Goal: Task Accomplishment & Management: Use online tool/utility

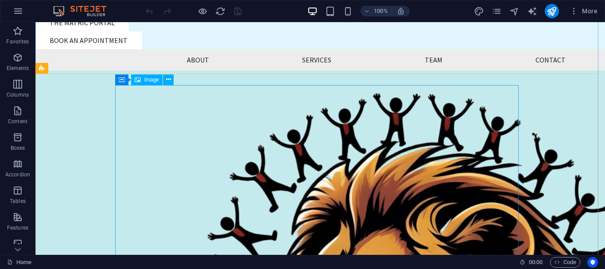
scroll to position [101, 0]
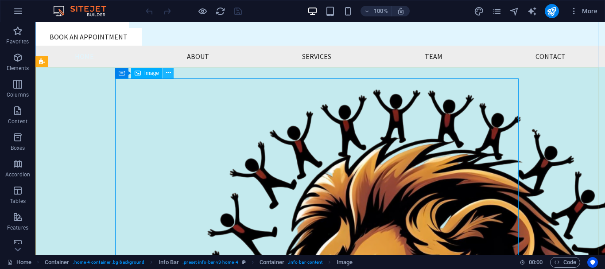
click at [168, 73] on icon at bounding box center [168, 72] width 5 height 9
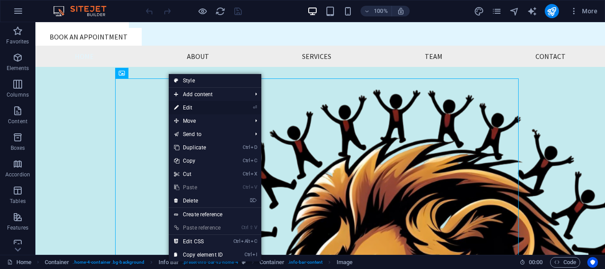
click at [178, 106] on icon at bounding box center [176, 107] width 4 height 13
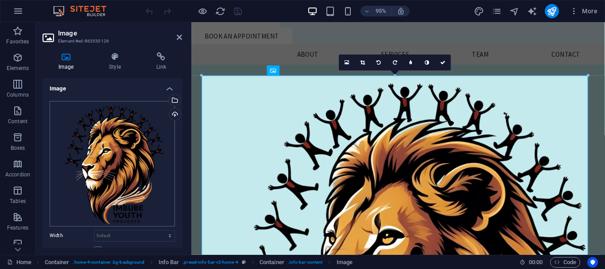
scroll to position [44, 0]
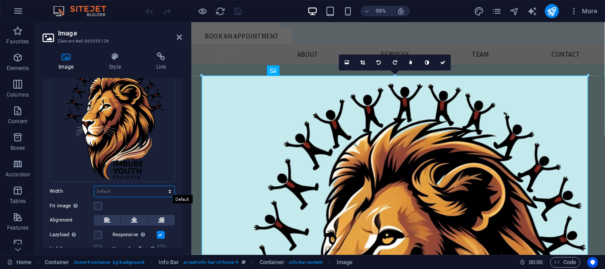
click at [157, 193] on select "Default auto px rem % em vh vw" at bounding box center [134, 191] width 80 height 11
click at [101, 204] on label at bounding box center [98, 206] width 8 height 8
click at [0, 0] on input "Fit image Automatically fit image to a fixed width and height" at bounding box center [0, 0] width 0 height 0
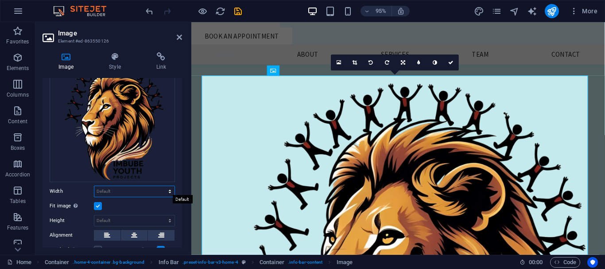
click at [128, 192] on select "Default auto px rem % em vh vw" at bounding box center [134, 191] width 80 height 11
select select "vh"
click at [160, 186] on select "Default auto px rem % em vh vw" at bounding box center [134, 191] width 80 height 11
type input "166.2"
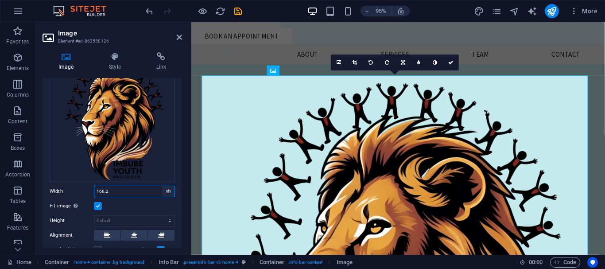
click at [165, 188] on select "Default auto px rem % em vh vw" at bounding box center [168, 191] width 12 height 11
select select "auto"
click at [162, 186] on select "Default auto px rem % em vh vw" at bounding box center [168, 191] width 12 height 11
select select "DISABLED_OPTION_VALUE"
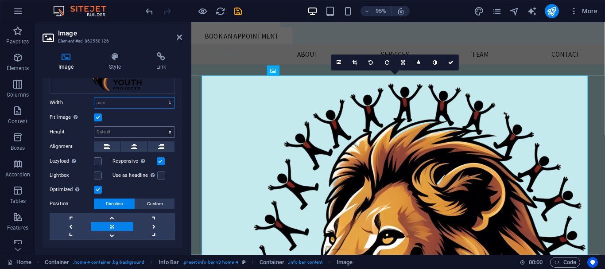
scroll to position [151, 0]
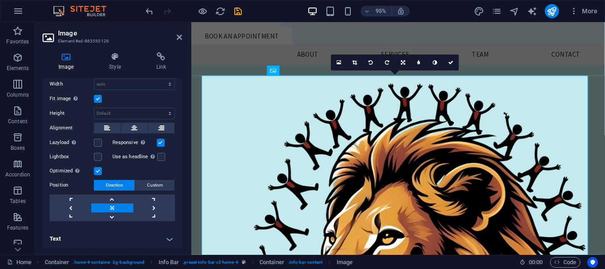
click at [95, 96] on label at bounding box center [98, 99] width 8 height 8
click at [0, 0] on input "Fit image Automatically fit image to a fixed width and height" at bounding box center [0, 0] width 0 height 0
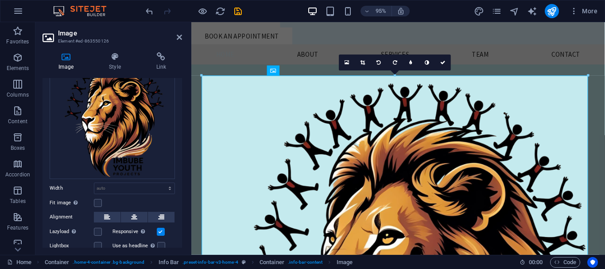
scroll to position [92, 0]
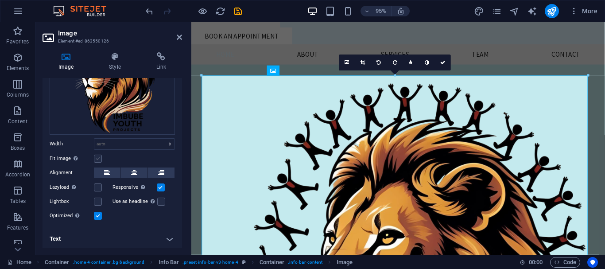
click at [98, 157] on label at bounding box center [98, 158] width 8 height 8
click at [0, 0] on input "Fit image Automatically fit image to a fixed width and height" at bounding box center [0, 0] width 0 height 0
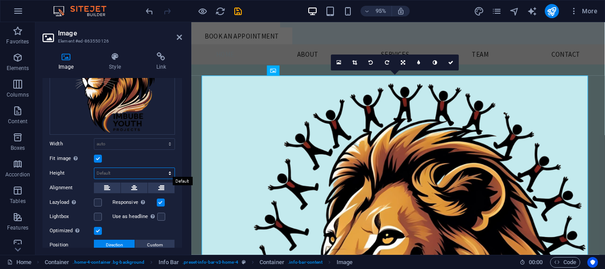
click at [104, 171] on select "Default auto px" at bounding box center [134, 173] width 80 height 11
select select "px"
click at [160, 168] on select "Default auto px" at bounding box center [134, 173] width 80 height 11
type input "919"
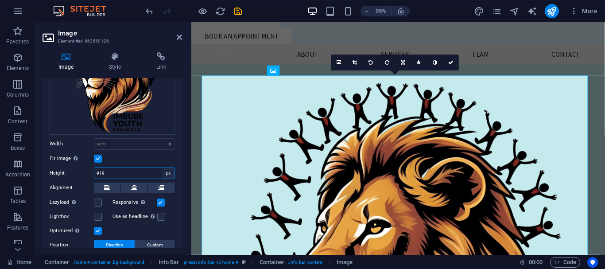
click at [164, 170] on select "Default auto px" at bounding box center [168, 173] width 12 height 11
select select "auto"
click at [162, 168] on select "Default auto px" at bounding box center [168, 173] width 12 height 11
select select "DISABLED_OPTION_VALUE"
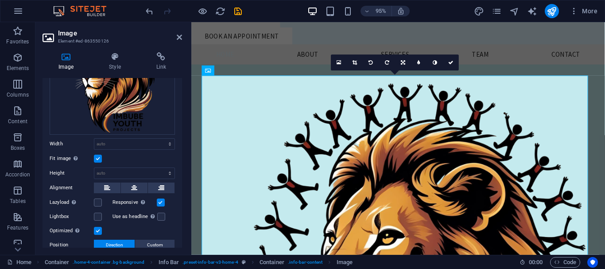
click at [96, 155] on label at bounding box center [98, 158] width 8 height 8
click at [0, 0] on input "Fit image Automatically fit image to a fixed width and height" at bounding box center [0, 0] width 0 height 0
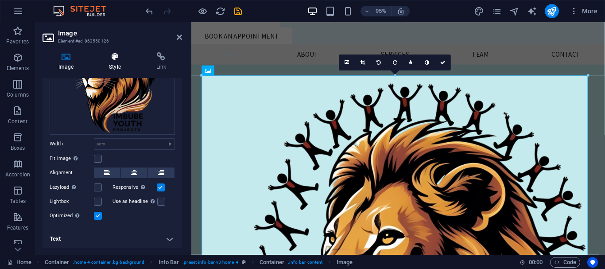
click at [112, 57] on icon at bounding box center [114, 56] width 43 height 9
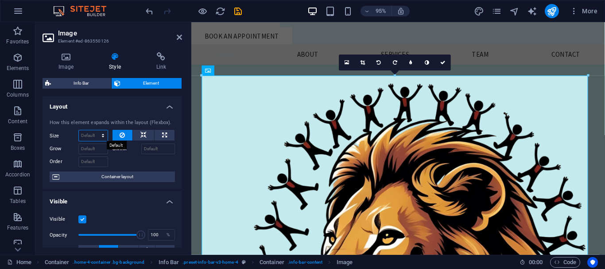
click at [101, 137] on select "Default auto px % 1/1 1/2 1/3 1/4 1/5 1/6 1/7 1/8 1/9 1/10" at bounding box center [93, 135] width 29 height 11
select select "1/2"
click at [94, 130] on select "Default auto px % 1/1 1/2 1/3 1/4 1/5 1/6 1/7 1/8 1/9 1/10" at bounding box center [93, 135] width 29 height 11
type input "50"
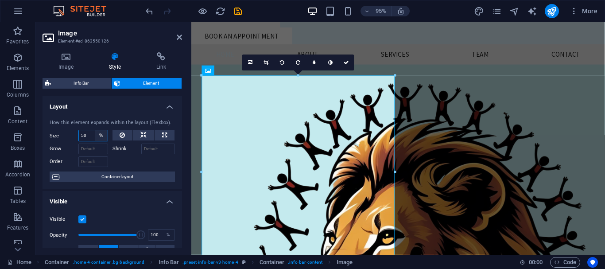
click at [96, 137] on select "Default auto px % 1/1 1/2 1/3 1/4 1/5 1/6 1/7 1/8 1/9 1/10" at bounding box center [101, 135] width 12 height 11
select select "1/4"
click at [95, 130] on select "Default auto px % 1/1 1/2 1/3 1/4 1/5 1/6 1/7 1/8 1/9 1/10" at bounding box center [101, 135] width 12 height 11
type input "25"
select select "%"
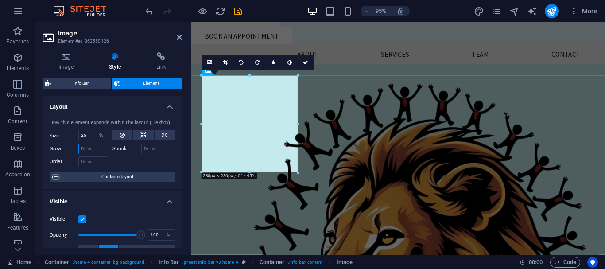
click at [91, 148] on input "Grow" at bounding box center [93, 148] width 30 height 11
click at [139, 148] on label "Shrink" at bounding box center [126, 148] width 29 height 11
click at [141, 148] on input "Shrink" at bounding box center [158, 148] width 34 height 11
click at [93, 163] on input "Order" at bounding box center [93, 161] width 30 height 11
click at [92, 146] on input "Grow" at bounding box center [93, 148] width 30 height 11
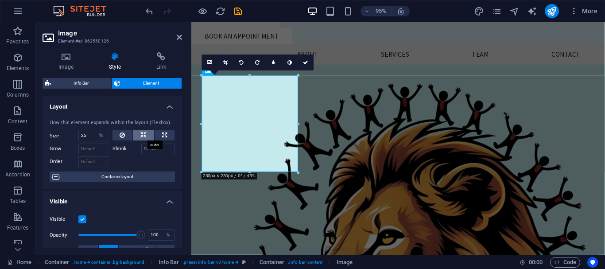
click at [142, 132] on icon at bounding box center [143, 135] width 6 height 11
select select "DISABLED_OPTION_VALUE"
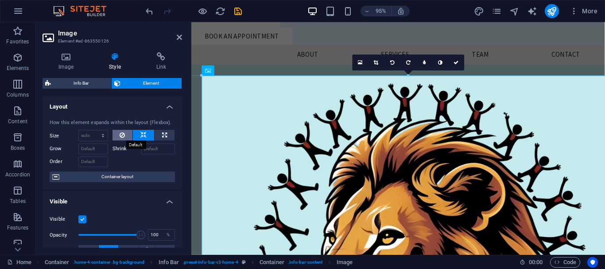
click at [120, 135] on icon at bounding box center [121, 135] width 5 height 11
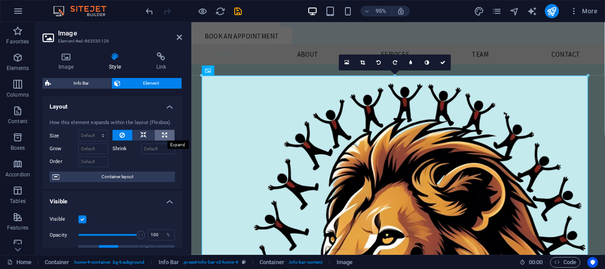
click at [162, 130] on icon at bounding box center [164, 135] width 5 height 11
type input "100"
select select "%"
click at [145, 134] on icon at bounding box center [143, 135] width 6 height 11
select select "DISABLED_OPTION_VALUE"
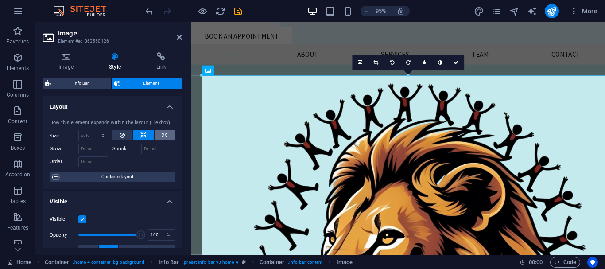
click at [162, 134] on icon at bounding box center [164, 135] width 5 height 11
type input "100"
select select "%"
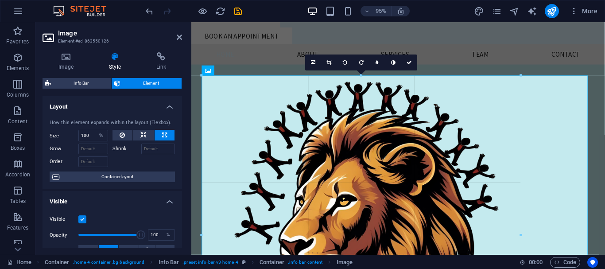
drag, startPoint x: 589, startPoint y: 76, endPoint x: 378, endPoint y: 149, distance: 222.5
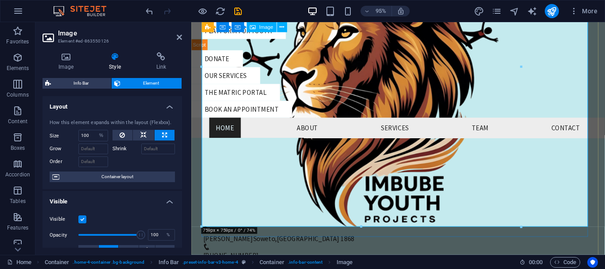
scroll to position [322, 0]
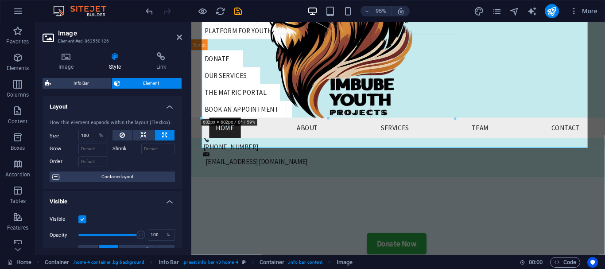
drag, startPoint x: 520, startPoint y: 185, endPoint x: 448, endPoint y: 85, distance: 123.2
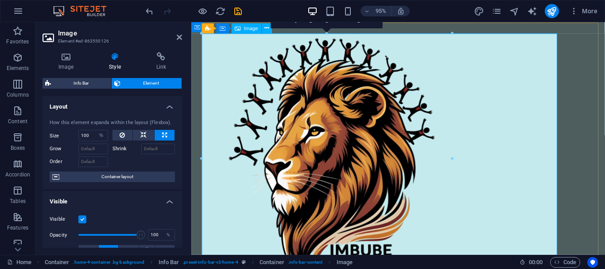
scroll to position [189, 0]
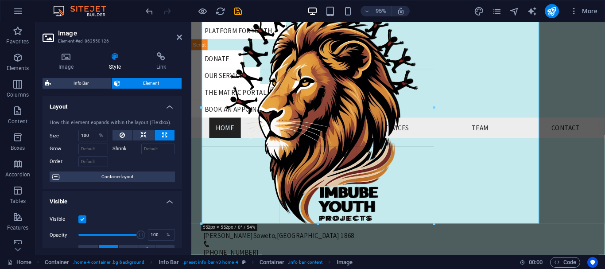
drag, startPoint x: 450, startPoint y: 242, endPoint x: 428, endPoint y: 134, distance: 109.7
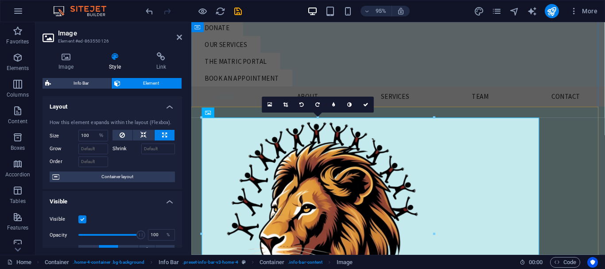
scroll to position [0, 0]
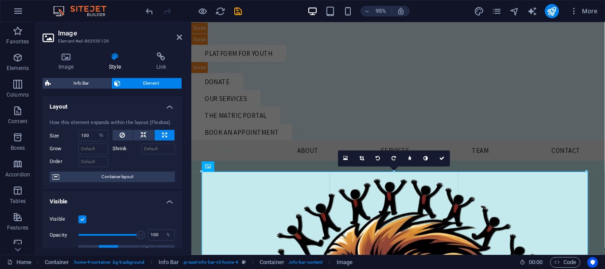
drag, startPoint x: 455, startPoint y: 166, endPoint x: 422, endPoint y: 148, distance: 37.2
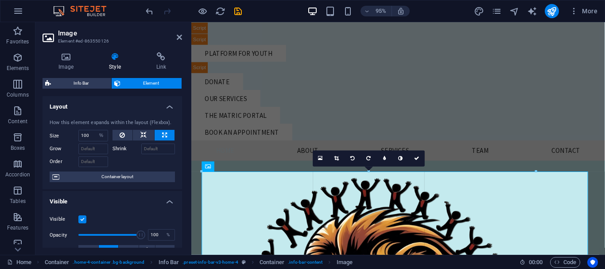
drag, startPoint x: 586, startPoint y: 172, endPoint x: 361, endPoint y: 227, distance: 231.9
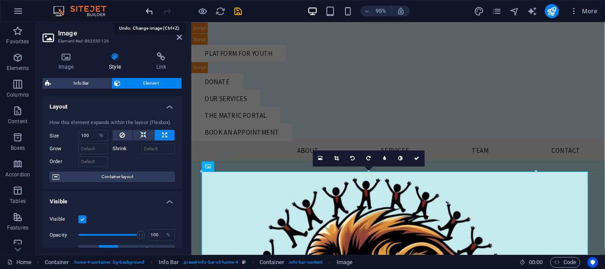
click at [146, 13] on icon "undo" at bounding box center [149, 11] width 10 height 10
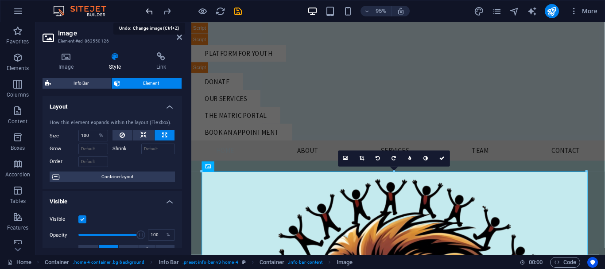
click at [146, 13] on icon "undo" at bounding box center [149, 11] width 10 height 10
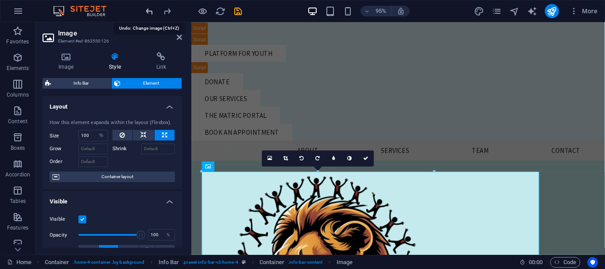
click at [146, 13] on icon "undo" at bounding box center [149, 11] width 10 height 10
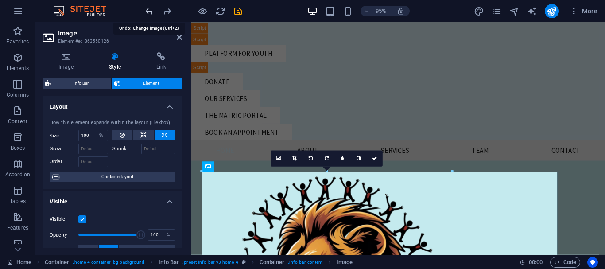
click at [146, 13] on icon "undo" at bounding box center [149, 11] width 10 height 10
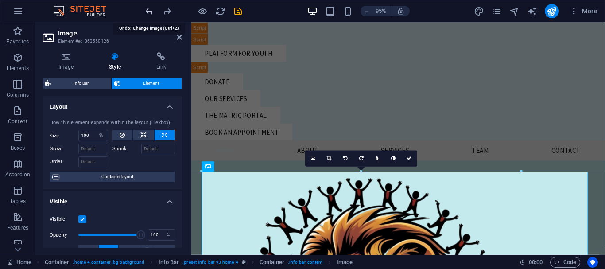
click at [146, 13] on icon "undo" at bounding box center [149, 11] width 10 height 10
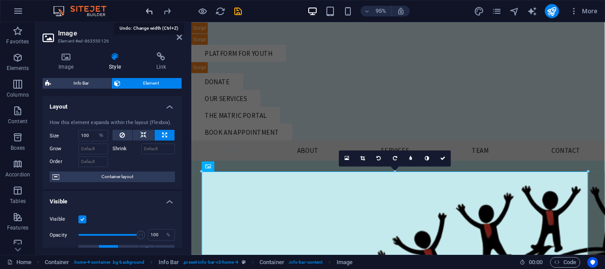
click at [146, 13] on icon "undo" at bounding box center [149, 11] width 10 height 10
select select "DISABLED_OPTION_VALUE"
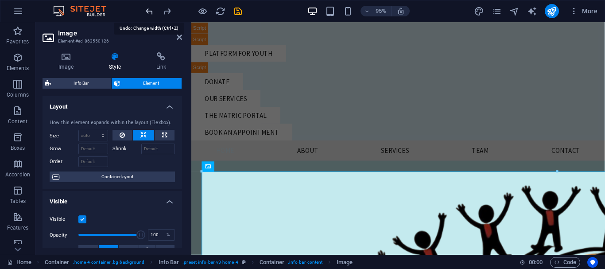
click at [146, 13] on icon "undo" at bounding box center [149, 11] width 10 height 10
type input "100"
select select "%"
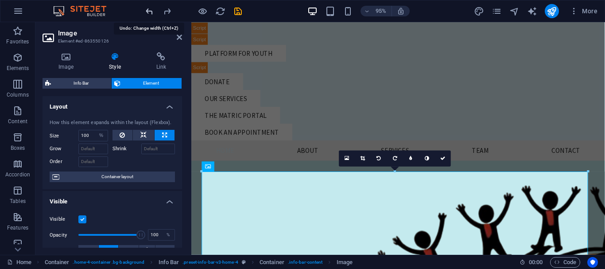
click at [146, 13] on icon "undo" at bounding box center [149, 11] width 10 height 10
select select "DISABLED_OPTION_VALUE"
click at [146, 13] on icon "undo" at bounding box center [149, 11] width 10 height 10
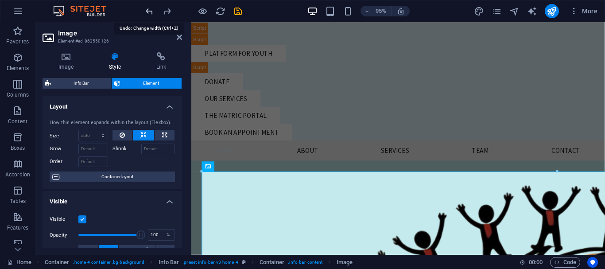
click at [146, 13] on icon "undo" at bounding box center [149, 11] width 10 height 10
type input "25"
select select "%"
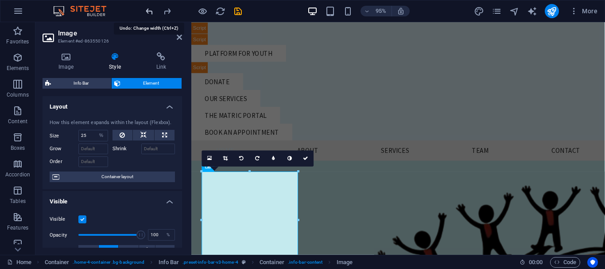
click at [146, 13] on icon "undo" at bounding box center [149, 11] width 10 height 10
type input "50"
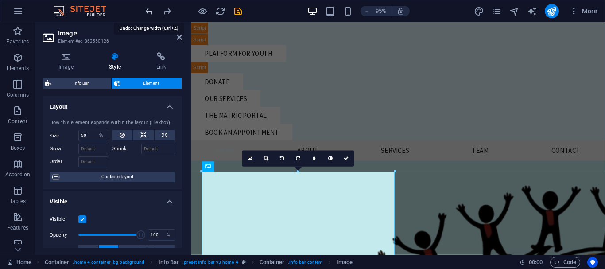
click at [146, 13] on icon "undo" at bounding box center [149, 11] width 10 height 10
select select "DISABLED_OPTION_VALUE"
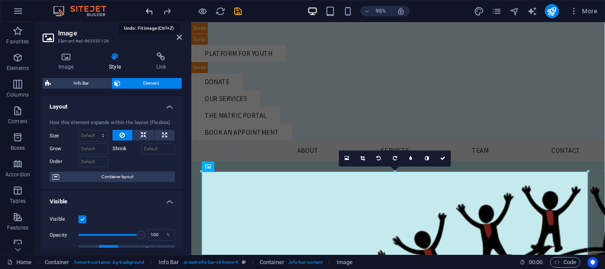
click at [146, 13] on icon "undo" at bounding box center [149, 11] width 10 height 10
click at [156, 12] on div at bounding box center [193, 11] width 99 height 14
click at [152, 9] on icon "undo" at bounding box center [149, 11] width 10 height 10
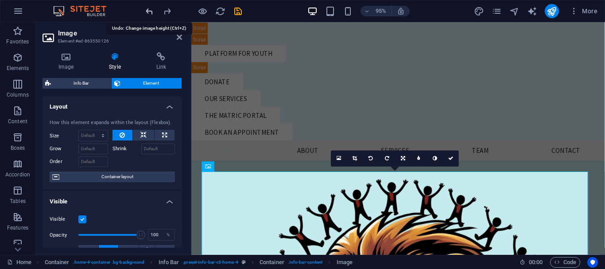
click at [152, 9] on icon "undo" at bounding box center [149, 11] width 10 height 10
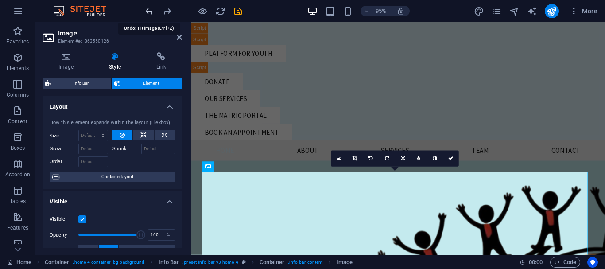
click at [152, 9] on icon "undo" at bounding box center [149, 11] width 10 height 10
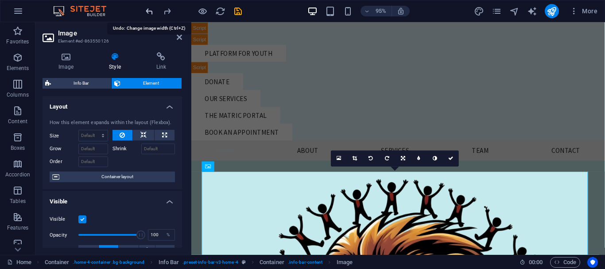
click at [152, 9] on icon "undo" at bounding box center [149, 11] width 10 height 10
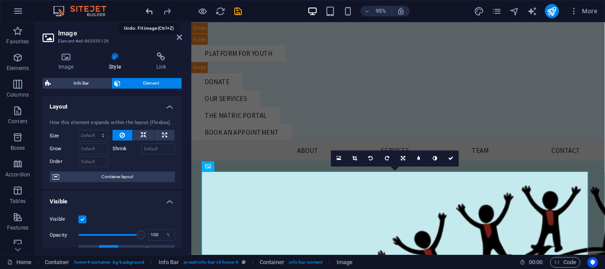
click at [152, 9] on icon "undo" at bounding box center [149, 11] width 10 height 10
click at [180, 36] on icon at bounding box center [179, 37] width 5 height 7
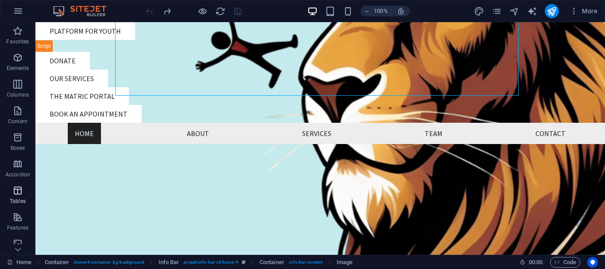
scroll to position [166, 0]
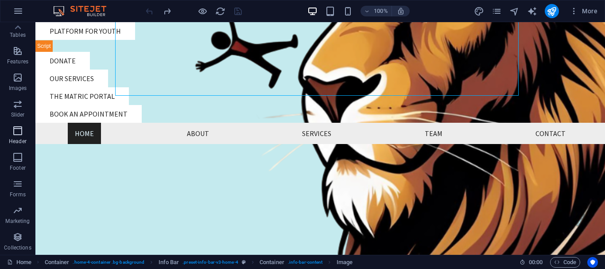
click at [16, 131] on icon "button" at bounding box center [17, 130] width 11 height 11
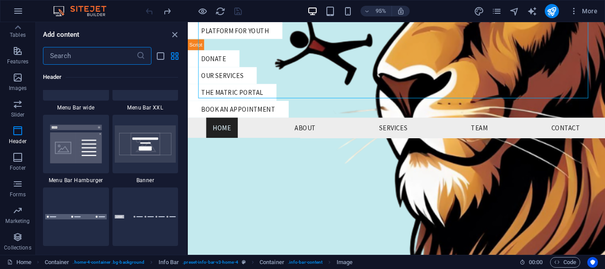
scroll to position [5683, 0]
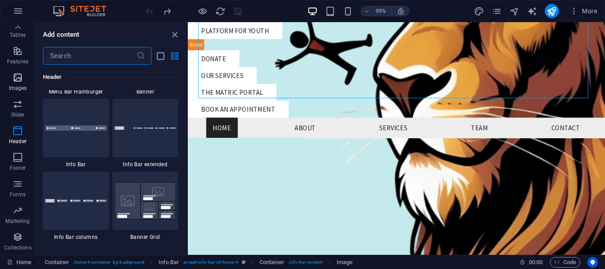
click at [19, 82] on icon "button" at bounding box center [17, 77] width 11 height 11
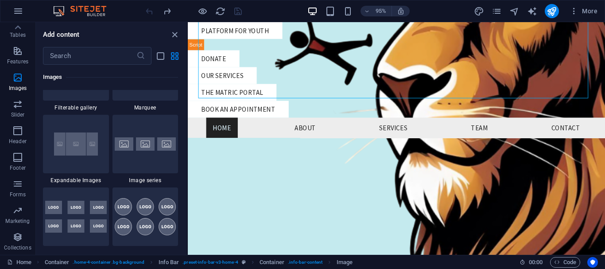
scroll to position [4842, 0]
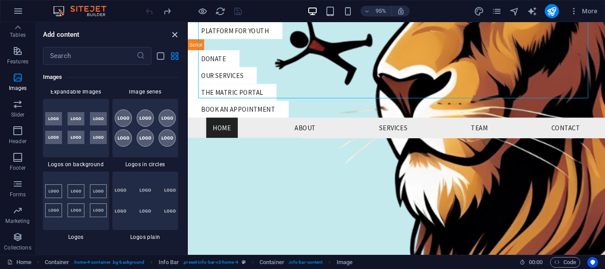
click at [173, 34] on icon "close panel" at bounding box center [175, 35] width 10 height 10
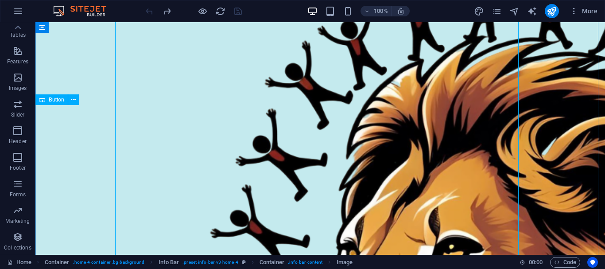
scroll to position [0, 0]
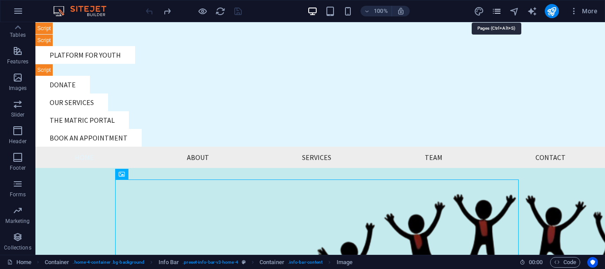
click at [494, 14] on icon "pages" at bounding box center [496, 11] width 10 height 10
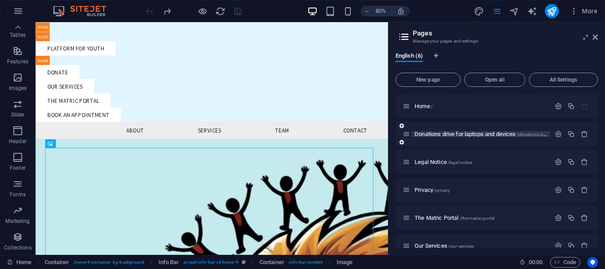
click at [475, 134] on span "Donations drive for laptops and devices /donations-drive-for-laptops-and-devices" at bounding box center [506, 134] width 184 height 7
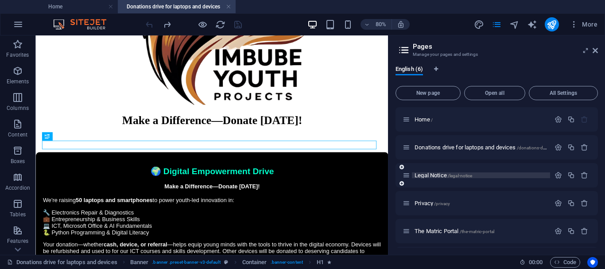
click at [442, 173] on span "Legal Notice /legal-notice" at bounding box center [443, 175] width 58 height 7
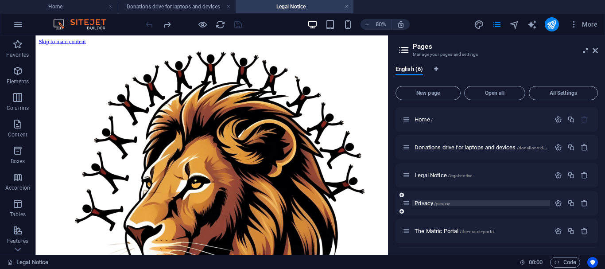
click at [425, 204] on span "Privacy /privacy" at bounding box center [431, 203] width 35 height 7
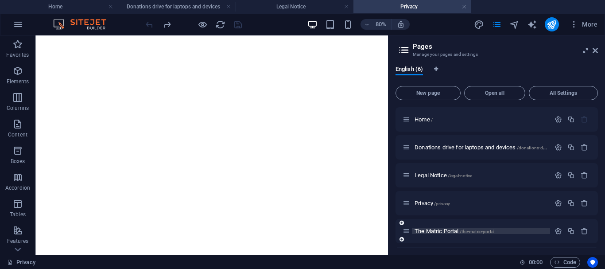
click at [433, 231] on span "The Matric Portal /the-matric-portal" at bounding box center [454, 230] width 80 height 7
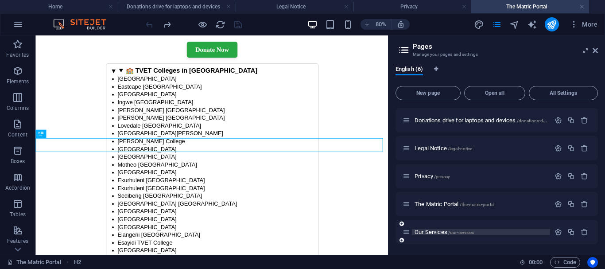
click at [427, 229] on span "Our Services /our-services" at bounding box center [443, 231] width 59 height 7
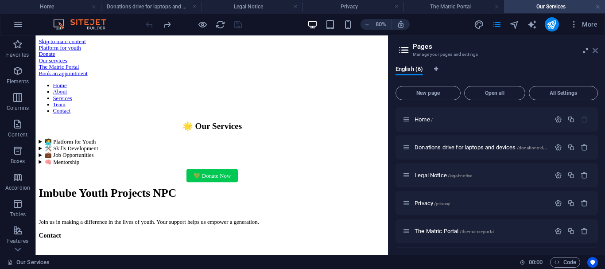
click at [594, 49] on icon at bounding box center [594, 50] width 5 height 7
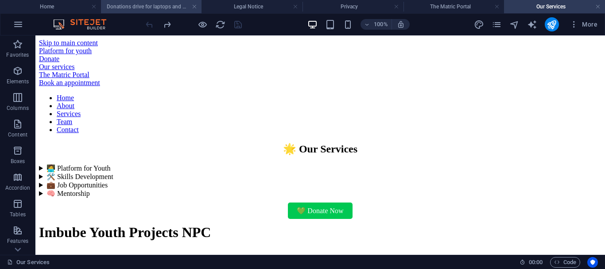
click at [123, 8] on h4 "Donations drive for laptops and devices" at bounding box center [151, 7] width 101 height 10
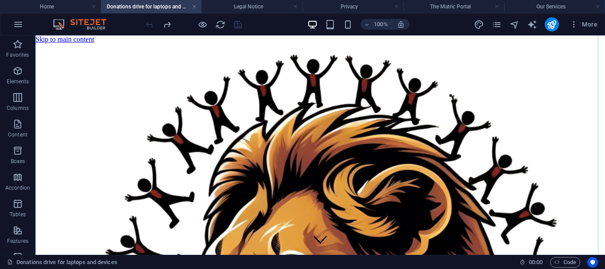
scroll to position [89, 0]
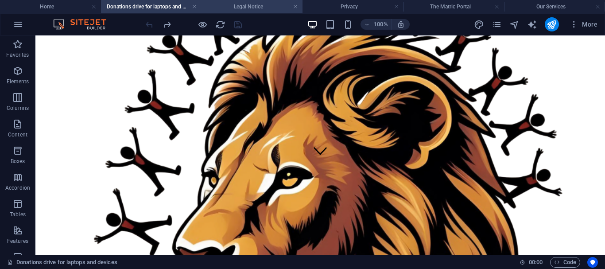
click at [240, 4] on h4 "Legal Notice" at bounding box center [251, 7] width 101 height 10
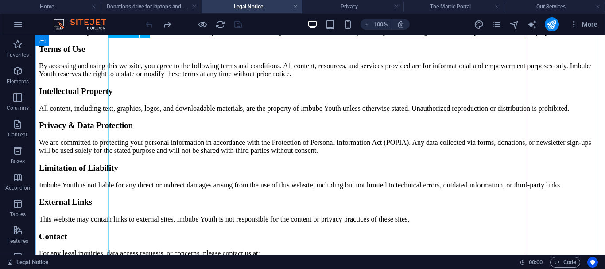
scroll to position [487, 0]
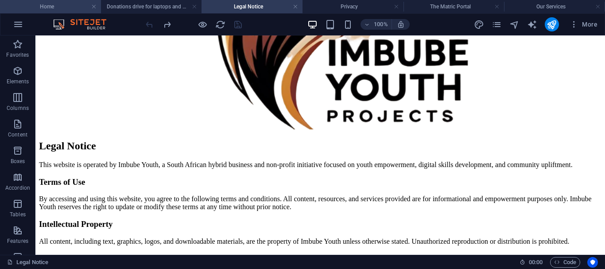
click at [46, 11] on h4 "Home" at bounding box center [50, 7] width 101 height 10
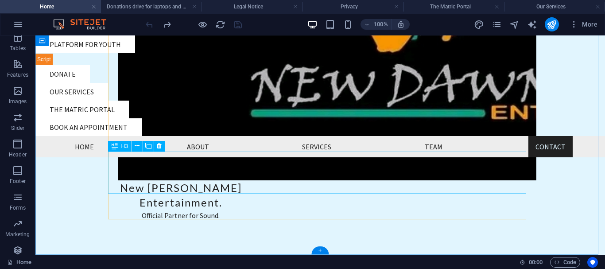
scroll to position [3278, 0]
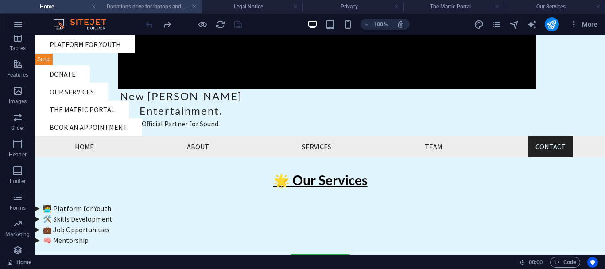
click at [132, 4] on h4 "Donations drive for laptops and devices" at bounding box center [151, 7] width 101 height 10
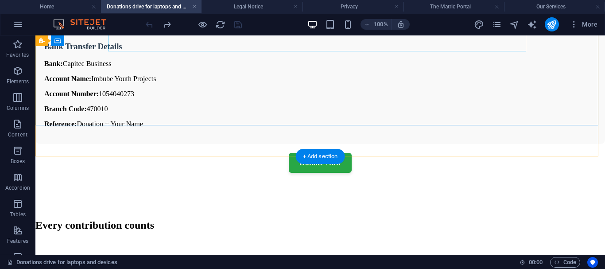
scroll to position [1040, 0]
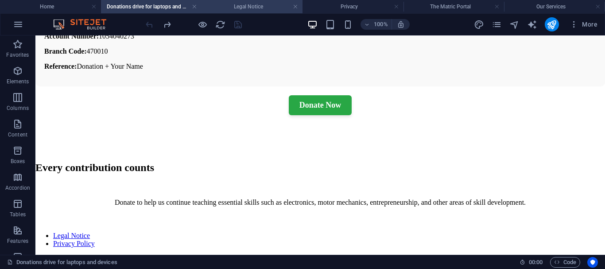
click at [249, 6] on h4 "Legal Notice" at bounding box center [251, 7] width 101 height 10
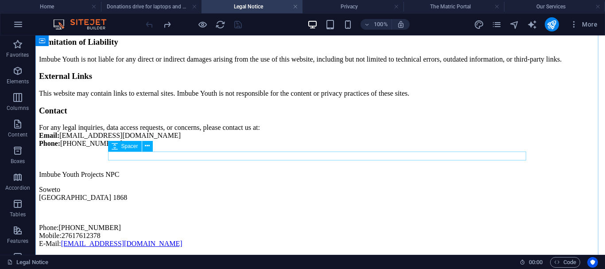
scroll to position [812, 0]
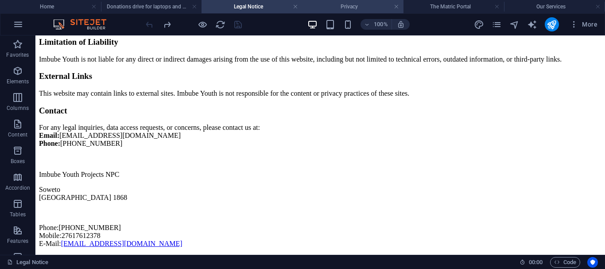
click at [330, 4] on h4 "Privacy" at bounding box center [352, 7] width 101 height 10
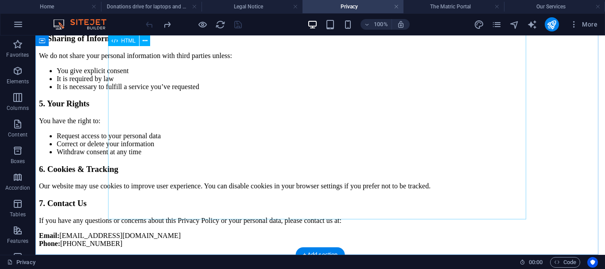
scroll to position [860, 0]
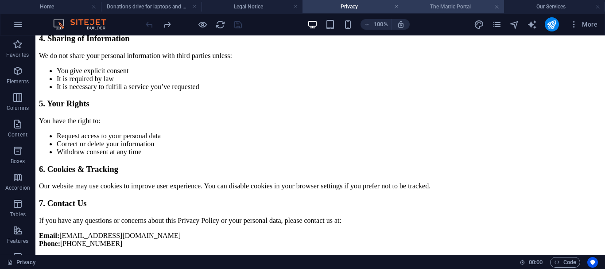
click at [438, 3] on h4 "The Matric Portal" at bounding box center [453, 7] width 101 height 10
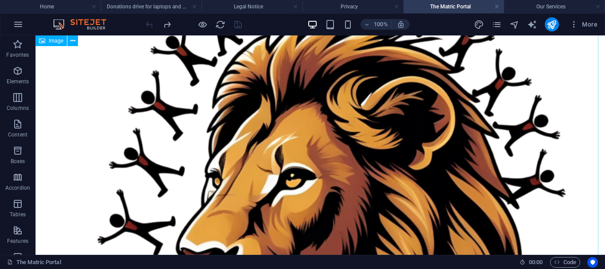
scroll to position [0, 0]
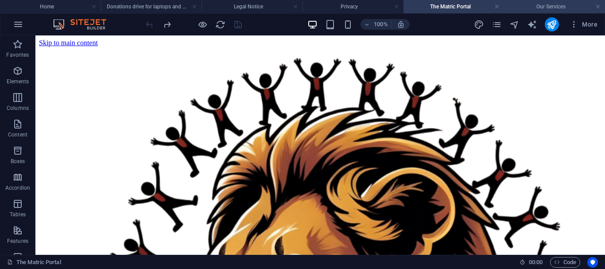
click at [555, 5] on h4 "Our Services" at bounding box center [554, 7] width 101 height 10
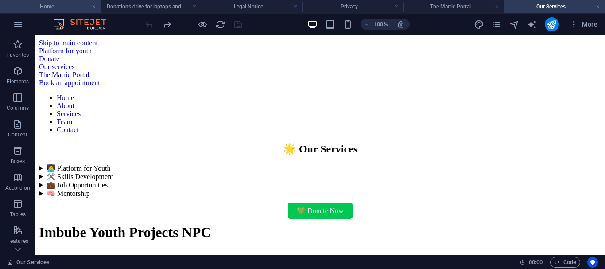
click at [24, 8] on h4 "Home" at bounding box center [50, 7] width 101 height 10
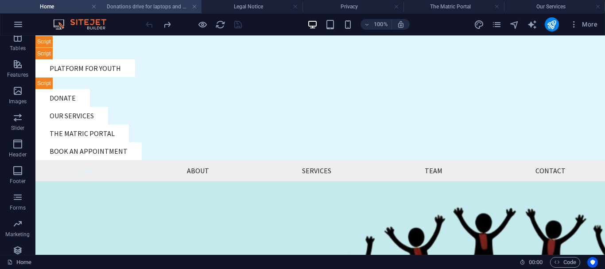
click at [129, 7] on h4 "Donations drive for laptops and devices" at bounding box center [151, 7] width 101 height 10
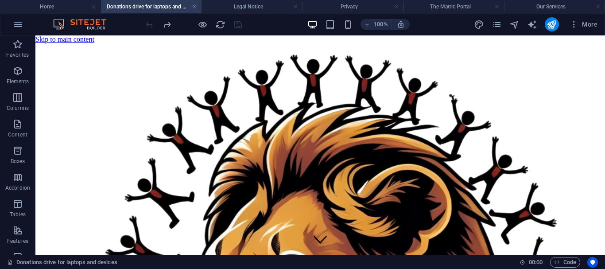
scroll to position [1040, 0]
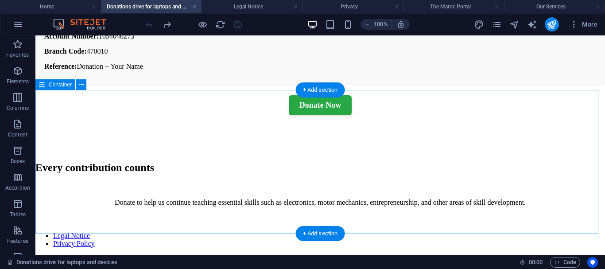
drag, startPoint x: 277, startPoint y: 120, endPoint x: 281, endPoint y: 111, distance: 10.1
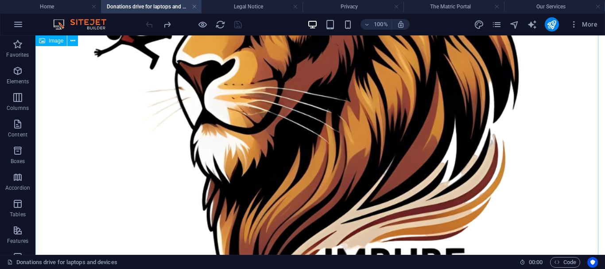
scroll to position [0, 0]
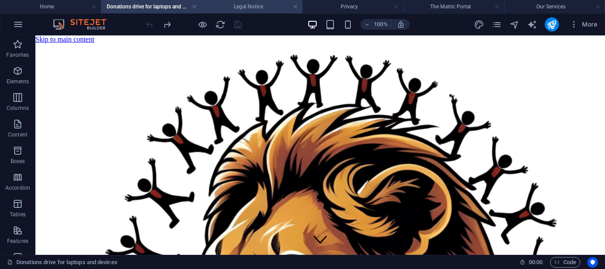
click at [261, 6] on h4 "Legal Notice" at bounding box center [251, 7] width 101 height 10
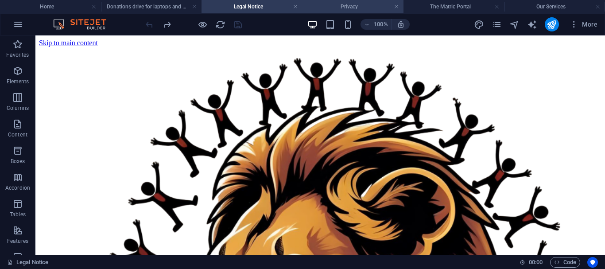
drag, startPoint x: 339, startPoint y: 4, endPoint x: 389, endPoint y: 74, distance: 87.2
click at [339, 4] on h4 "Privacy" at bounding box center [352, 7] width 101 height 10
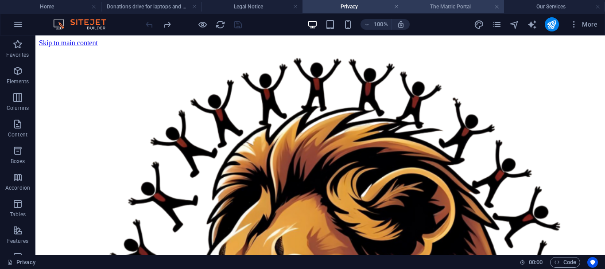
click at [452, 9] on h4 "The Matric Portal" at bounding box center [453, 7] width 101 height 10
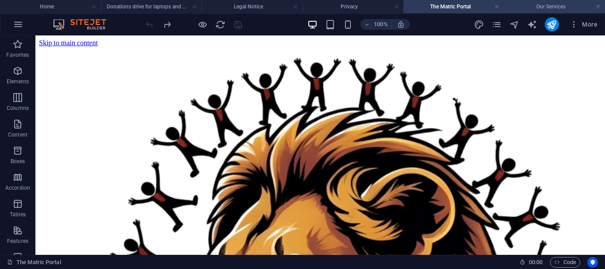
click at [552, 11] on h4 "Our Services" at bounding box center [554, 7] width 101 height 10
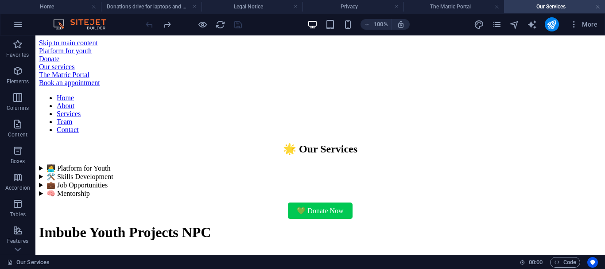
click at [137, 7] on h4 "Donations drive for laptops and devices" at bounding box center [151, 7] width 101 height 10
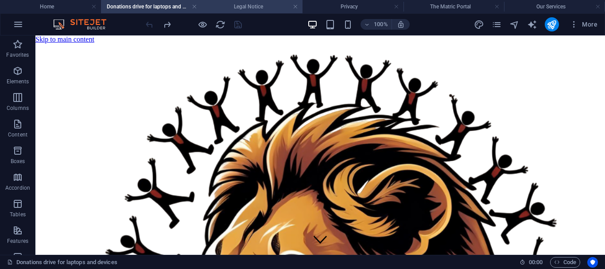
click at [264, 7] on h4 "Legal Notice" at bounding box center [251, 7] width 101 height 10
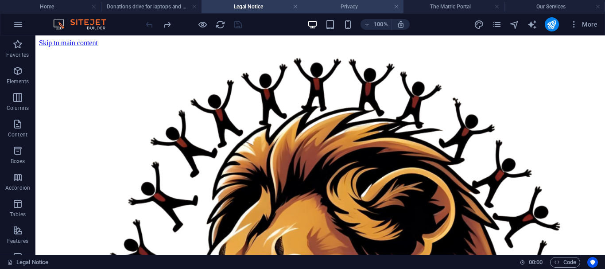
click at [373, 8] on h4 "Privacy" at bounding box center [352, 7] width 101 height 10
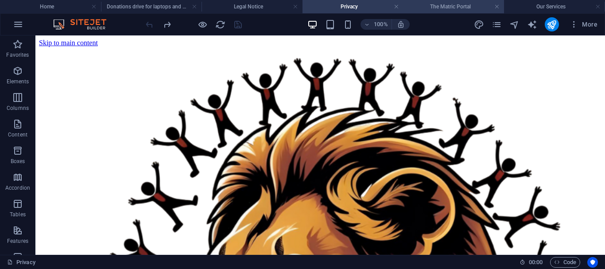
click at [438, 7] on h4 "The Matric Portal" at bounding box center [453, 7] width 101 height 10
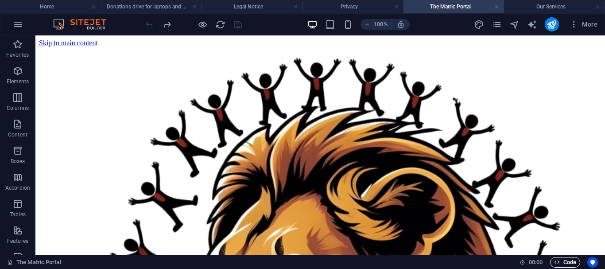
click at [563, 262] on span "Code" at bounding box center [565, 262] width 22 height 11
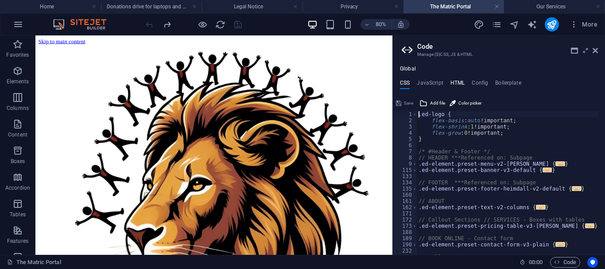
click at [458, 80] on h4 "HTML" at bounding box center [457, 85] width 15 height 10
type textarea "<!-- Google Ads Conversion Tracking -->"
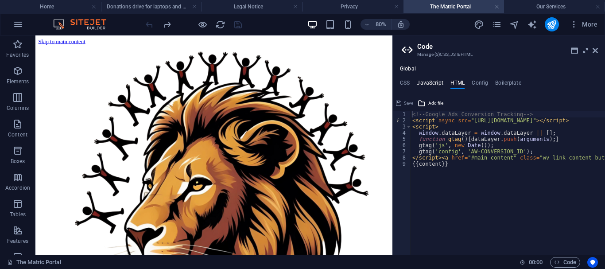
click at [430, 85] on h4 "JavaScript" at bounding box center [429, 85] width 26 height 10
type textarea "/* JS for preset "Menu V2" */"
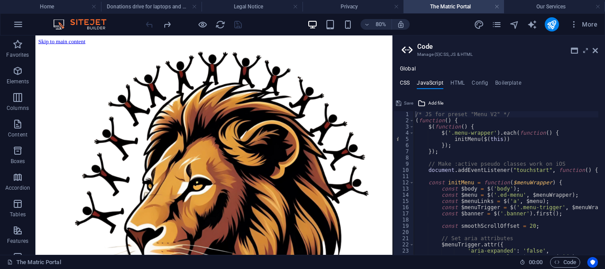
click at [403, 81] on h4 "CSS" at bounding box center [405, 85] width 10 height 10
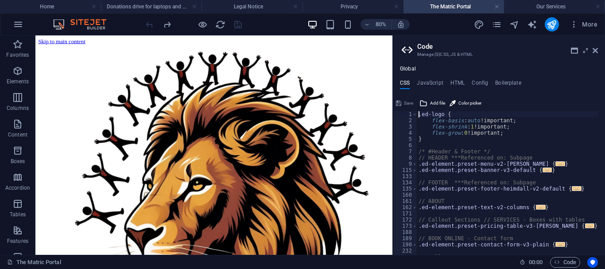
type textarea "display: none !important; }"
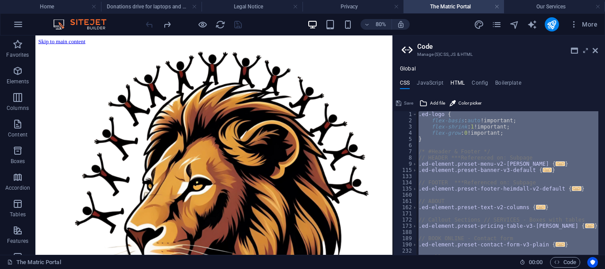
click at [456, 82] on h4 "HTML" at bounding box center [457, 85] width 15 height 10
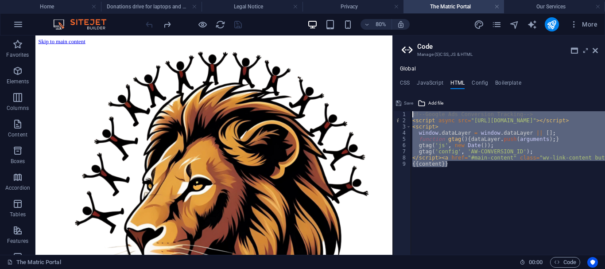
drag, startPoint x: 450, startPoint y: 165, endPoint x: 410, endPoint y: 108, distance: 68.9
click at [410, 108] on div "<!-- Google Ads Conversion Tracking --> 1 2 3 4 5 6 7 8 9 <!-- Google Ads Conve…" at bounding box center [499, 175] width 212 height 158
type textarea "<!-- Google Ads Conversion Tracking --> <script async src="https://www.googleta…"
click at [405, 82] on h4 "CSS" at bounding box center [405, 85] width 10 height 10
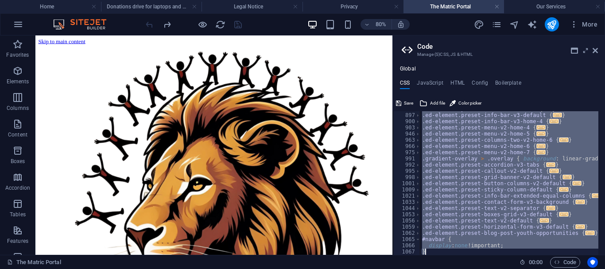
scroll to position [477, 0]
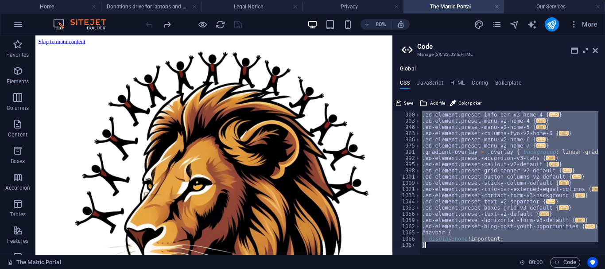
click at [452, 164] on div ".ed-element.preset-info-bar-v3-default { ... } .ed-element.preset-info-bar-v3-h…" at bounding box center [509, 182] width 178 height 143
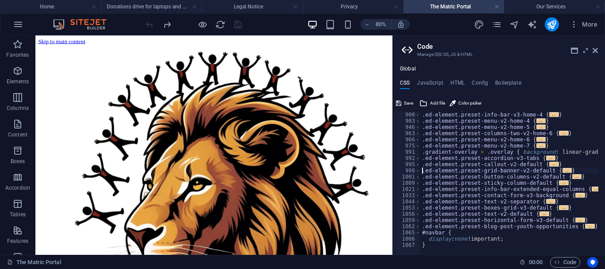
click at [423, 170] on div ".ed-element.preset-info-bar-v3-default { ... } .ed-element.preset-info-bar-v3-h…" at bounding box center [613, 179] width 386 height 149
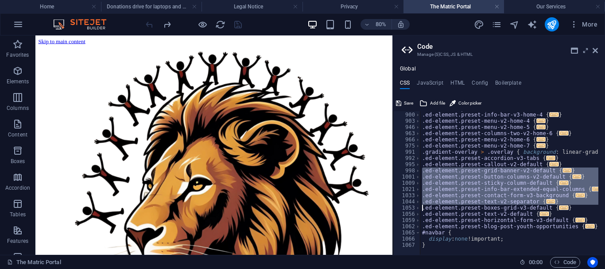
type textarea "display: none !important; }"
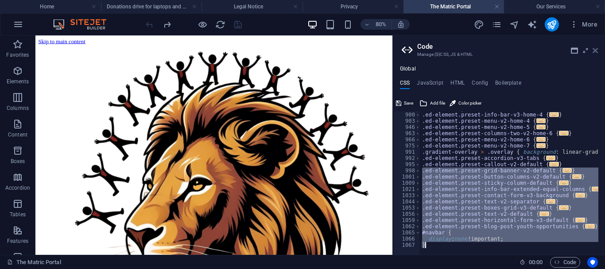
click at [594, 48] on icon at bounding box center [594, 50] width 5 height 7
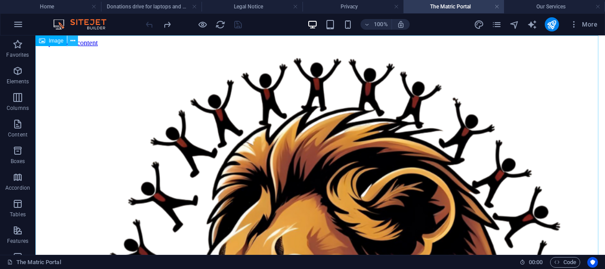
click at [75, 43] on icon at bounding box center [72, 40] width 5 height 9
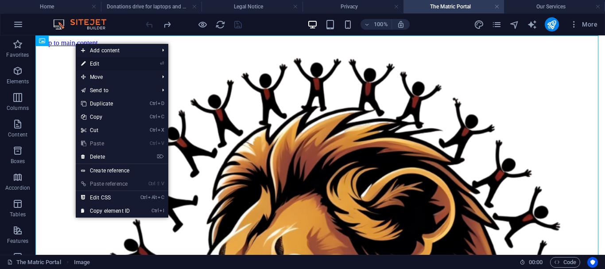
click at [154, 62] on li "⏎ Edit" at bounding box center [122, 63] width 92 height 13
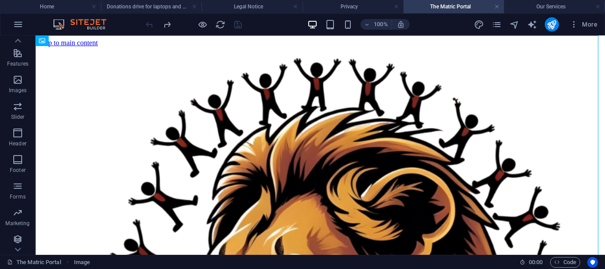
scroll to position [179, 0]
click at [14, 85] on p "Images" at bounding box center [18, 88] width 18 height 7
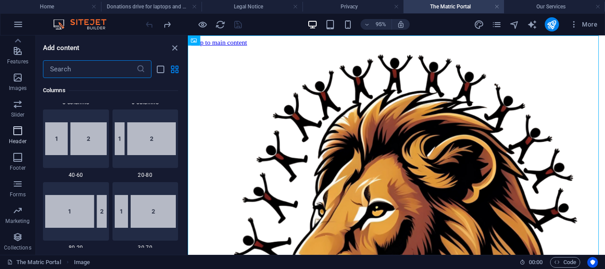
click at [19, 133] on icon "button" at bounding box center [17, 130] width 11 height 11
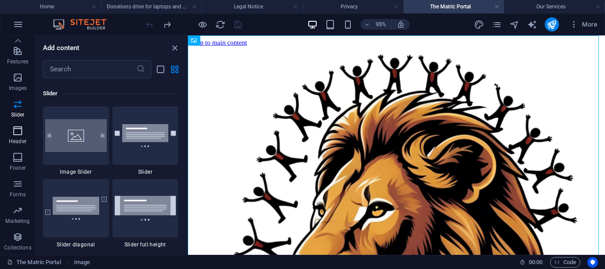
scroll to position [5329, 0]
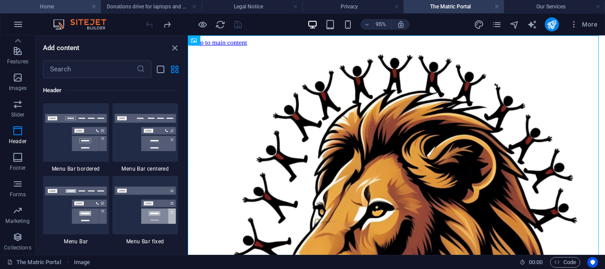
click at [58, 9] on h4 "Home" at bounding box center [50, 7] width 101 height 10
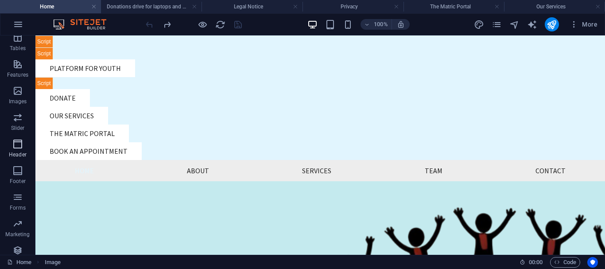
click at [11, 160] on span "Header" at bounding box center [17, 149] width 35 height 21
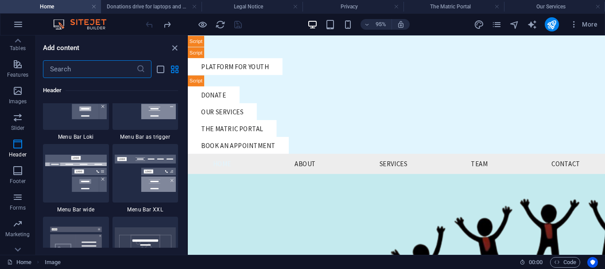
scroll to position [5462, 0]
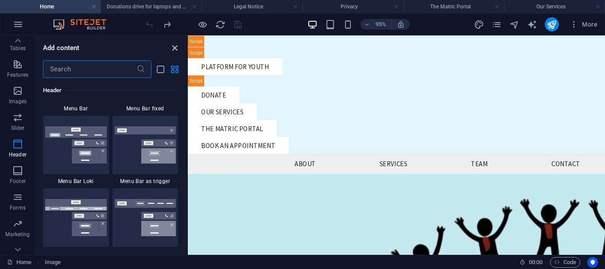
click at [175, 49] on icon "close panel" at bounding box center [175, 48] width 10 height 10
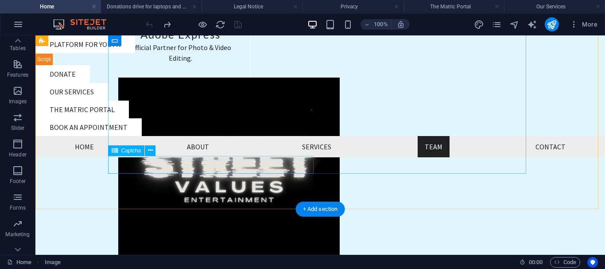
scroll to position [2523, 0]
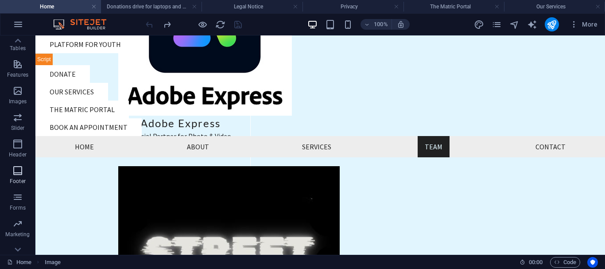
click at [12, 176] on icon "button" at bounding box center [17, 170] width 11 height 11
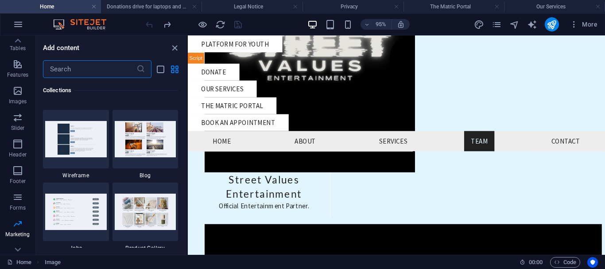
scroll to position [7984, 0]
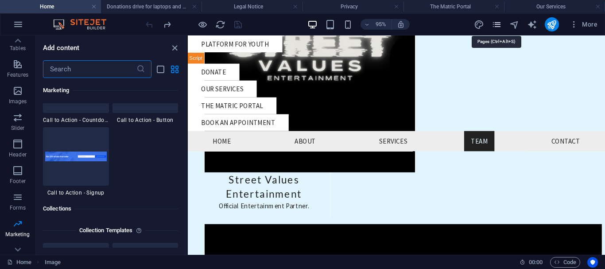
click at [495, 22] on icon "pages" at bounding box center [496, 24] width 10 height 10
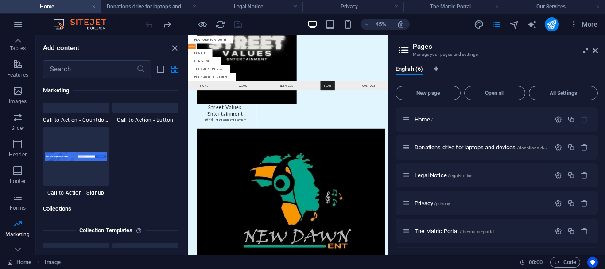
scroll to position [27, 0]
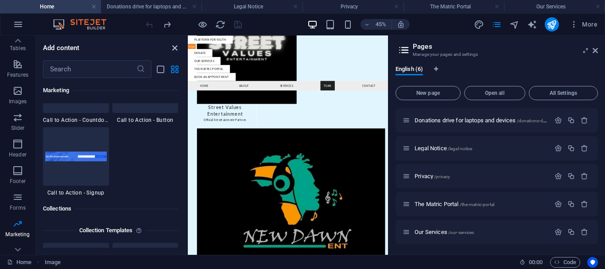
click at [173, 47] on icon "close panel" at bounding box center [175, 48] width 10 height 10
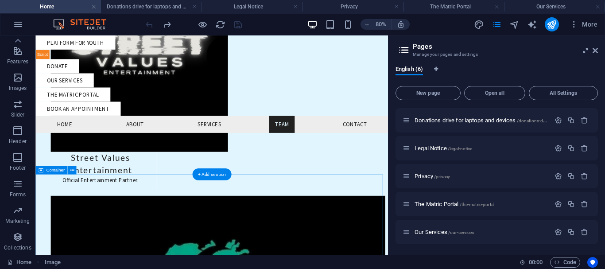
scroll to position [2495, 0]
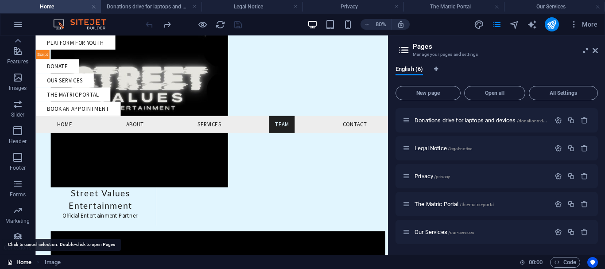
click at [20, 262] on link "Home" at bounding box center [19, 262] width 24 height 11
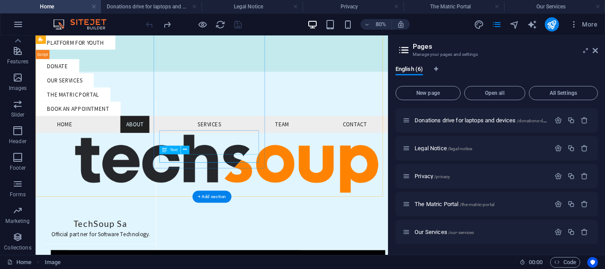
scroll to position [1256, 0]
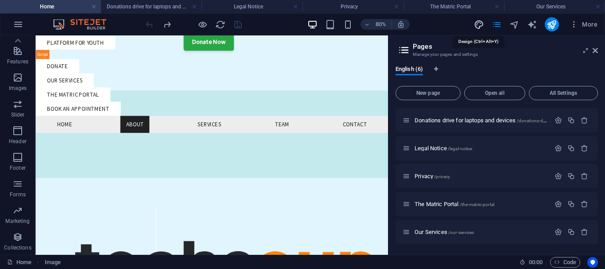
click at [476, 23] on icon "design" at bounding box center [479, 24] width 10 height 10
select select "px"
select select "200"
select select "px"
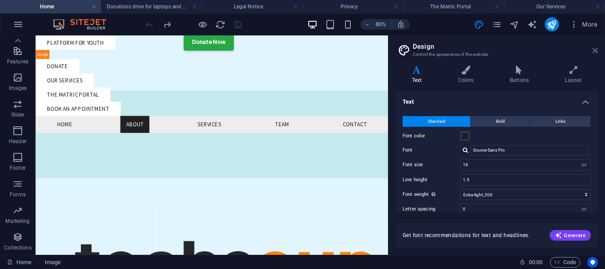
click at [596, 52] on icon at bounding box center [594, 50] width 5 height 7
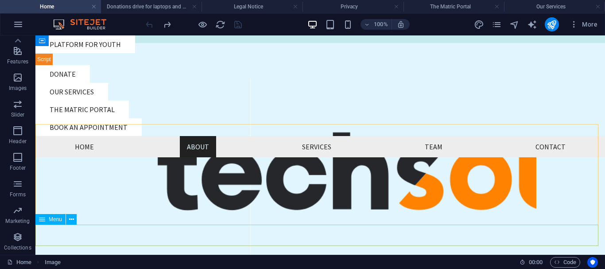
scroll to position [1294, 0]
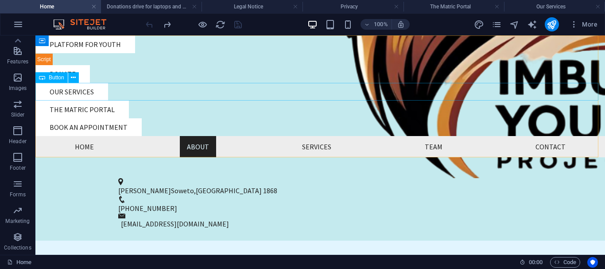
scroll to position [630, 0]
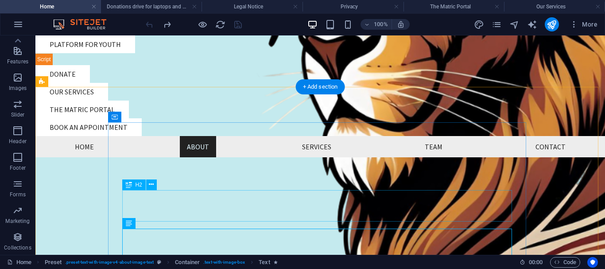
scroll to position [586, 0]
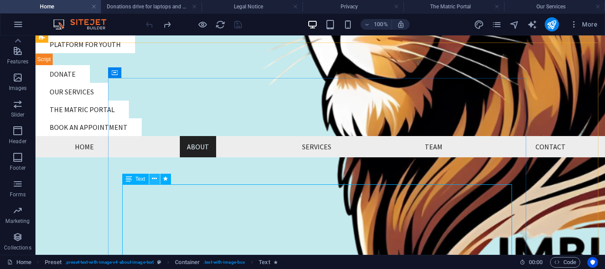
click at [154, 181] on icon at bounding box center [154, 178] width 5 height 9
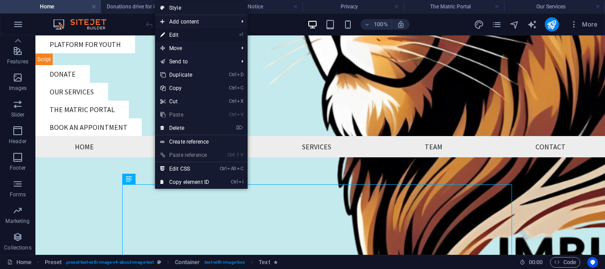
click at [184, 35] on link "⏎ Edit" at bounding box center [184, 34] width 59 height 13
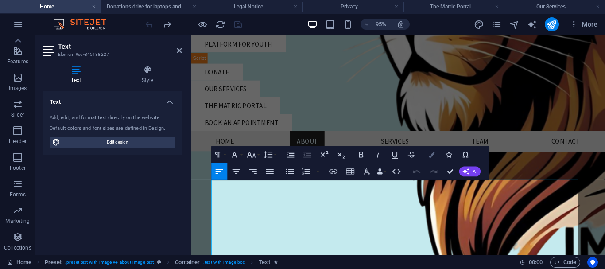
click at [432, 154] on icon "button" at bounding box center [432, 154] width 6 height 6
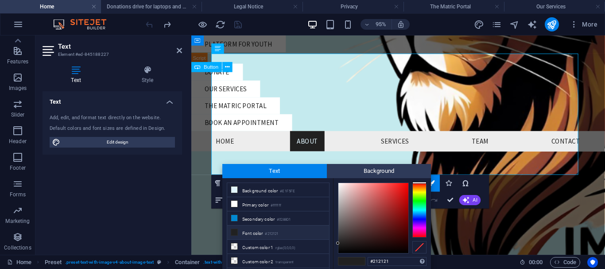
scroll to position [719, 0]
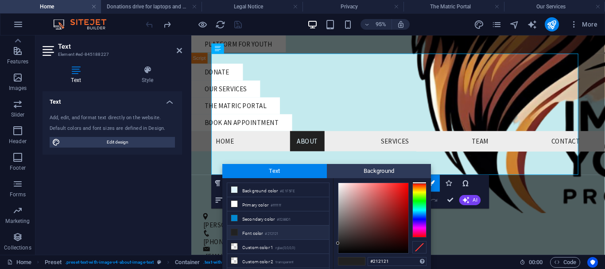
drag, startPoint x: 330, startPoint y: 230, endPoint x: 329, endPoint y: 235, distance: 4.9
click at [329, 235] on div "less Background color #E1F5FE Primary color #ffffff Secondary color #0288D1 Fon…" at bounding box center [326, 233] width 208 height 110
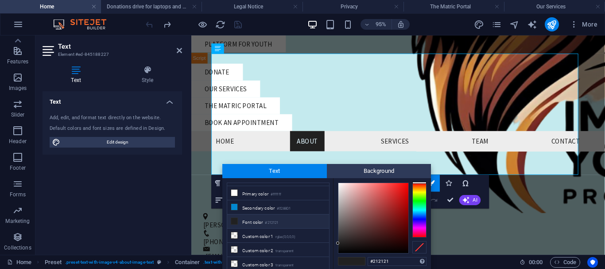
scroll to position [35, 0]
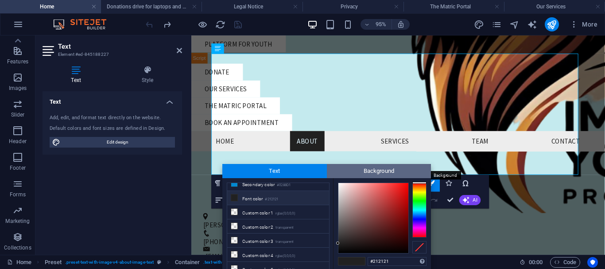
click at [376, 170] on span "Background" at bounding box center [379, 171] width 104 height 14
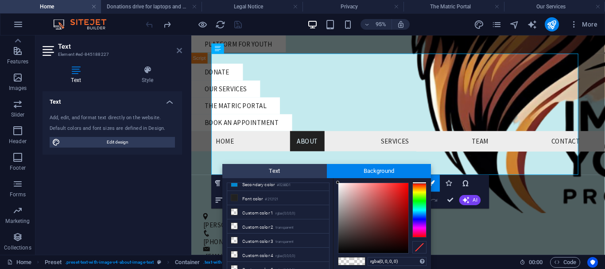
click at [178, 50] on icon at bounding box center [179, 50] width 5 height 7
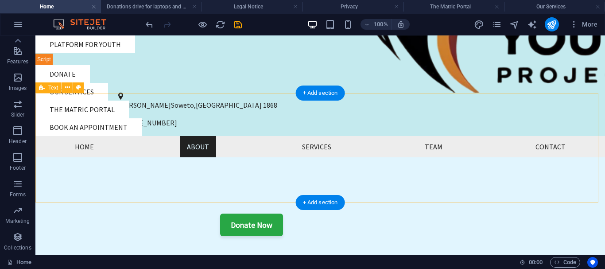
scroll to position [937, 0]
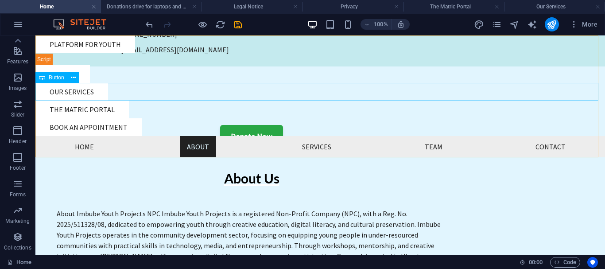
click at [237, 93] on div "Our services" at bounding box center [319, 92] width 569 height 18
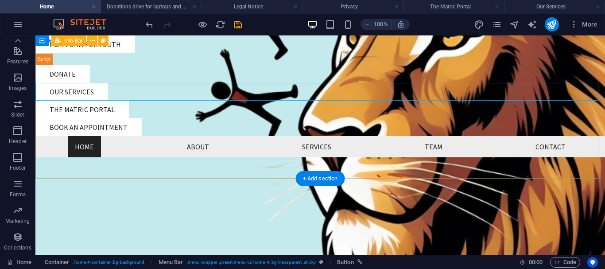
scroll to position [406, 0]
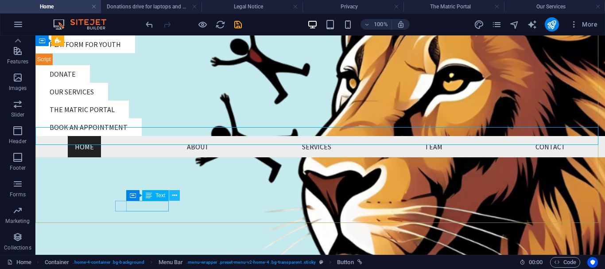
click at [176, 195] on icon at bounding box center [174, 195] width 5 height 9
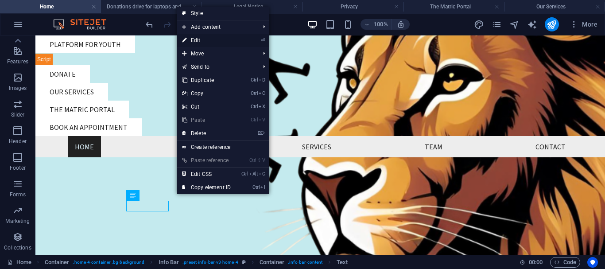
click at [215, 43] on link "⏎ Edit" at bounding box center [206, 40] width 59 height 13
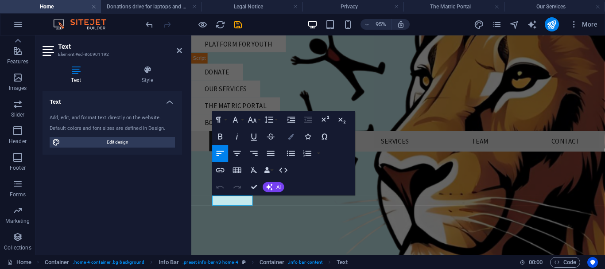
click at [290, 134] on icon "button" at bounding box center [291, 137] width 6 height 6
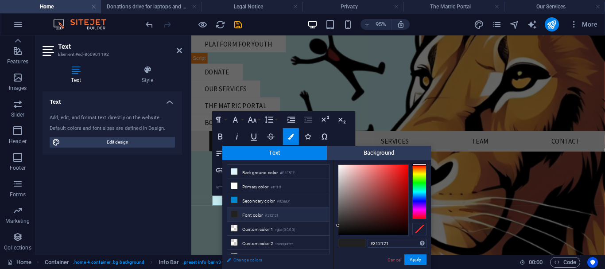
click at [230, 259] on link "Change colors" at bounding box center [273, 259] width 103 height 11
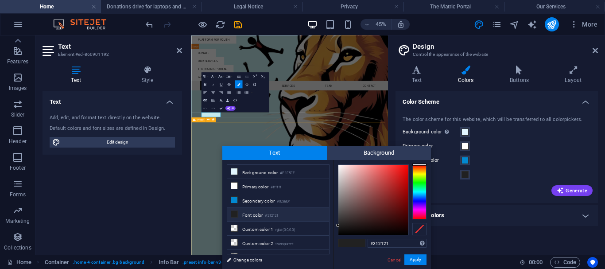
drag, startPoint x: 532, startPoint y: 185, endPoint x: 331, endPoint y: 239, distance: 207.1
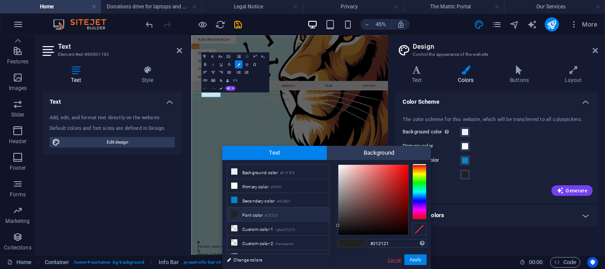
click at [395, 262] on link "Cancel" at bounding box center [393, 259] width 15 height 7
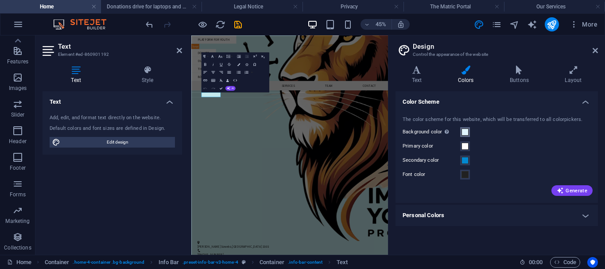
click at [467, 134] on span at bounding box center [464, 131] width 7 height 7
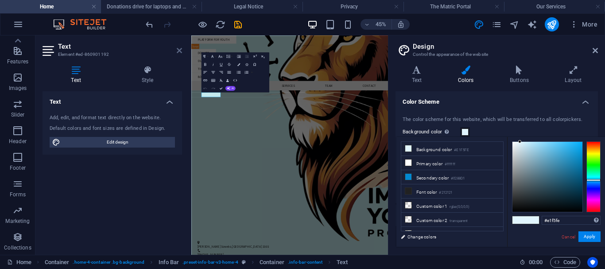
click at [179, 49] on icon at bounding box center [179, 50] width 5 height 7
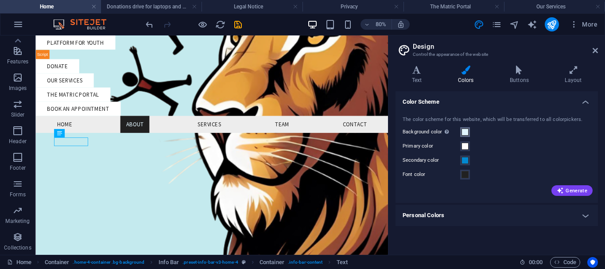
click at [463, 131] on span at bounding box center [464, 131] width 7 height 7
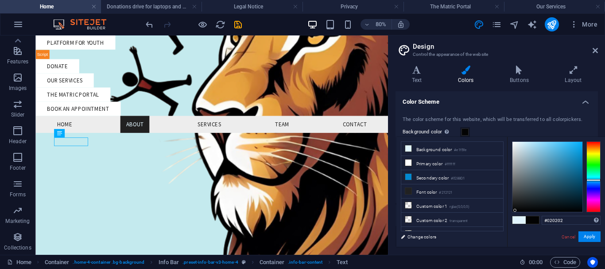
type input "#000000"
drag, startPoint x: 515, startPoint y: 193, endPoint x: 510, endPoint y: 220, distance: 28.4
click at [510, 220] on div "#000000 Supported formats #0852ed rgb(8, 82, 237) rgba(8, 82, 237, 90%) hsv(221…" at bounding box center [556, 256] width 98 height 238
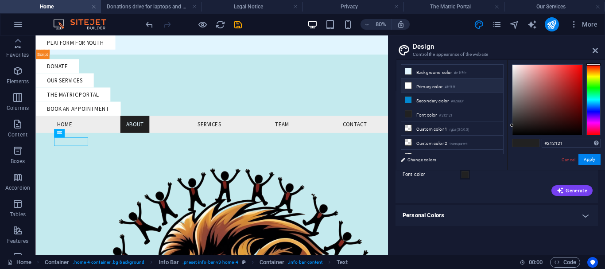
scroll to position [179, 0]
click at [426, 86] on li "Primary color #ffffff" at bounding box center [452, 86] width 102 height 14
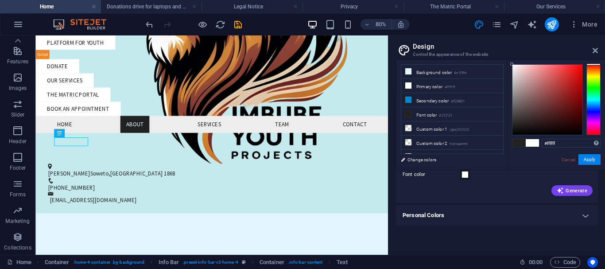
scroll to position [0, 0]
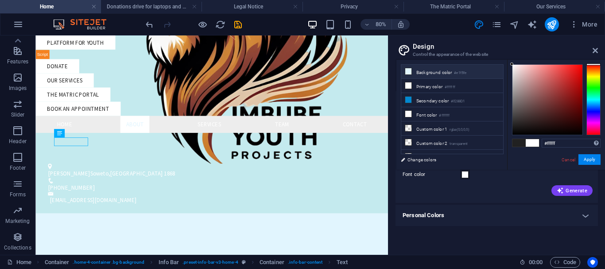
click at [434, 75] on li "Background color #e1f5fe" at bounding box center [452, 72] width 102 height 14
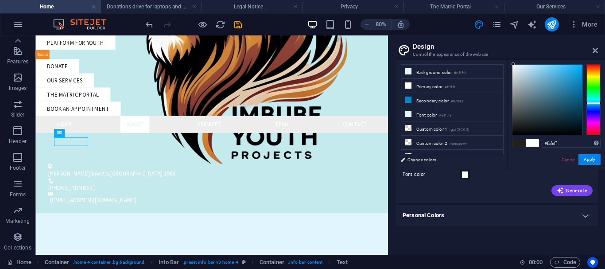
click at [513, 64] on div at bounding box center [512, 63] width 3 height 3
click at [434, 84] on li "Primary color #ffffff" at bounding box center [452, 86] width 102 height 14
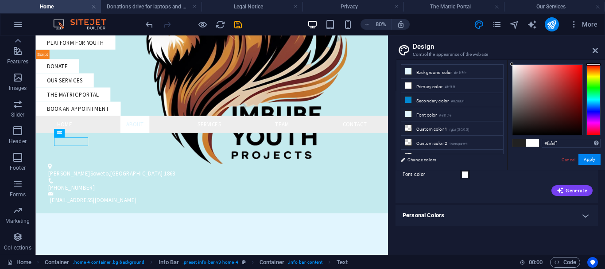
type input "#ffffff"
click at [586, 158] on button "Apply" at bounding box center [589, 159] width 22 height 11
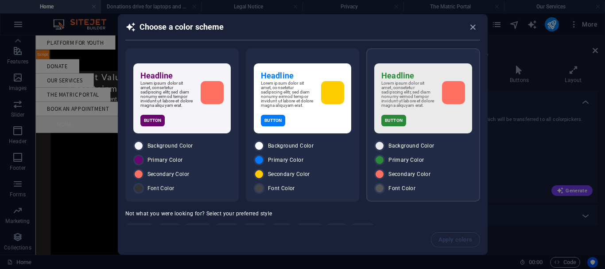
scroll to position [20, 0]
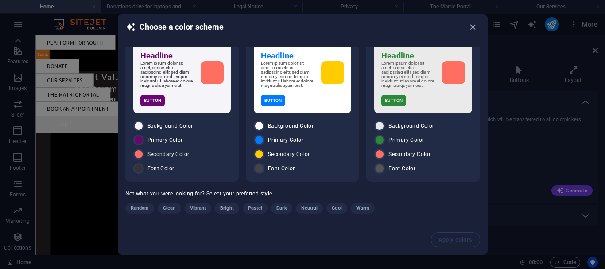
click at [282, 210] on span "Dark" at bounding box center [281, 208] width 10 height 11
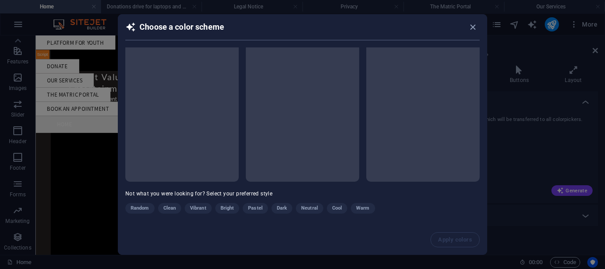
scroll to position [19, 0]
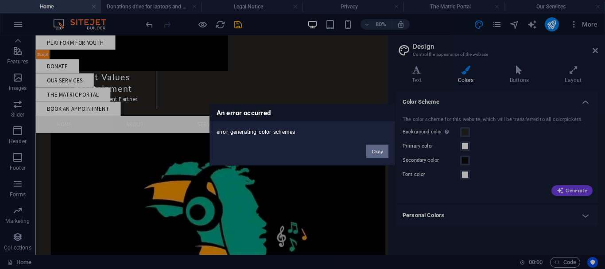
click at [370, 150] on button "Okay" at bounding box center [377, 150] width 22 height 13
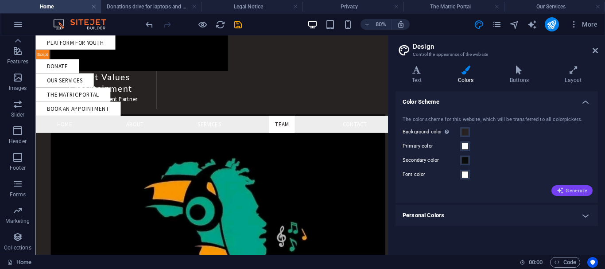
click at [571, 189] on span "Generate" at bounding box center [571, 190] width 31 height 7
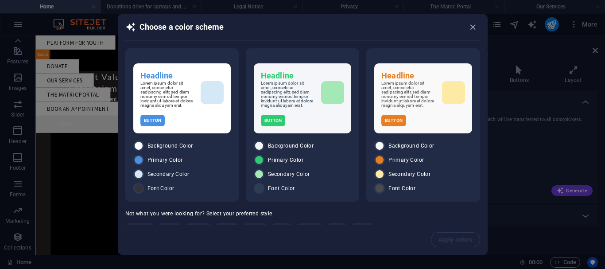
scroll to position [20, 0]
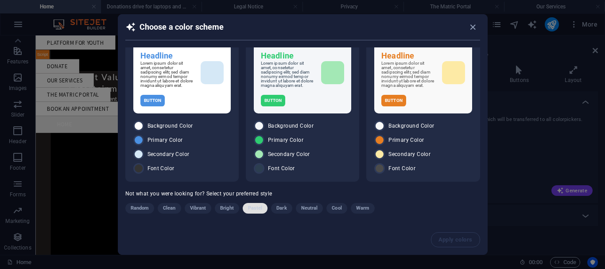
click at [252, 209] on span "Pastel" at bounding box center [255, 208] width 15 height 11
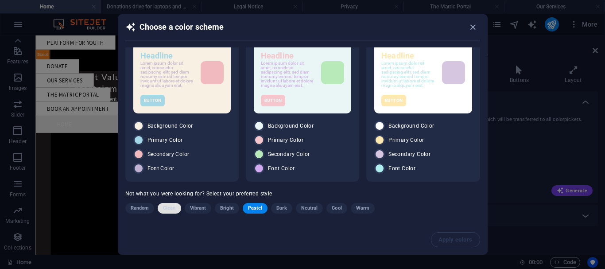
click at [170, 208] on span "Clean" at bounding box center [169, 208] width 12 height 11
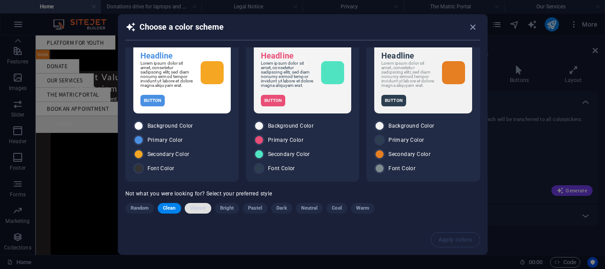
click at [200, 204] on span "Vibrant" at bounding box center [198, 208] width 16 height 11
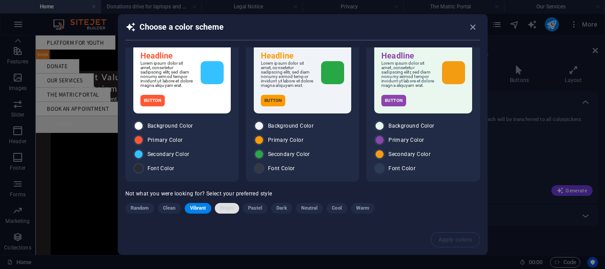
click at [221, 208] on span "Bright" at bounding box center [227, 208] width 14 height 11
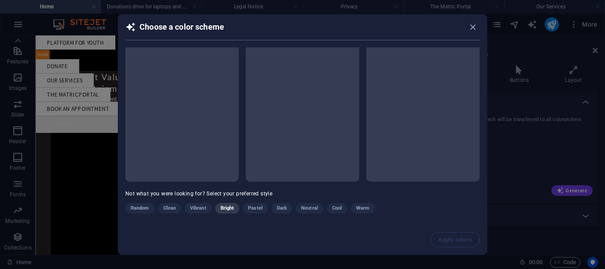
scroll to position [19, 0]
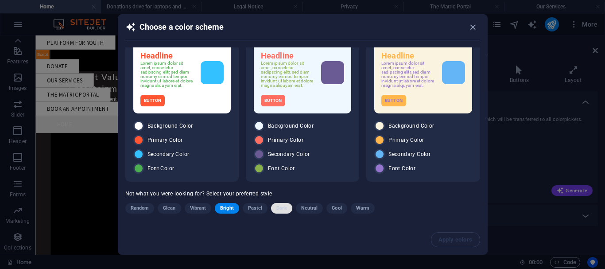
click at [276, 209] on button "Dark" at bounding box center [281, 208] width 21 height 11
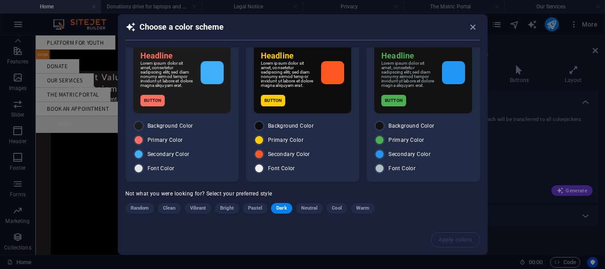
click at [309, 207] on span "Neutral" at bounding box center [309, 208] width 17 height 11
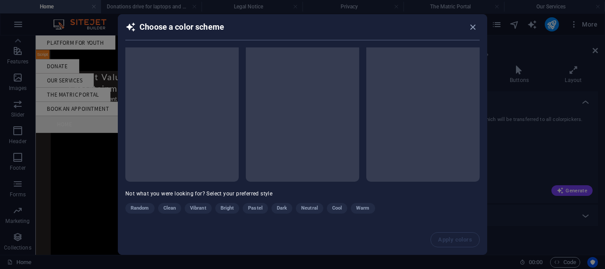
scroll to position [20, 0]
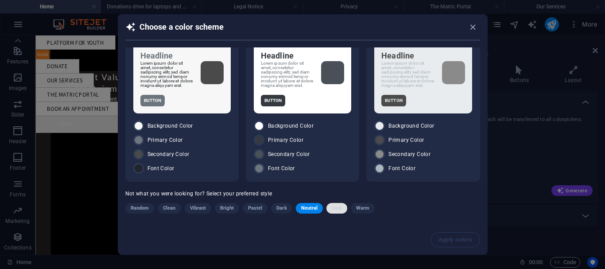
click at [338, 206] on span "Cool" at bounding box center [336, 208] width 10 height 11
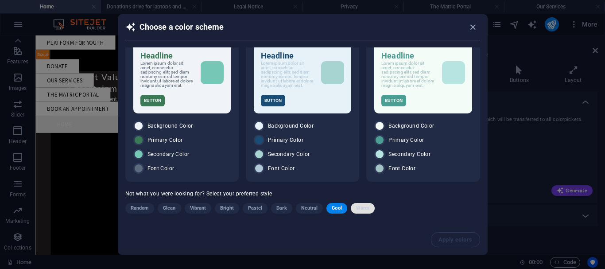
click at [358, 206] on span "Warm" at bounding box center [362, 208] width 13 height 11
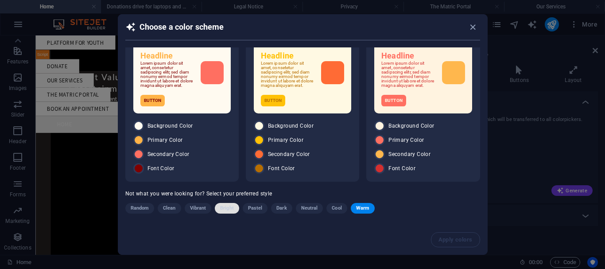
click at [233, 205] on span "Bright" at bounding box center [227, 208] width 14 height 11
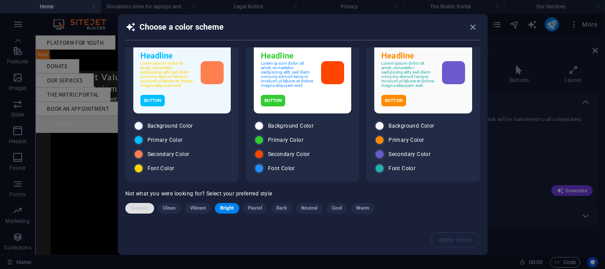
click at [143, 207] on span "Random" at bounding box center [140, 208] width 19 height 11
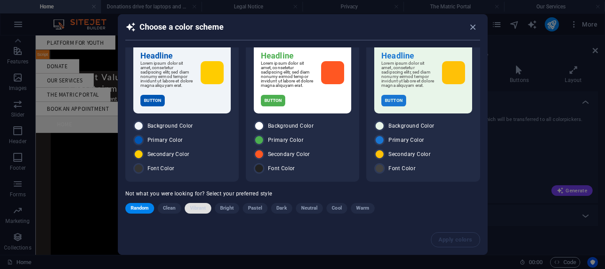
click at [201, 209] on span "Vibrant" at bounding box center [198, 208] width 16 height 11
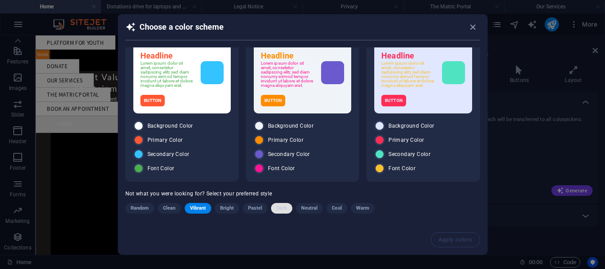
click at [282, 205] on span "Dark" at bounding box center [281, 208] width 10 height 11
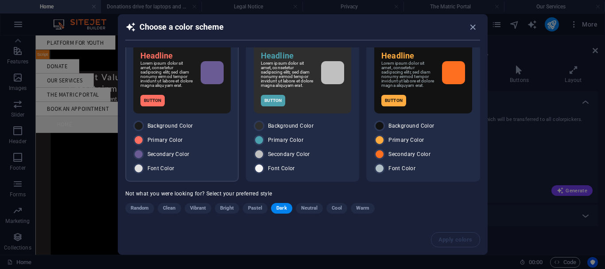
click at [176, 82] on p "Lorem ipsum dolor sit amet, consetetur sadipscing elitr, sed diam nonumy eirmod…" at bounding box center [166, 74] width 53 height 27
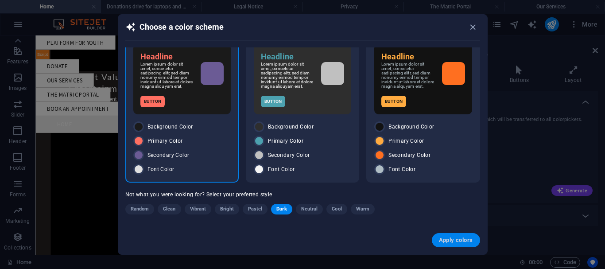
click at [452, 243] on button "Apply colors" at bounding box center [456, 240] width 48 height 14
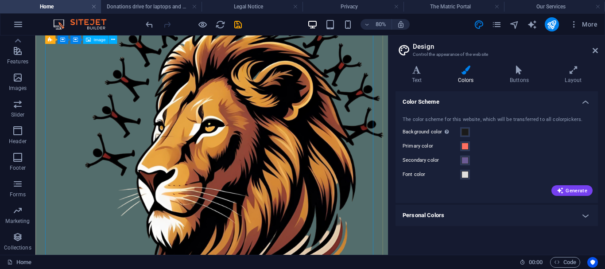
scroll to position [0, 0]
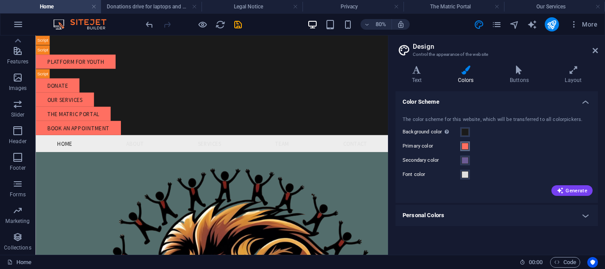
click at [466, 147] on span at bounding box center [464, 146] width 7 height 7
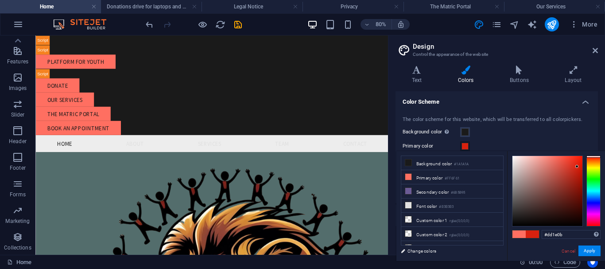
type input "#df1d0a"
drag, startPoint x: 564, startPoint y: 159, endPoint x: 578, endPoint y: 164, distance: 15.1
click at [578, 164] on div at bounding box center [547, 191] width 70 height 70
click at [585, 253] on button "Apply" at bounding box center [589, 250] width 22 height 11
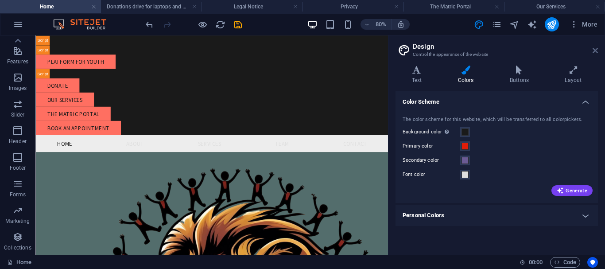
click at [593, 50] on icon at bounding box center [594, 50] width 5 height 7
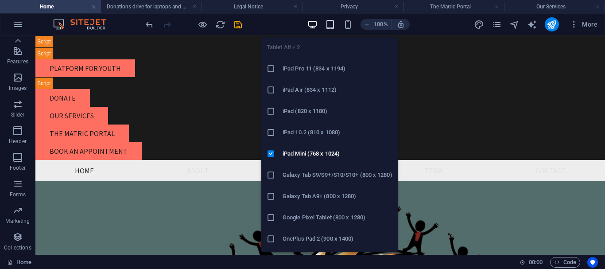
click at [329, 25] on icon "button" at bounding box center [330, 24] width 10 height 10
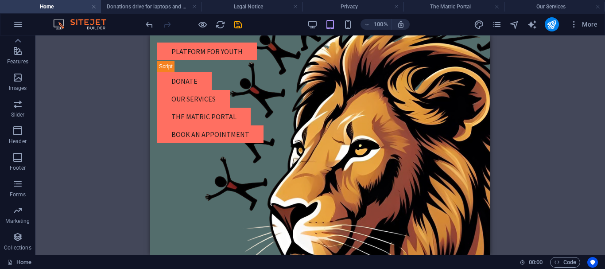
scroll to position [241, 0]
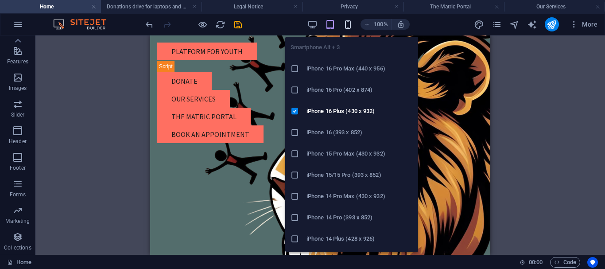
click at [344, 25] on icon "button" at bounding box center [348, 24] width 10 height 10
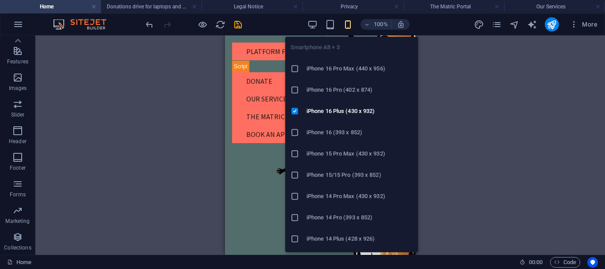
click at [347, 26] on icon "button" at bounding box center [348, 24] width 10 height 10
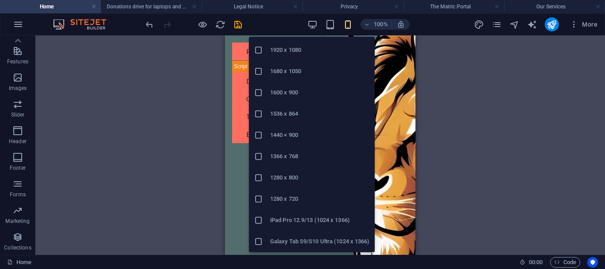
scroll to position [0, 0]
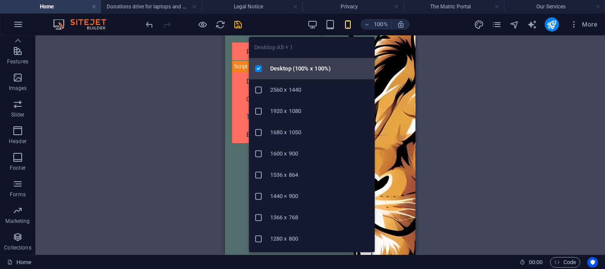
click at [332, 67] on h6 "Desktop (100% x 100%)" at bounding box center [319, 68] width 99 height 11
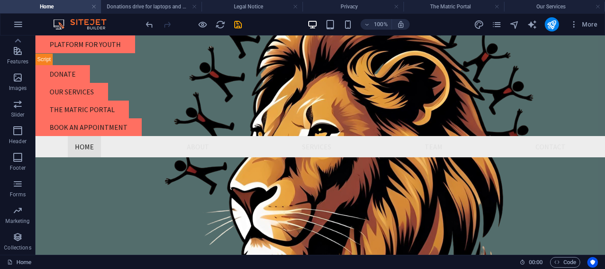
click at [308, 24] on icon "button" at bounding box center [312, 24] width 10 height 10
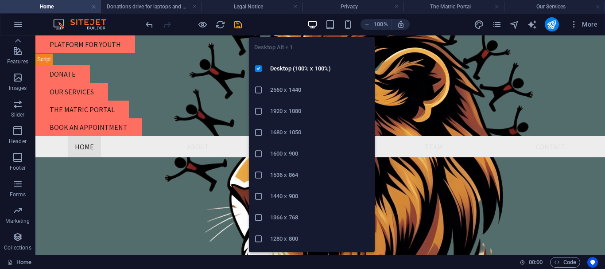
scroll to position [248, 0]
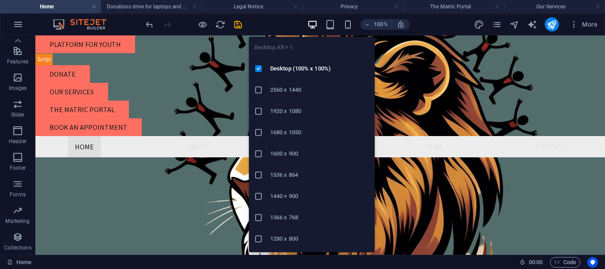
click at [298, 112] on h6 "1920 x 1080" at bounding box center [319, 111] width 99 height 11
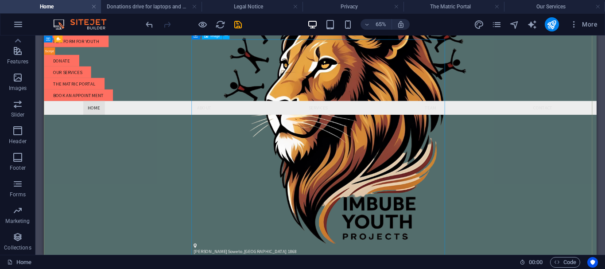
scroll to position [0, 0]
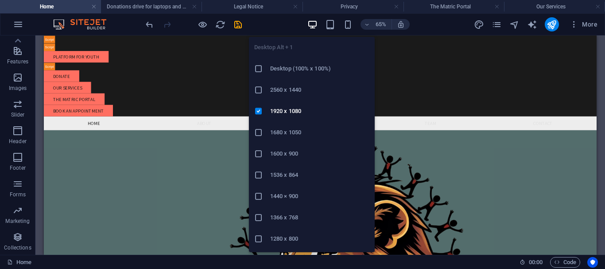
click at [281, 70] on h6 "Desktop (100% x 100%)" at bounding box center [319, 68] width 99 height 11
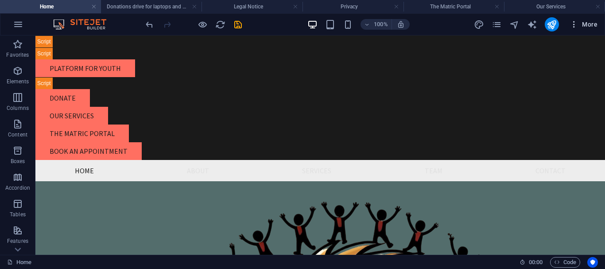
click at [582, 24] on span "More" at bounding box center [583, 24] width 28 height 9
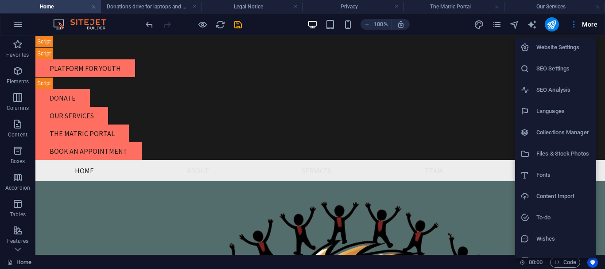
click at [564, 194] on h6 "Content Import" at bounding box center [563, 196] width 54 height 11
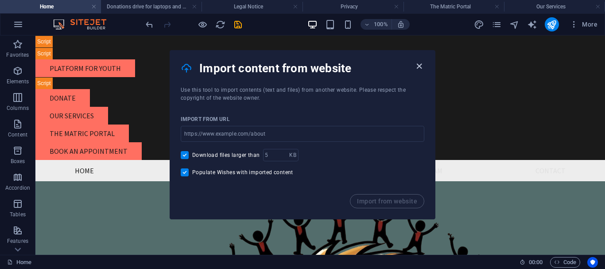
click at [418, 65] on icon "button" at bounding box center [419, 66] width 10 height 10
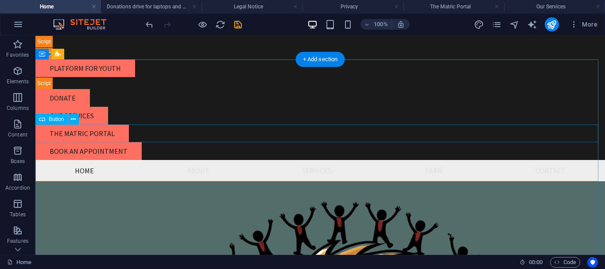
scroll to position [89, 0]
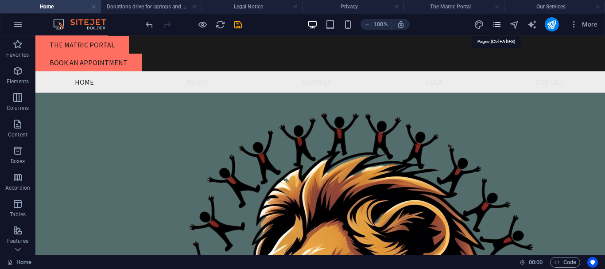
click at [495, 27] on icon "pages" at bounding box center [496, 24] width 10 height 10
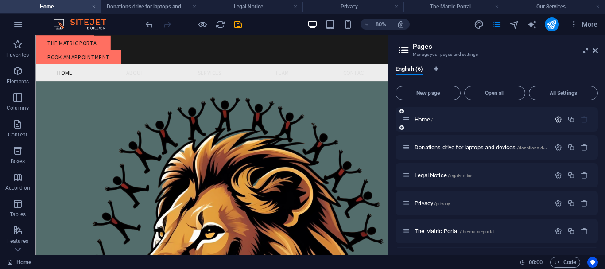
click at [555, 120] on icon "button" at bounding box center [558, 120] width 8 height 8
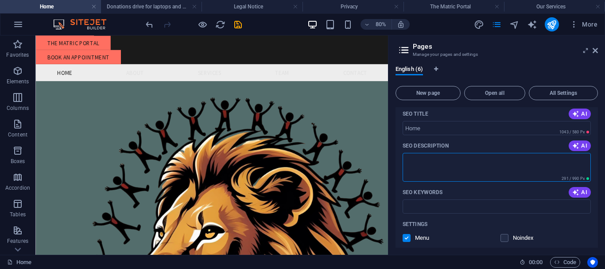
click at [444, 169] on textarea "SEO Description" at bounding box center [496, 167] width 188 height 29
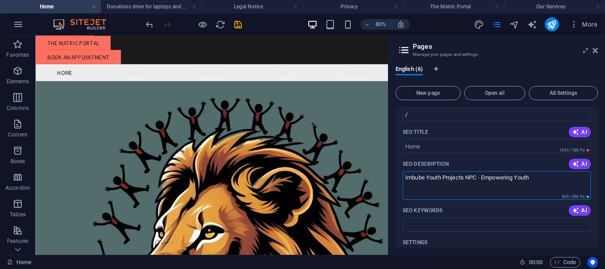
scroll to position [69, 0]
drag, startPoint x: 481, startPoint y: 179, endPoint x: 397, endPoint y: 176, distance: 84.6
click at [397, 176] on div "Name Home ​ URL SLUG / ​ SEO Title AI ​ 1043 / 580 Px SEO Description AI Imbube…" at bounding box center [496, 250] width 202 height 376
click at [453, 176] on textarea "Empowering Youth" at bounding box center [496, 186] width 188 height 29
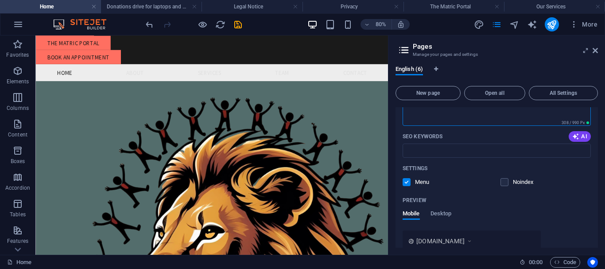
scroll to position [150, 0]
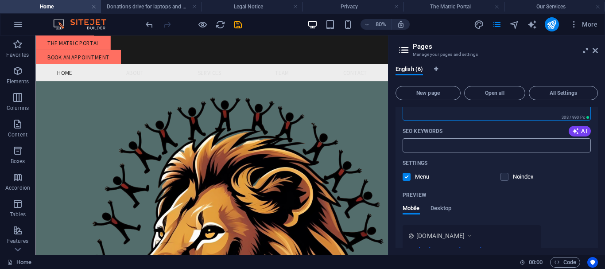
type textarea "Empowering Youth Through Skills Development."
click at [430, 141] on input "SEO Keywords" at bounding box center [496, 145] width 188 height 14
paste input "Imbube Youth Projects NPC -"
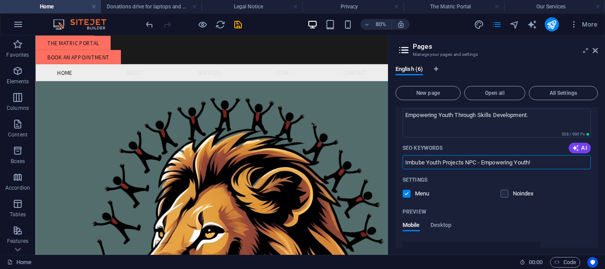
scroll to position [127, 0]
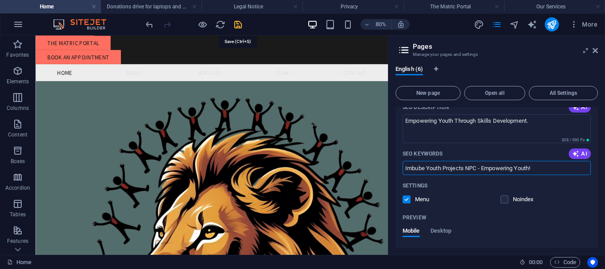
type input "Imbube Youth Projects NPC - Empowering Youth!"
drag, startPoint x: 237, startPoint y: 20, endPoint x: 437, endPoint y: 47, distance: 201.9
click at [237, 20] on icon "save" at bounding box center [238, 24] width 10 height 10
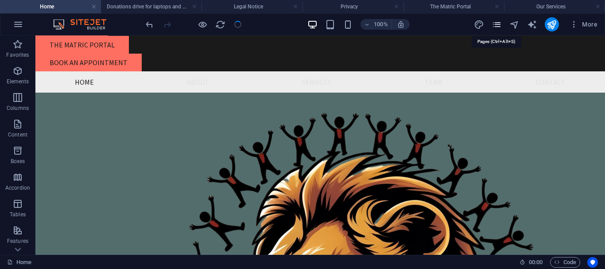
click at [497, 27] on icon "pages" at bounding box center [496, 24] width 10 height 10
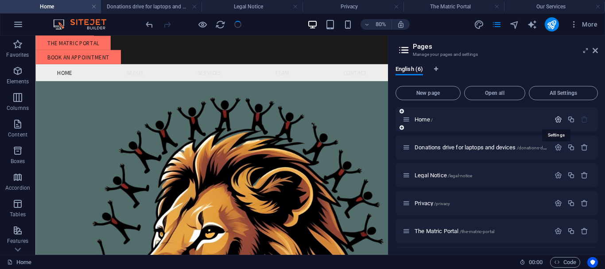
click at [557, 120] on icon "button" at bounding box center [558, 120] width 8 height 8
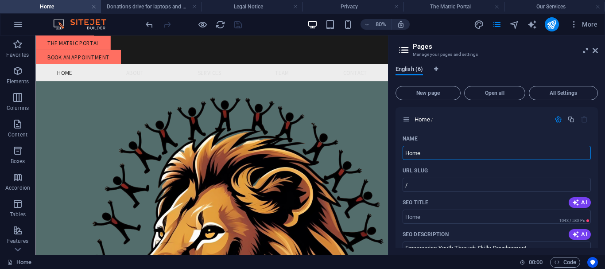
scroll to position [41, 0]
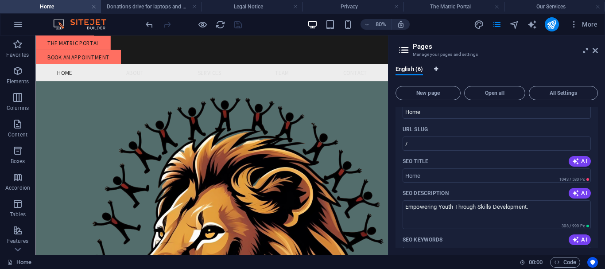
click at [435, 69] on icon "Language Tabs" at bounding box center [436, 68] width 4 height 5
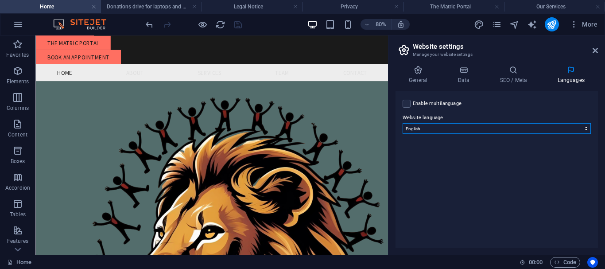
click at [450, 127] on select "Abkhazian Afar Afrikaans Akan Albanian Amharic Arabic Aragonese Armenian Assame…" at bounding box center [496, 128] width 188 height 11
click at [402, 123] on select "Abkhazian Afar Afrikaans Akan Albanian Amharic Arabic Aragonese Armenian Assame…" at bounding box center [496, 128] width 188 height 11
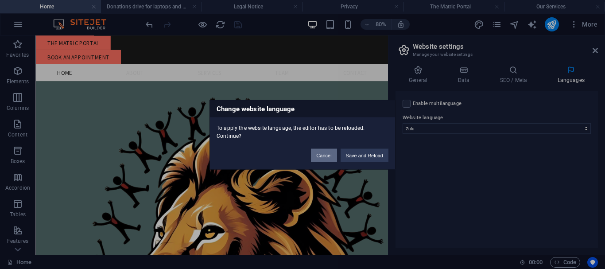
click at [326, 153] on button "Cancel" at bounding box center [324, 154] width 26 height 13
select select "41"
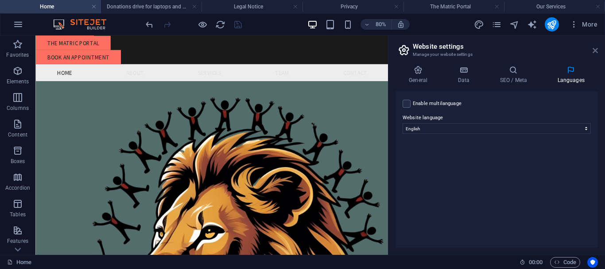
click at [593, 51] on icon at bounding box center [594, 50] width 5 height 7
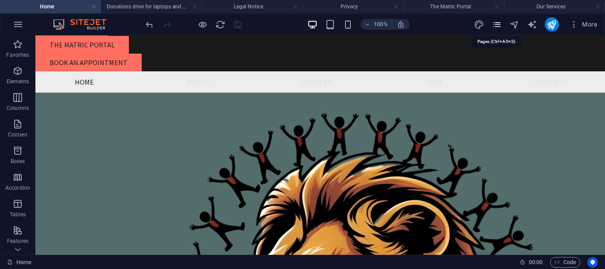
click at [493, 21] on icon "pages" at bounding box center [496, 24] width 10 height 10
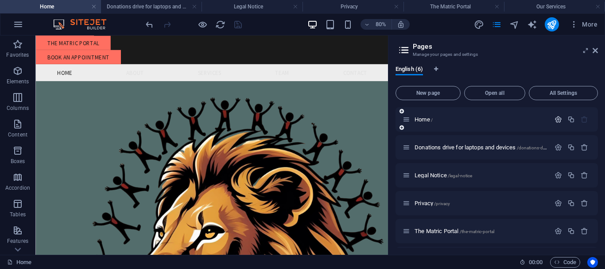
click at [554, 119] on icon "button" at bounding box center [558, 120] width 8 height 8
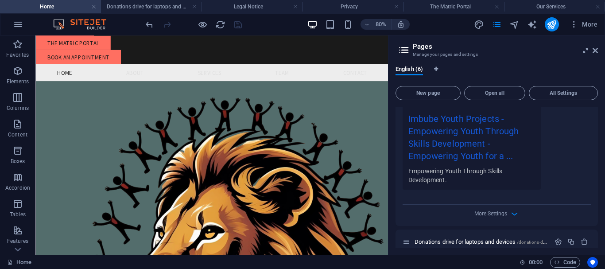
scroll to position [282, 0]
click at [479, 211] on span "More Settings" at bounding box center [490, 213] width 33 height 6
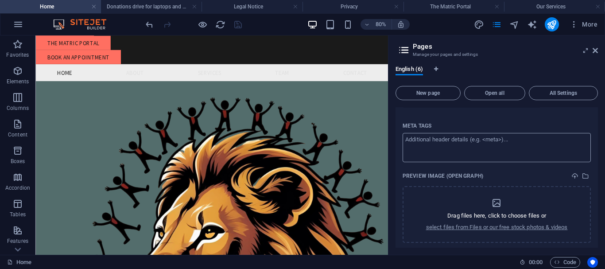
scroll to position [364, 0]
click at [495, 208] on div "Drag files here, click to choose files or select files from Files or our free s…" at bounding box center [497, 214] width 142 height 34
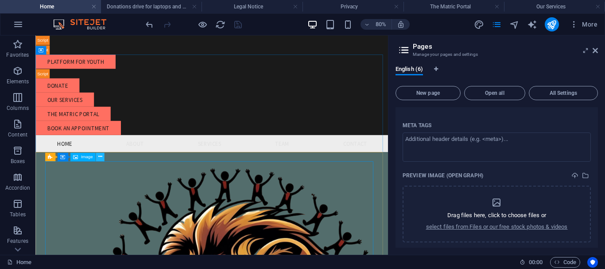
click at [100, 158] on icon at bounding box center [100, 157] width 4 height 8
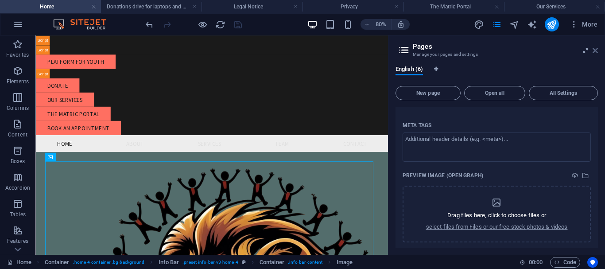
click at [596, 50] on icon at bounding box center [594, 50] width 5 height 7
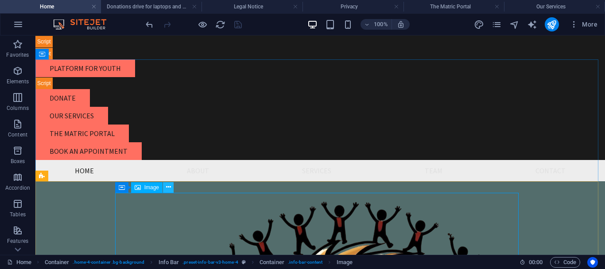
click at [168, 189] on icon at bounding box center [168, 186] width 5 height 9
click at [170, 188] on icon at bounding box center [168, 186] width 5 height 9
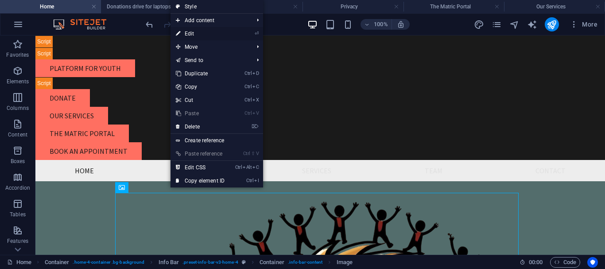
click at [226, 31] on link "⏎ Edit" at bounding box center [199, 33] width 59 height 13
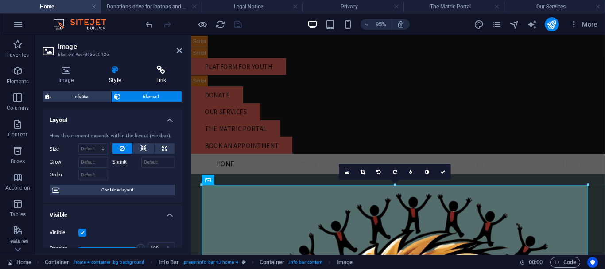
click at [154, 74] on icon at bounding box center [161, 70] width 42 height 9
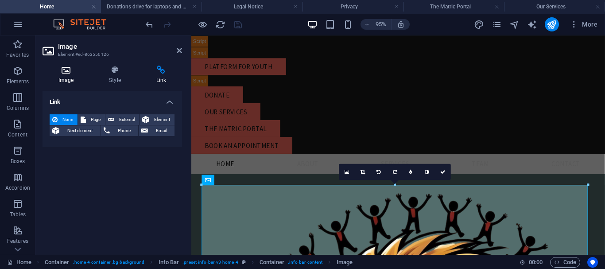
click at [72, 73] on icon at bounding box center [65, 70] width 47 height 9
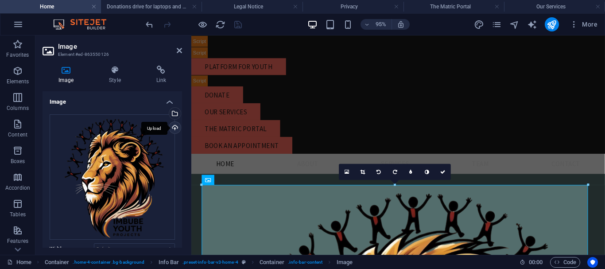
click at [172, 126] on div "Upload" at bounding box center [173, 128] width 13 height 13
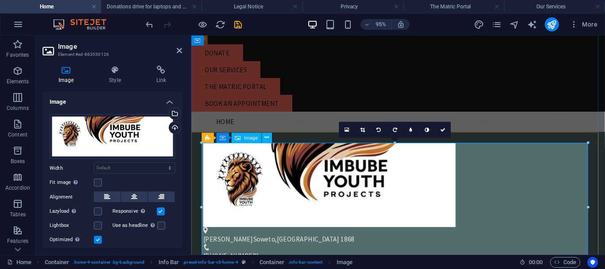
scroll to position [89, 0]
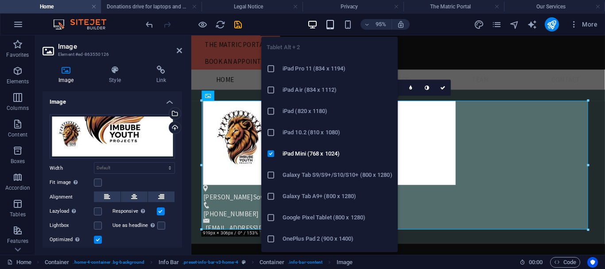
click at [327, 25] on icon "button" at bounding box center [330, 24] width 10 height 10
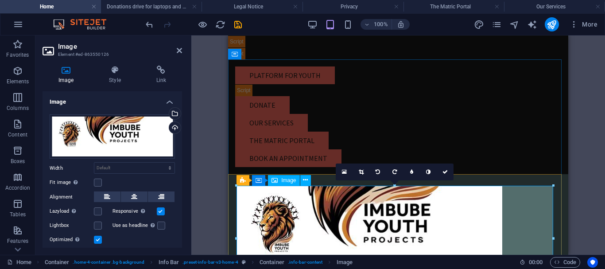
scroll to position [44, 0]
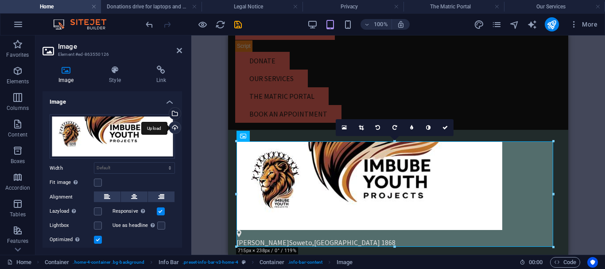
click at [174, 126] on div "Upload" at bounding box center [173, 128] width 13 height 13
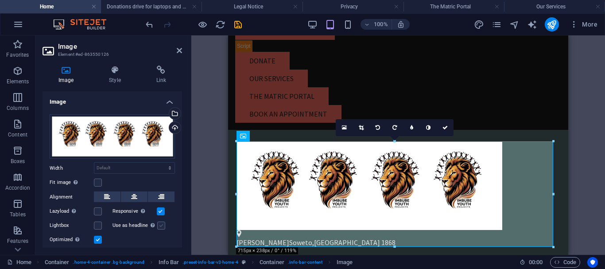
click at [162, 227] on label at bounding box center [161, 225] width 8 height 8
click at [0, 0] on input "Use as headline The image will be wrapped in an H1 headline tag. Useful for giv…" at bounding box center [0, 0] width 0 height 0
click at [177, 50] on icon at bounding box center [179, 50] width 5 height 7
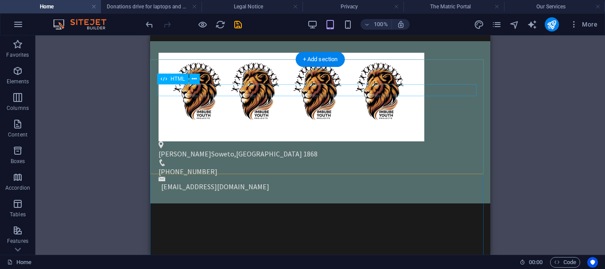
scroll to position [0, 0]
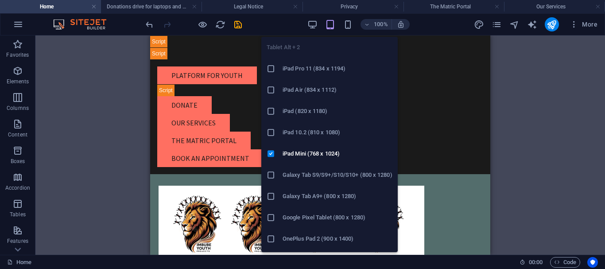
click at [327, 23] on icon "button" at bounding box center [330, 24] width 10 height 10
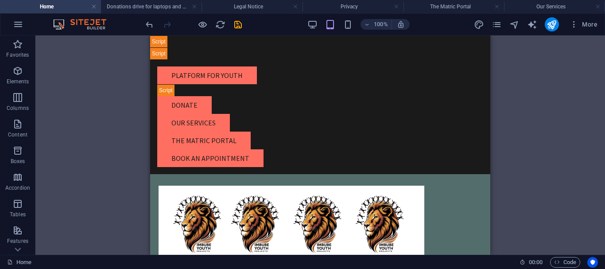
click at [348, 19] on div "100%" at bounding box center [358, 24] width 102 height 14
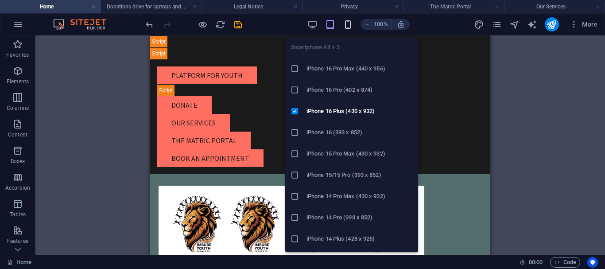
click at [345, 23] on icon "button" at bounding box center [348, 24] width 10 height 10
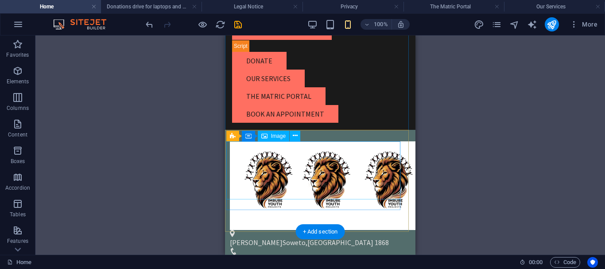
scroll to position [89, 0]
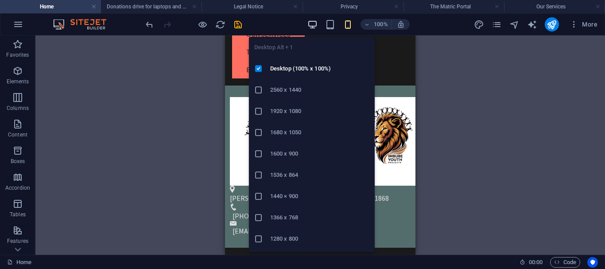
click at [312, 22] on icon "button" at bounding box center [312, 24] width 10 height 10
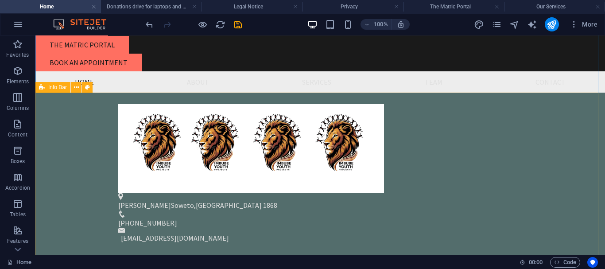
scroll to position [133, 0]
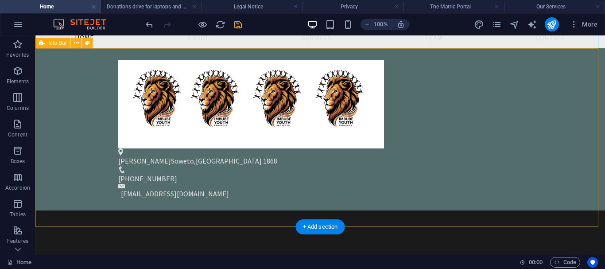
click at [558, 131] on div "Zola Soweto , Johannesburg 1868 +27622621056 enquiries@imbubeyouth.com" at bounding box center [319, 129] width 569 height 162
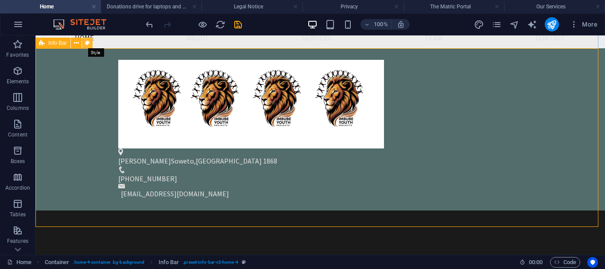
click at [87, 41] on icon at bounding box center [87, 43] width 5 height 9
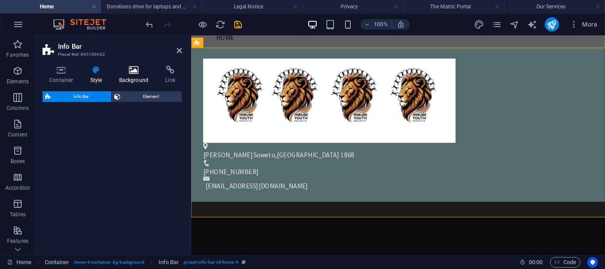
select select "vw"
select select "rem"
select select "vw"
select select "preset-info-bar-v3-home-4"
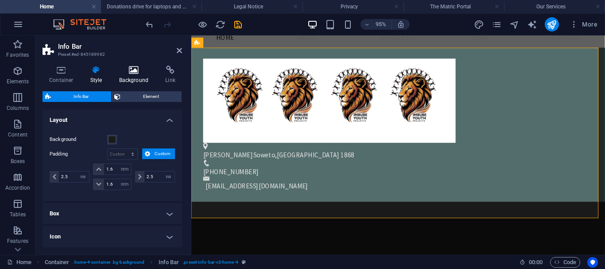
click at [138, 72] on icon at bounding box center [133, 70] width 43 height 9
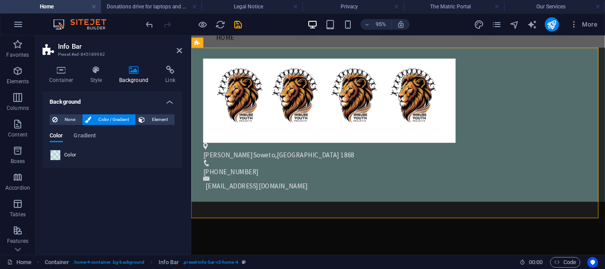
click at [55, 156] on span at bounding box center [55, 155] width 10 height 10
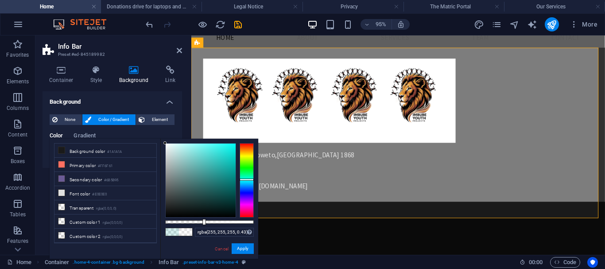
drag, startPoint x: 181, startPoint y: 152, endPoint x: 165, endPoint y: 136, distance: 22.9
click at [164, 136] on body "Imbube Youth Projects NPC Home Donations drive for laptops and devices Legal No…" at bounding box center [302, 134] width 605 height 269
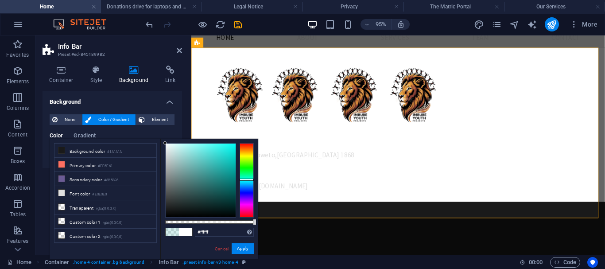
drag, startPoint x: 224, startPoint y: 220, endPoint x: 257, endPoint y: 226, distance: 33.3
click at [257, 226] on div "#ffffff Supported formats #0852ed rgb(8, 82, 237) rgba(8, 82, 237, 90%) hsv(221…" at bounding box center [209, 263] width 98 height 248
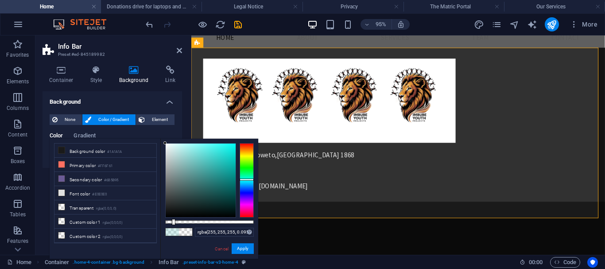
type input "rgba(255, 255, 255, 0.085)"
drag, startPoint x: 253, startPoint y: 221, endPoint x: 173, endPoint y: 213, distance: 80.9
click at [173, 213] on div at bounding box center [209, 180] width 89 height 74
click at [218, 248] on link "Cancel" at bounding box center [221, 248] width 15 height 7
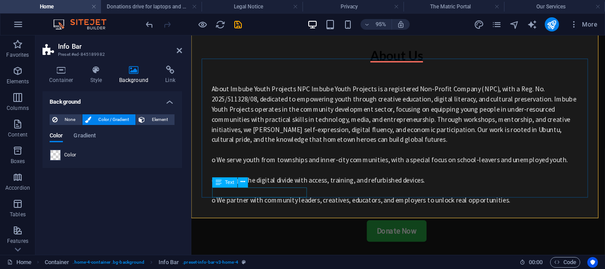
scroll to position [0, 0]
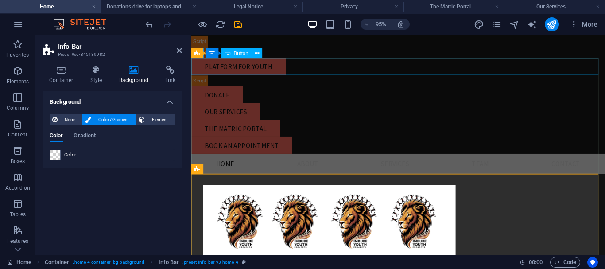
click at [400, 69] on div "Platform for youth" at bounding box center [408, 68] width 435 height 18
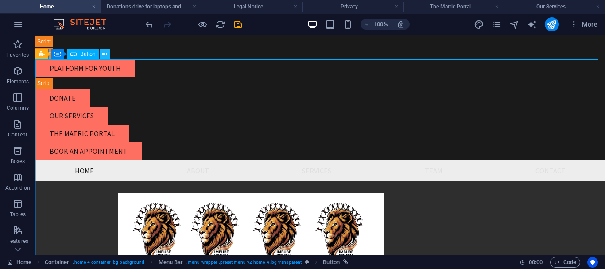
click at [106, 51] on icon at bounding box center [104, 54] width 5 height 9
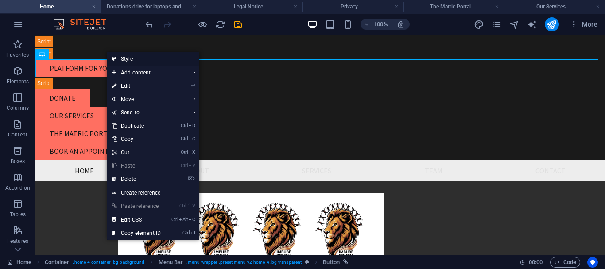
click at [142, 61] on link "Style" at bounding box center [153, 58] width 92 height 13
select select "rem"
select select "preset-menu-v2-home-4"
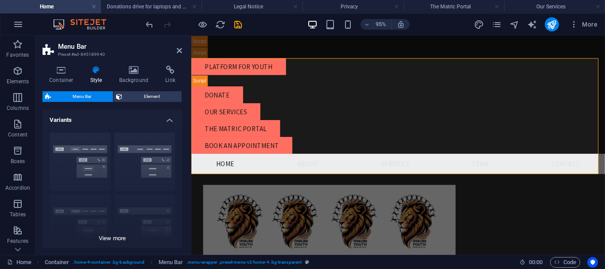
scroll to position [44, 0]
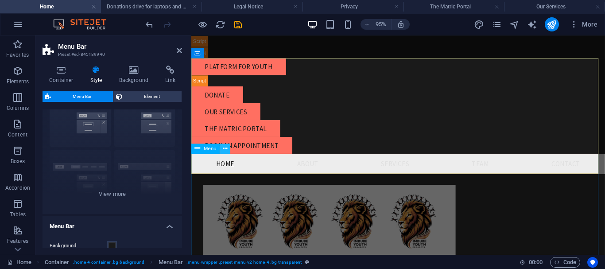
click at [223, 149] on icon at bounding box center [225, 148] width 4 height 9
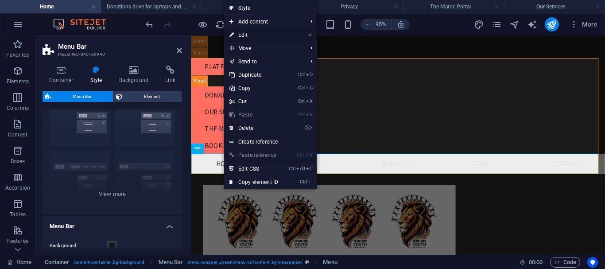
click at [238, 31] on link "⏎ Edit" at bounding box center [253, 34] width 59 height 13
select select
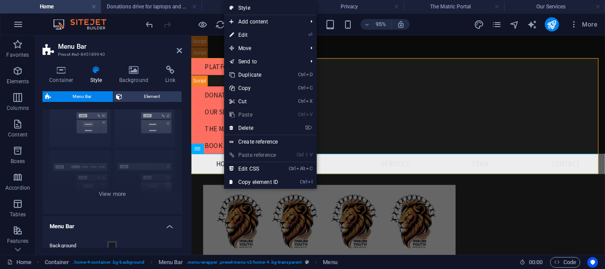
select select
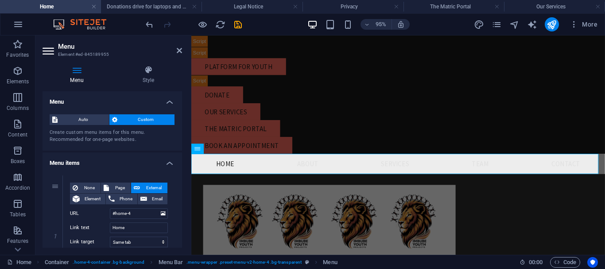
click at [169, 162] on h4 "Menu items" at bounding box center [111, 160] width 139 height 16
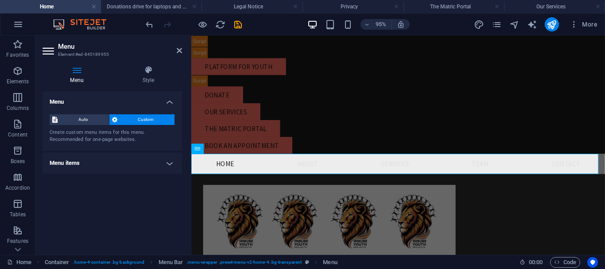
click at [172, 160] on h4 "Menu items" at bounding box center [111, 162] width 139 height 21
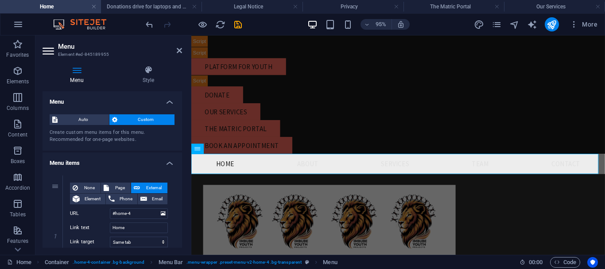
click at [172, 160] on h4 "Menu items" at bounding box center [111, 160] width 139 height 16
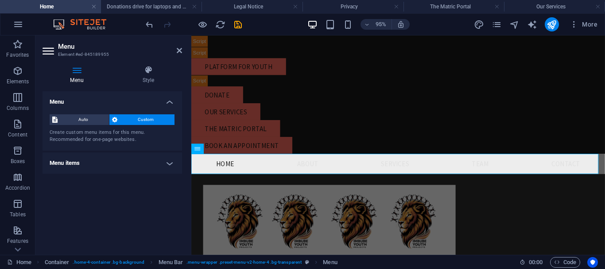
click at [172, 160] on h4 "Menu items" at bounding box center [111, 162] width 139 height 21
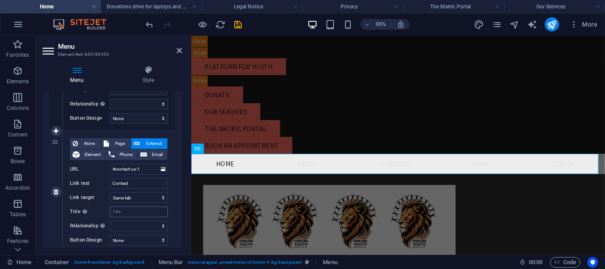
scroll to position [561, 0]
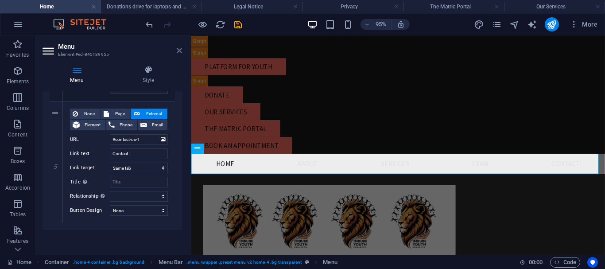
drag, startPoint x: 178, startPoint y: 52, endPoint x: 165, endPoint y: 62, distance: 16.5
click at [178, 52] on icon at bounding box center [179, 50] width 5 height 7
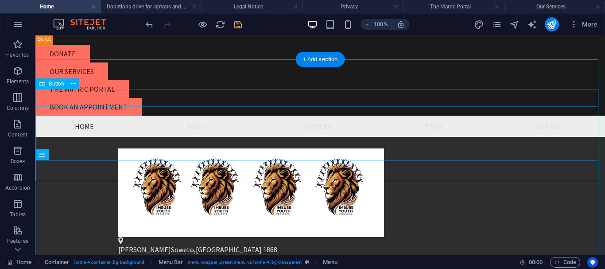
scroll to position [0, 0]
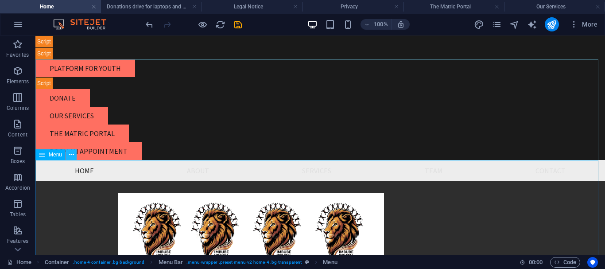
click at [70, 155] on icon at bounding box center [71, 154] width 5 height 9
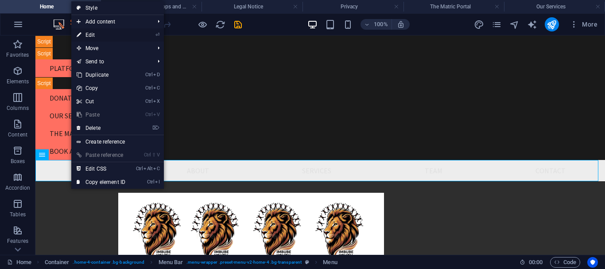
click at [114, 32] on link "⏎ Edit" at bounding box center [100, 34] width 59 height 13
select select
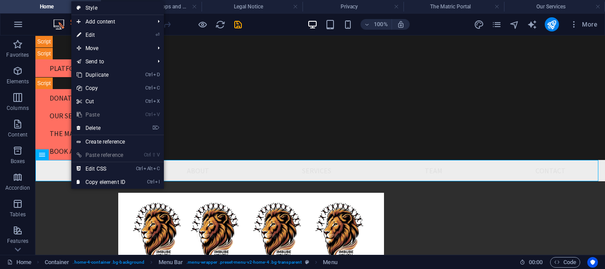
select select
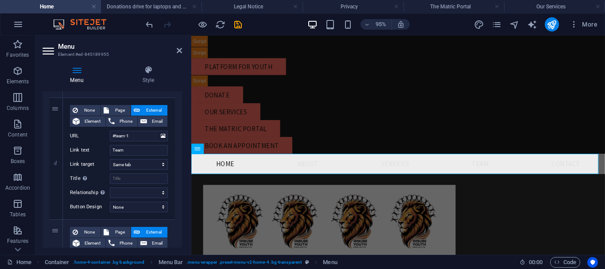
scroll to position [561, 0]
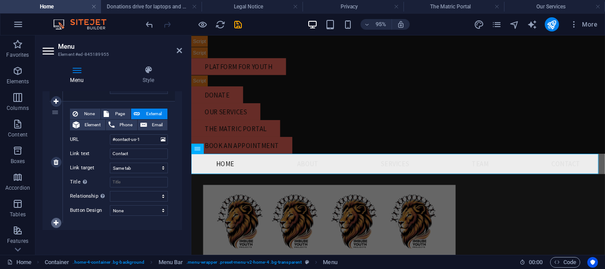
click at [55, 220] on icon at bounding box center [56, 223] width 5 height 6
select select
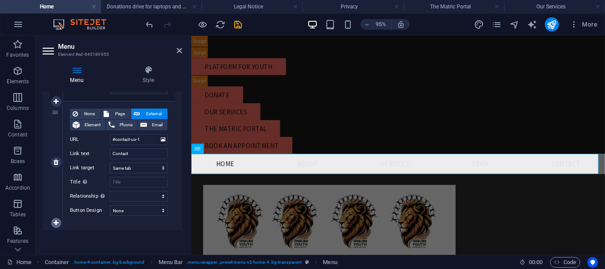
select select
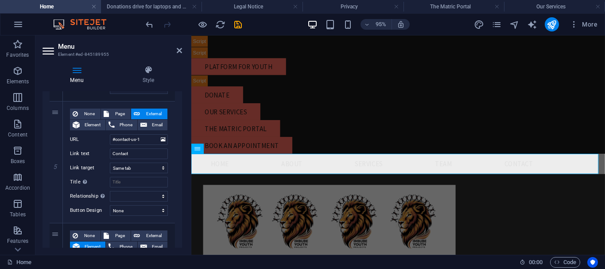
scroll to position [669, 0]
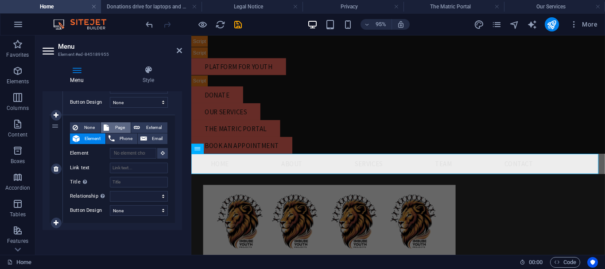
click at [120, 127] on span "Page" at bounding box center [120, 127] width 16 height 11
select select
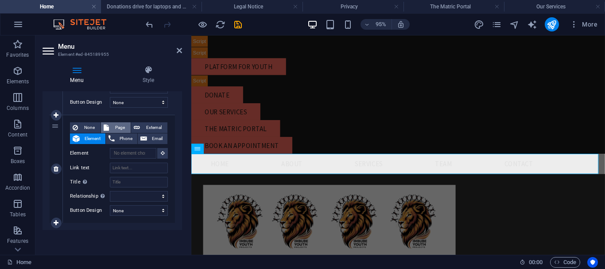
select select
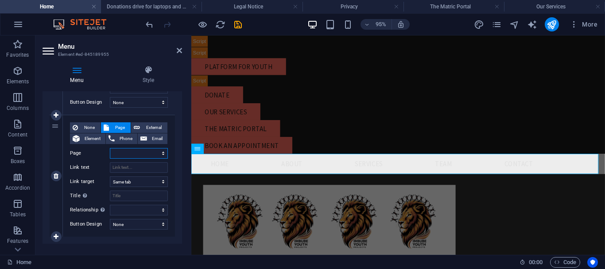
drag, startPoint x: 131, startPoint y: 151, endPoint x: 161, endPoint y: 151, distance: 29.7
click at [132, 151] on select "Home Donations drive for laptops and devices Legal Notice Privacy The Matric Po…" at bounding box center [139, 153] width 58 height 11
drag, startPoint x: 138, startPoint y: 150, endPoint x: 130, endPoint y: 154, distance: 9.3
click at [138, 150] on select "Home Donations drive for laptops and devices Legal Notice Privacy The Matric Po…" at bounding box center [139, 153] width 58 height 11
click at [123, 153] on select "Home Donations drive for laptops and devices Legal Notice Privacy The Matric Po…" at bounding box center [139, 153] width 58 height 11
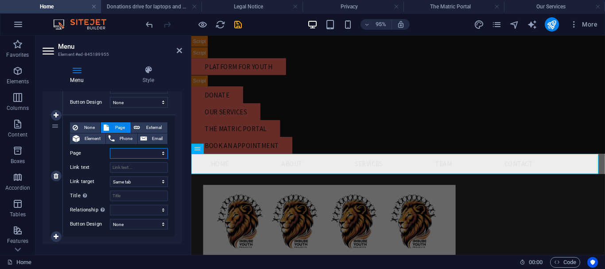
click at [116, 152] on select "Home Donations drive for laptops and devices Legal Notice Privacy The Matric Po…" at bounding box center [139, 153] width 58 height 11
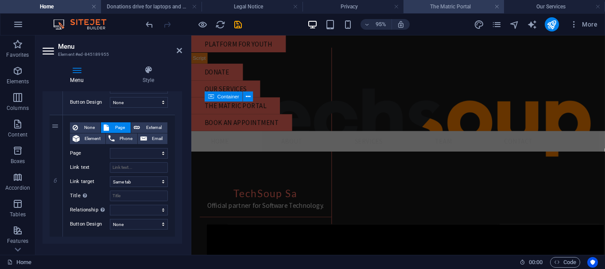
scroll to position [1018, 0]
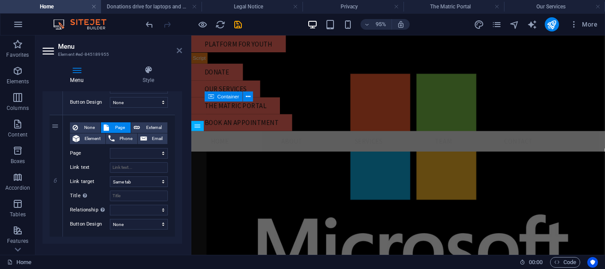
drag, startPoint x: 181, startPoint y: 49, endPoint x: 400, endPoint y: 55, distance: 219.6
click at [181, 49] on icon at bounding box center [179, 50] width 5 height 7
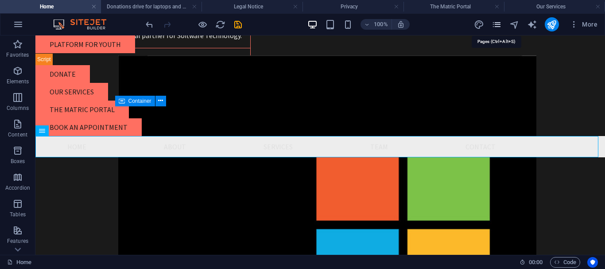
click at [495, 25] on icon "pages" at bounding box center [496, 24] width 10 height 10
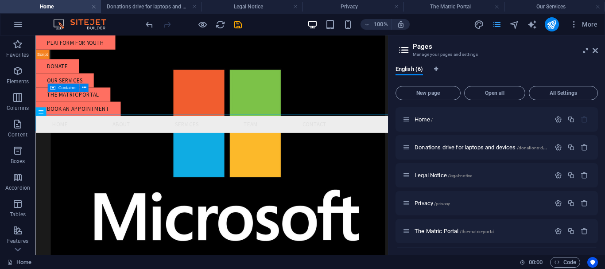
scroll to position [1020, 0]
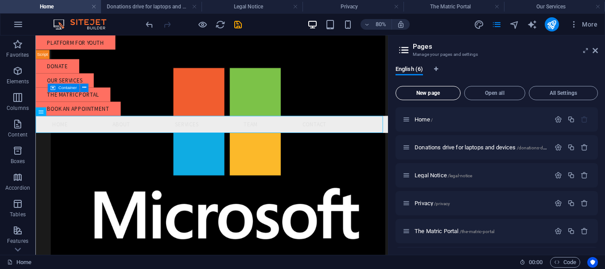
click at [435, 95] on span "New page" at bounding box center [427, 92] width 57 height 5
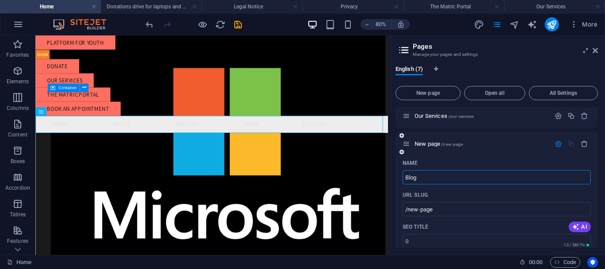
type input "Blogs"
type input "/b"
type input "Blogs/"
type input "/blogs"
type input "Blogs/News"
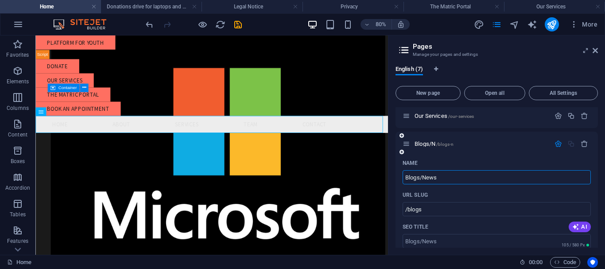
type input "/blogs-n"
type input "Blogs/News"
type input "/blogs-news"
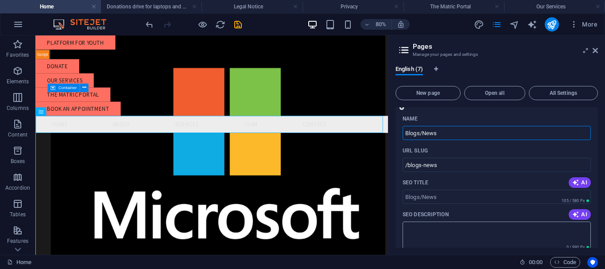
scroll to position [231, 0]
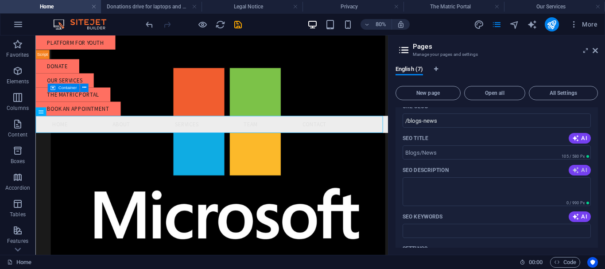
type input "Blogs/News"
click at [575, 168] on icon "button" at bounding box center [575, 169] width 7 height 7
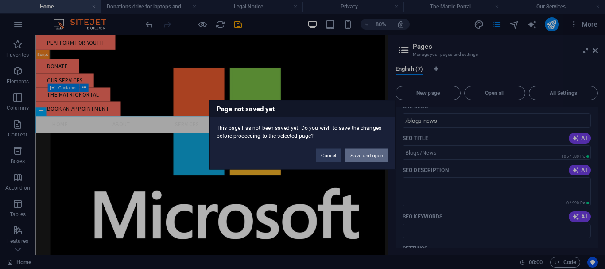
click at [362, 155] on button "Save and open" at bounding box center [366, 154] width 43 height 13
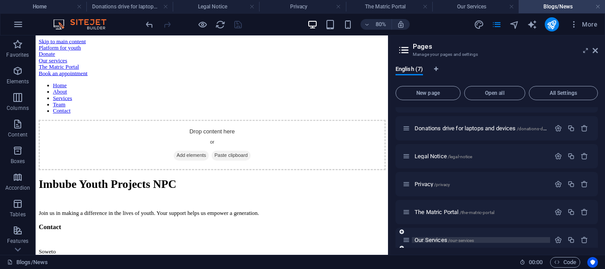
scroll to position [55, 0]
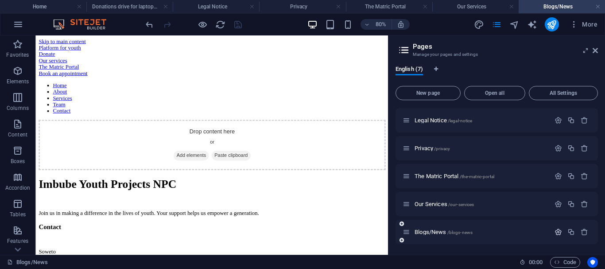
click at [555, 231] on icon "button" at bounding box center [558, 232] width 8 height 8
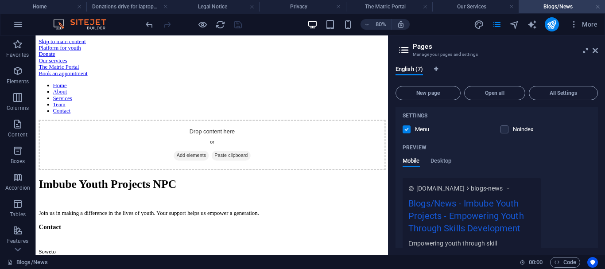
scroll to position [231, 0]
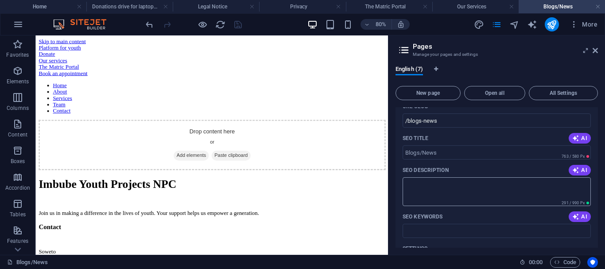
click at [428, 188] on textarea "SEO Description" at bounding box center [496, 191] width 188 height 29
click at [581, 167] on span "AI" at bounding box center [579, 169] width 15 height 7
type textarea "Empower youth with us! Your support changes lives. Contact Soweto1868 Johannesb…"
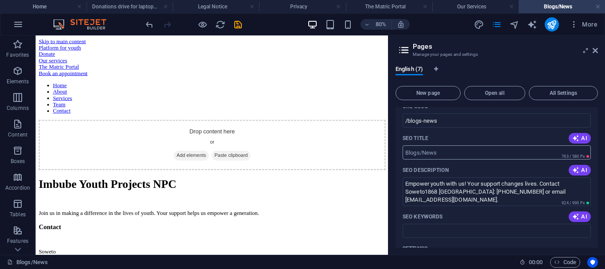
click at [456, 154] on input "SEO Title" at bounding box center [496, 152] width 188 height 14
click at [578, 139] on span "AI" at bounding box center [579, 138] width 15 height 7
type input "Empower Youth: Join Us Today!"
click at [582, 170] on span "AI" at bounding box center [579, 169] width 15 height 7
click at [567, 186] on textarea "Empower youth and make a difference! Join us at Imbube Youth in Soweto. Contact…" at bounding box center [496, 191] width 188 height 29
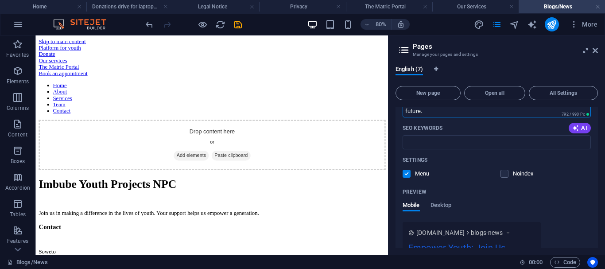
scroll to position [276, 0]
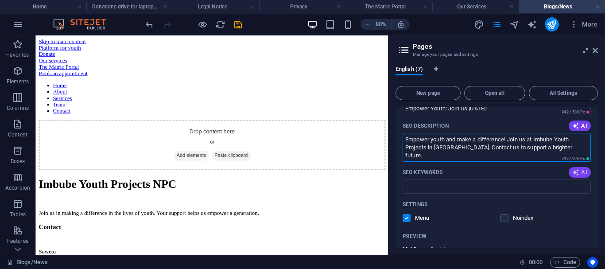
type textarea "Empower youth and make a difference! Join us at Imbube Youth Projects in Soweto…"
click at [578, 171] on span "AI" at bounding box center [579, 172] width 15 height 7
type input "youth empowerment, support youth, Soweto youth programs, make a difference, com…"
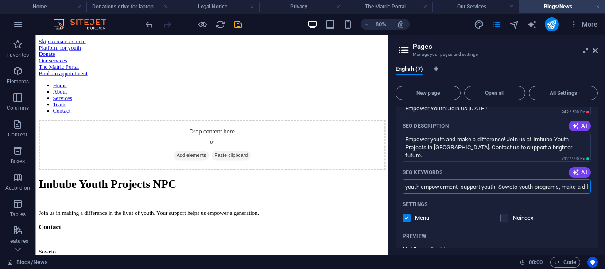
click at [393, 185] on div "English (7) New page Open all All Settings Home / Donations drive for laptops a…" at bounding box center [496, 156] width 216 height 196
click at [417, 185] on input "youth empowerment, support youth, Soweto youth programs, make a difference, com…" at bounding box center [496, 186] width 188 height 14
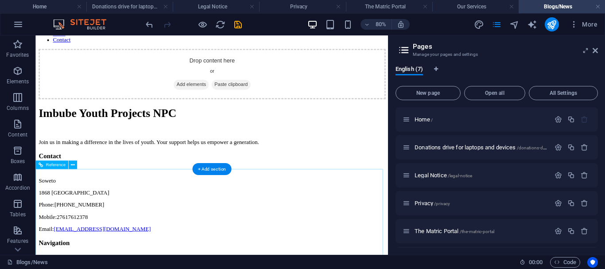
scroll to position [149, 0]
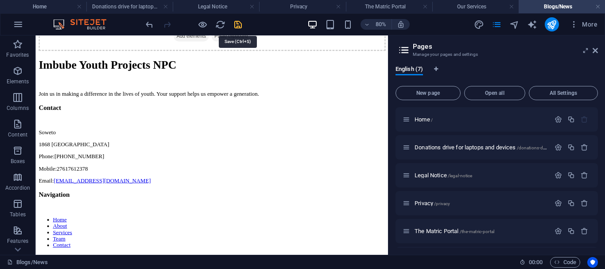
click at [234, 26] on icon "save" at bounding box center [238, 24] width 10 height 10
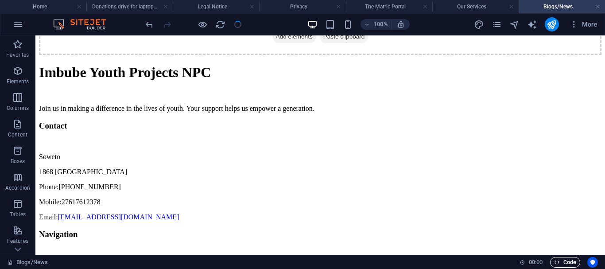
click at [567, 261] on span "Code" at bounding box center [565, 262] width 22 height 11
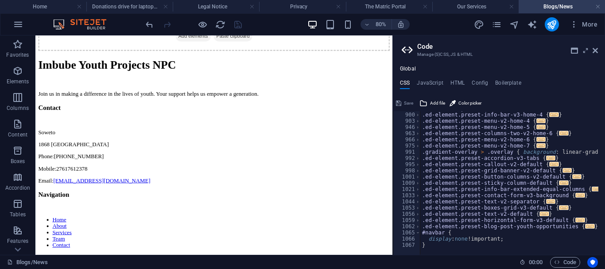
scroll to position [477, 0]
click at [43, 10] on h4 "Home" at bounding box center [43, 7] width 86 height 10
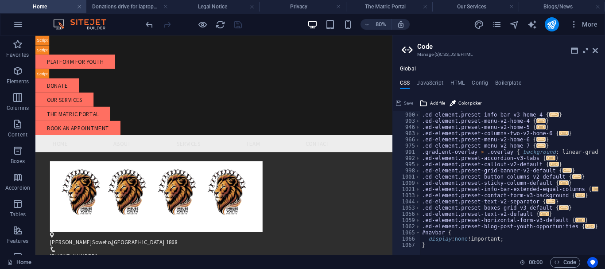
scroll to position [1020, 0]
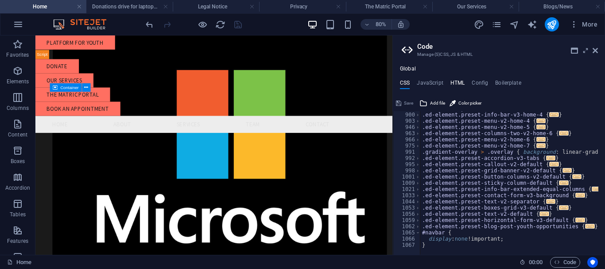
click at [454, 82] on h4 "HTML" at bounding box center [457, 85] width 15 height 10
type textarea "<!-- Google Ads Conversion Tracking -->"
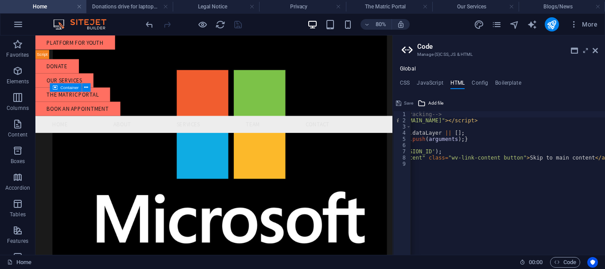
scroll to position [0, 93]
click at [595, 50] on icon at bounding box center [594, 50] width 5 height 7
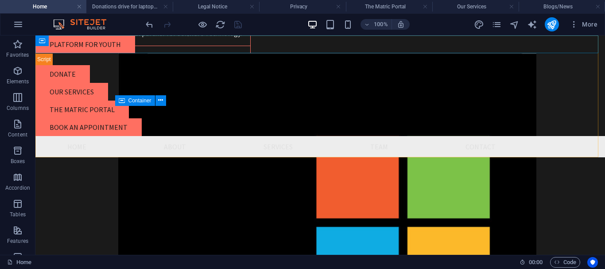
scroll to position [1018, 0]
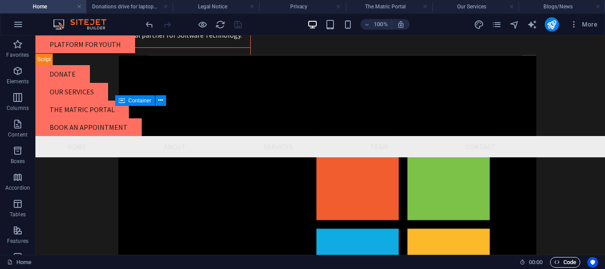
click at [562, 261] on span "Code" at bounding box center [565, 262] width 22 height 11
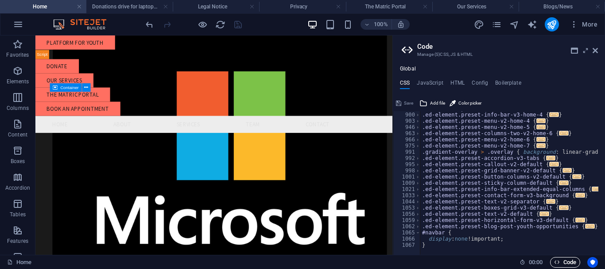
scroll to position [1020, 0]
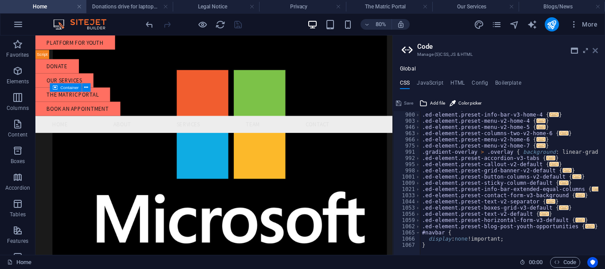
click at [594, 48] on icon at bounding box center [594, 50] width 5 height 7
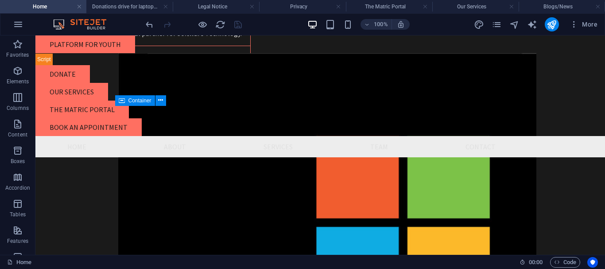
scroll to position [1018, 0]
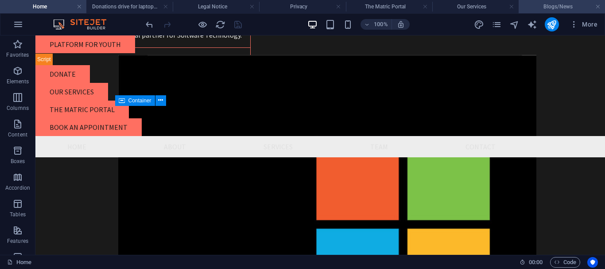
click at [550, 10] on h4 "Blogs/News" at bounding box center [561, 7] width 86 height 10
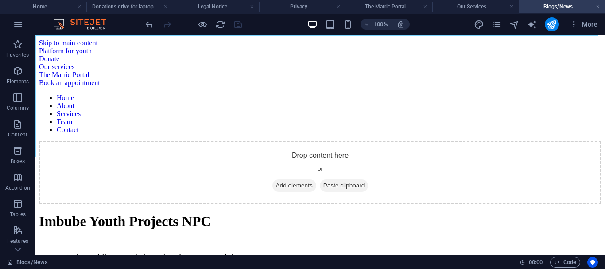
scroll to position [149, 0]
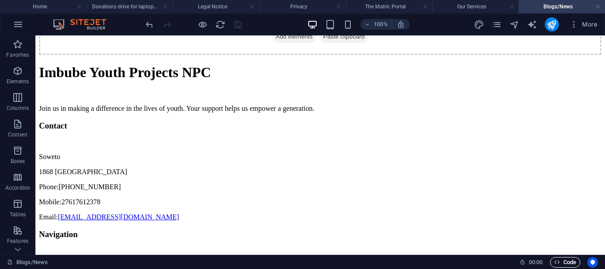
click at [562, 264] on span "Code" at bounding box center [565, 262] width 22 height 11
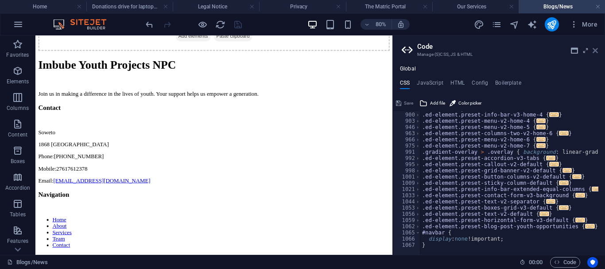
drag, startPoint x: 597, startPoint y: 51, endPoint x: 315, endPoint y: 8, distance: 285.3
click at [597, 51] on icon at bounding box center [594, 50] width 5 height 7
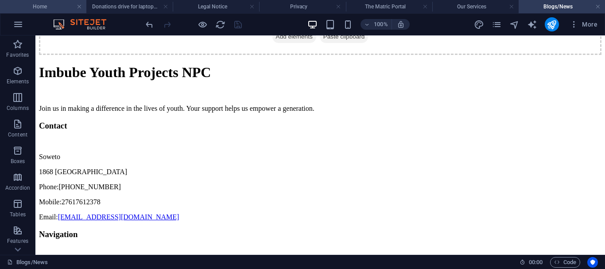
click at [52, 11] on h4 "Home" at bounding box center [43, 7] width 86 height 10
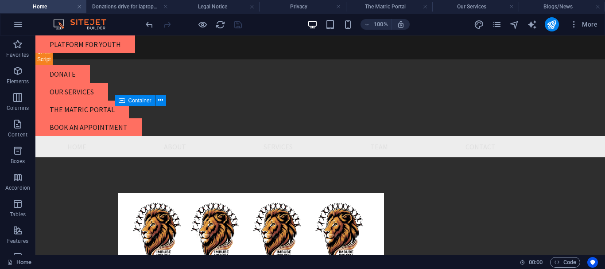
scroll to position [1018, 0]
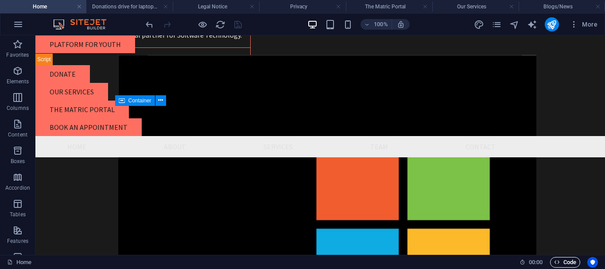
click at [569, 261] on span "Code" at bounding box center [565, 262] width 22 height 11
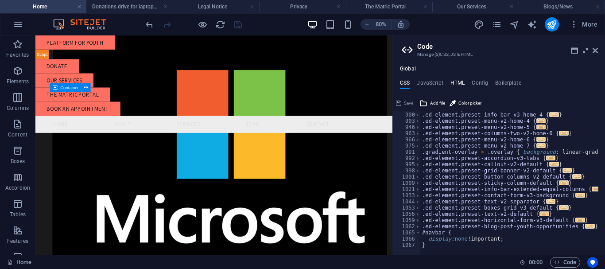
click at [458, 81] on h4 "HTML" at bounding box center [457, 85] width 15 height 10
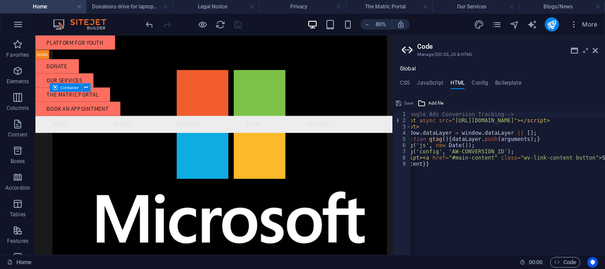
scroll to position [0, 0]
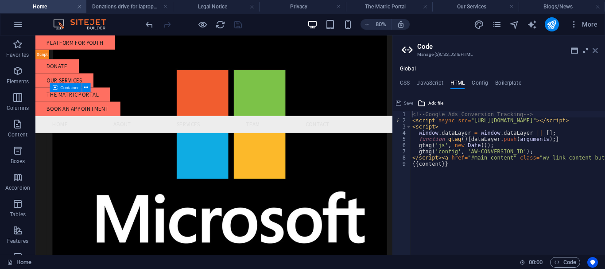
click at [596, 50] on icon at bounding box center [594, 50] width 5 height 7
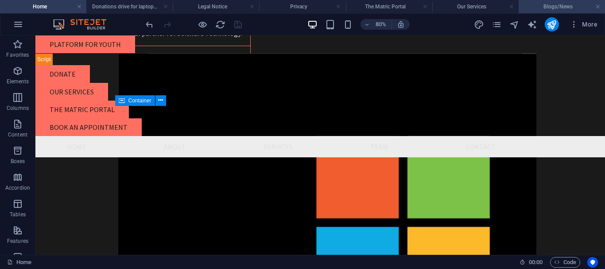
scroll to position [1018, 0]
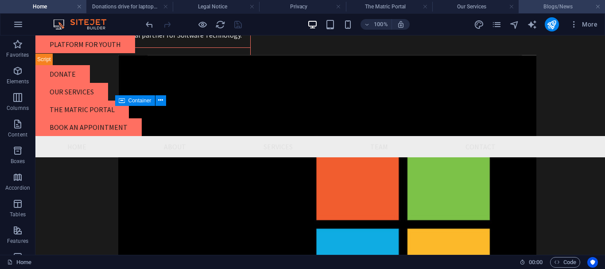
drag, startPoint x: 545, startPoint y: 8, endPoint x: 487, endPoint y: 116, distance: 122.4
click at [545, 8] on h4 "Blogs/News" at bounding box center [561, 7] width 86 height 10
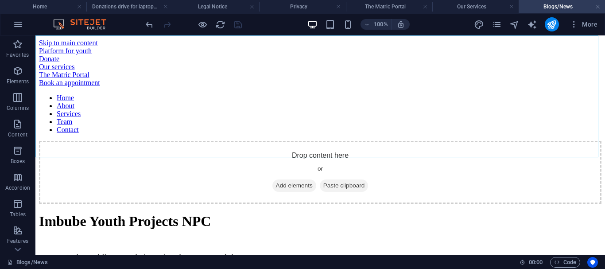
scroll to position [149, 0]
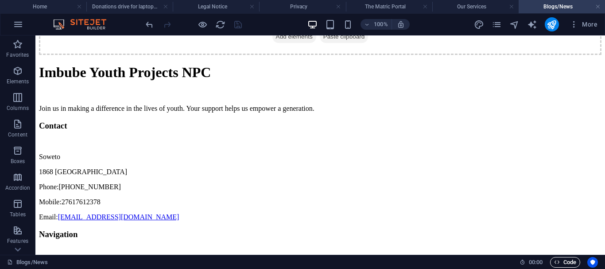
click at [567, 262] on span "Code" at bounding box center [565, 262] width 22 height 11
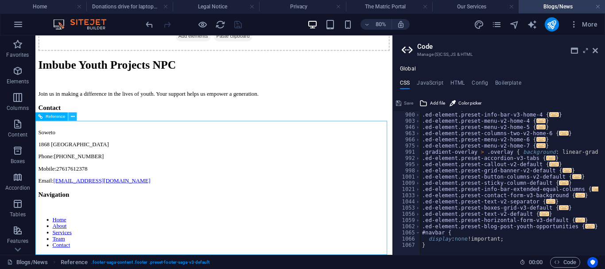
click at [72, 116] on icon at bounding box center [73, 117] width 4 height 8
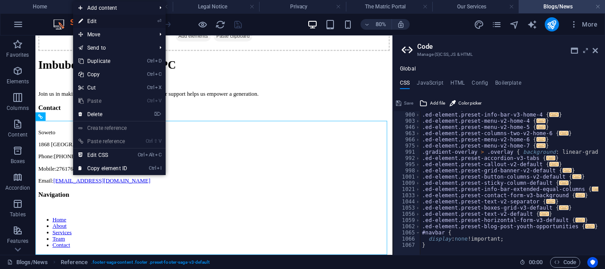
click at [96, 23] on link "⏎ Edit" at bounding box center [102, 21] width 59 height 13
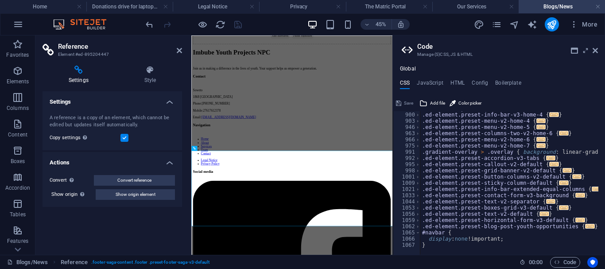
scroll to position [0, 0]
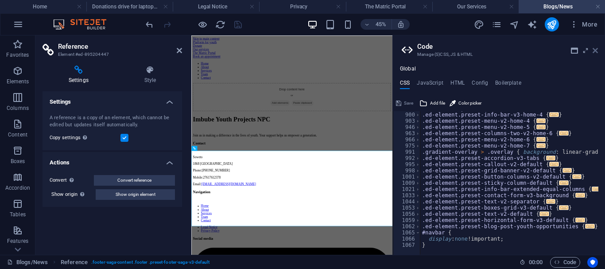
click at [594, 52] on icon at bounding box center [594, 50] width 5 height 7
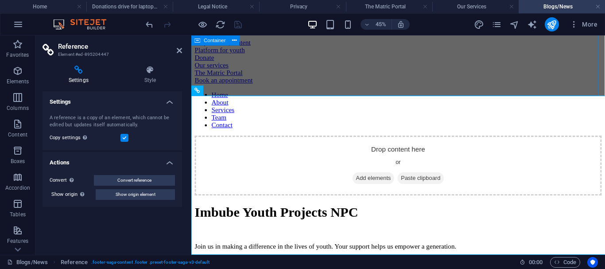
scroll to position [192, 0]
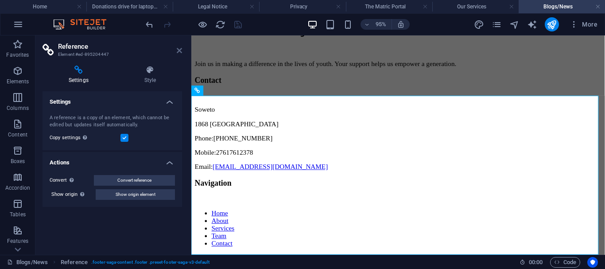
click at [177, 49] on icon at bounding box center [179, 50] width 5 height 7
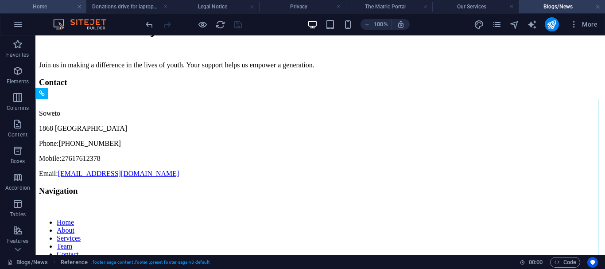
click at [38, 8] on h4 "Home" at bounding box center [43, 7] width 86 height 10
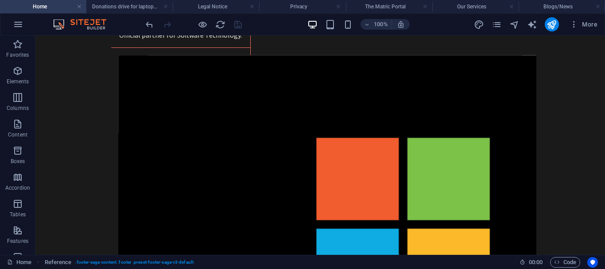
scroll to position [0, 0]
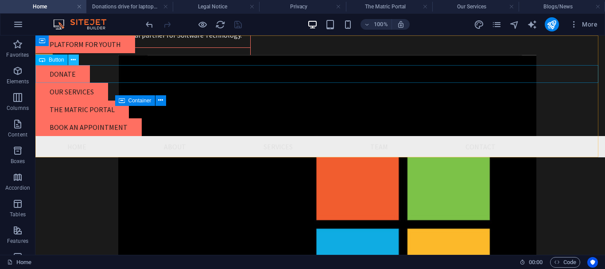
click at [70, 60] on button at bounding box center [73, 59] width 11 height 11
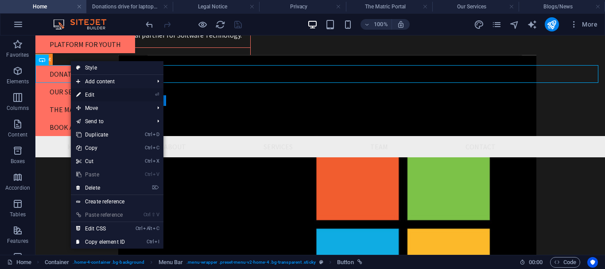
click at [119, 93] on link "⏎ Edit" at bounding box center [100, 94] width 59 height 13
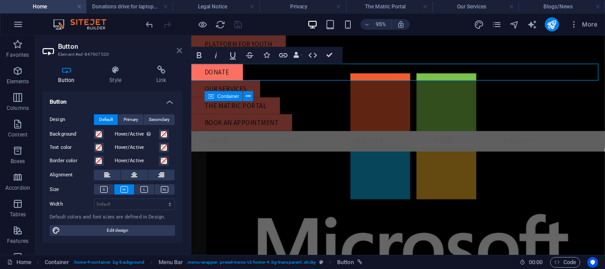
click at [177, 49] on icon at bounding box center [179, 50] width 5 height 7
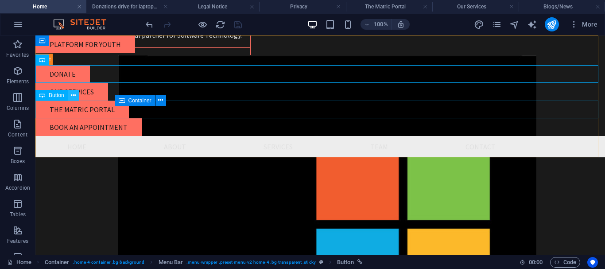
click at [74, 96] on icon at bounding box center [73, 95] width 5 height 9
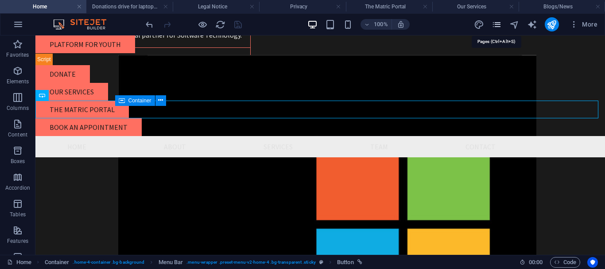
click at [499, 25] on icon "pages" at bounding box center [496, 24] width 10 height 10
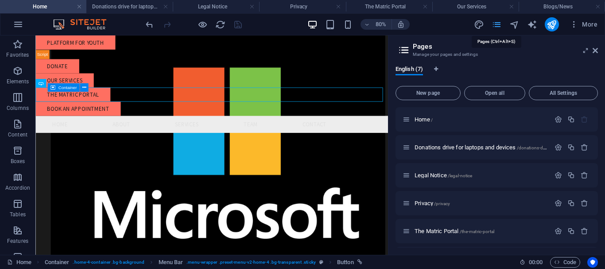
click at [499, 25] on icon "pages" at bounding box center [496, 24] width 10 height 10
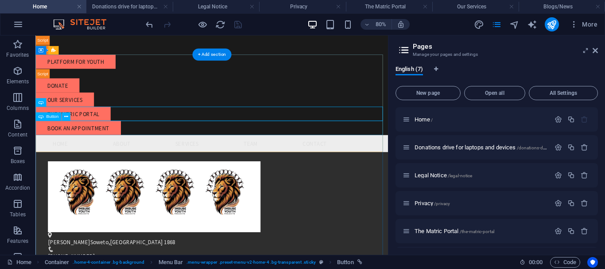
scroll to position [89, 0]
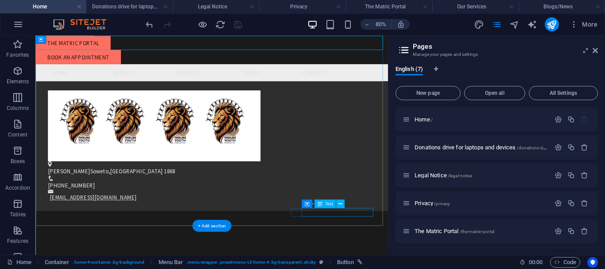
click at [161, 242] on link "[EMAIL_ADDRESS][DOMAIN_NAME]" at bounding box center [107, 237] width 108 height 9
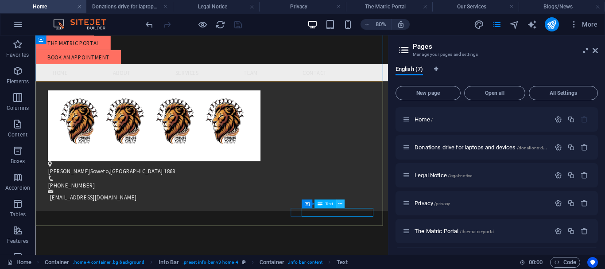
click at [342, 201] on icon at bounding box center [340, 204] width 4 height 8
drag, startPoint x: 596, startPoint y: 51, endPoint x: 479, endPoint y: 42, distance: 116.8
click at [596, 51] on icon at bounding box center [594, 50] width 5 height 7
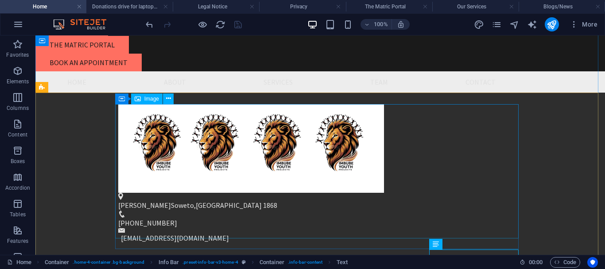
scroll to position [133, 0]
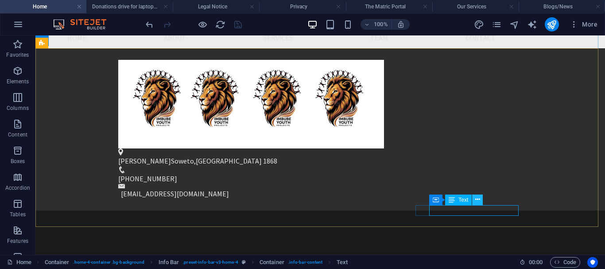
click at [478, 200] on icon at bounding box center [477, 199] width 5 height 9
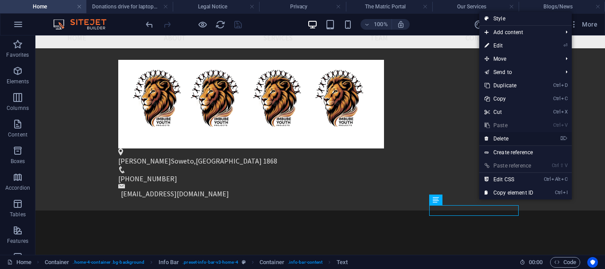
drag, startPoint x: 516, startPoint y: 138, endPoint x: 478, endPoint y: 103, distance: 52.0
click at [516, 138] on link "⌦ Delete" at bounding box center [508, 138] width 59 height 13
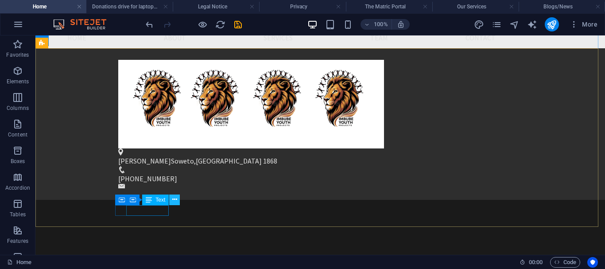
click at [173, 198] on icon at bounding box center [174, 199] width 5 height 9
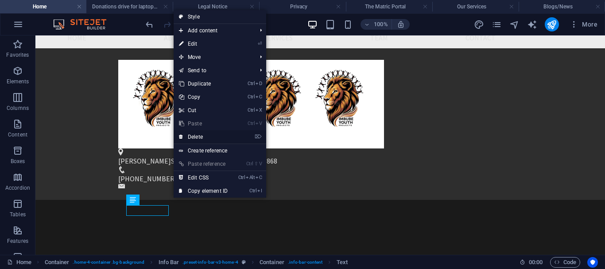
click at [189, 137] on link "⌦ Delete" at bounding box center [202, 136] width 59 height 13
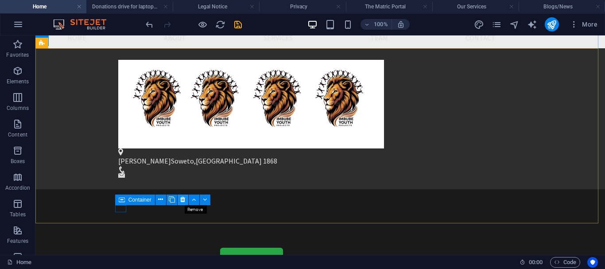
click at [181, 199] on icon at bounding box center [182, 199] width 5 height 9
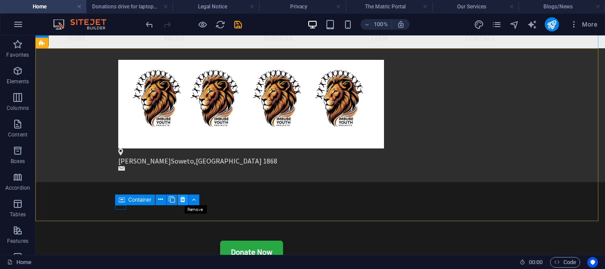
click at [183, 199] on icon at bounding box center [182, 199] width 5 height 9
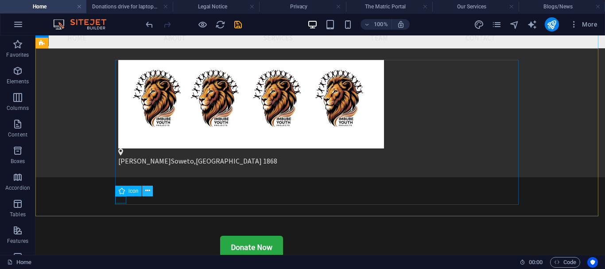
click at [147, 192] on icon at bounding box center [147, 190] width 5 height 9
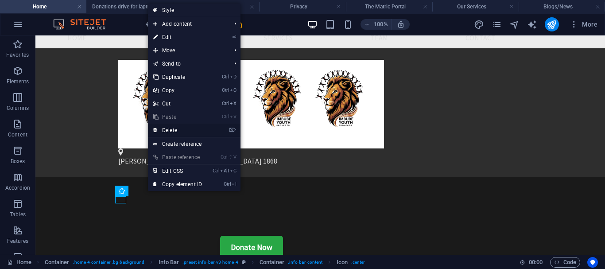
click at [177, 130] on link "⌦ Delete" at bounding box center [177, 129] width 59 height 13
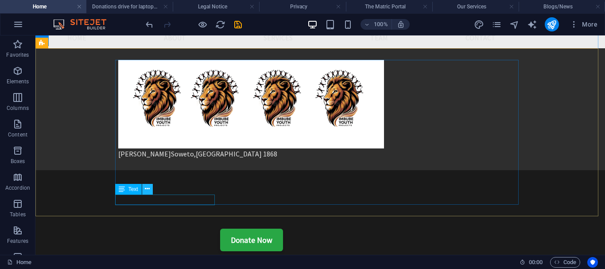
click at [145, 189] on icon at bounding box center [147, 188] width 5 height 9
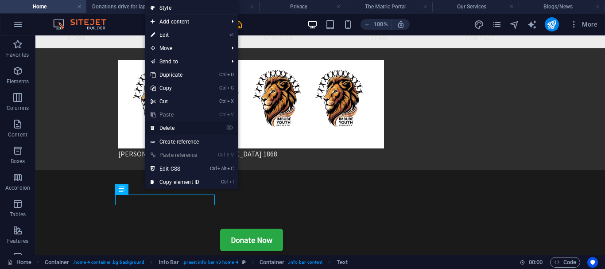
click at [167, 127] on link "⌦ Delete" at bounding box center [174, 127] width 59 height 13
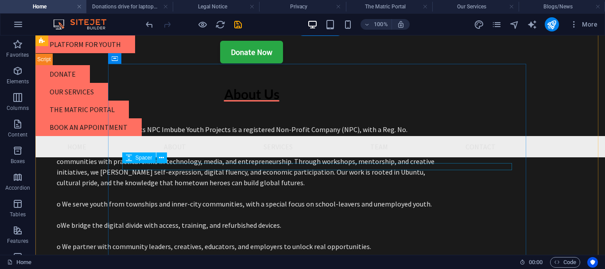
scroll to position [221, 0]
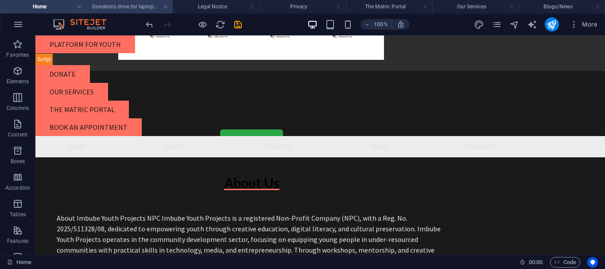
click at [101, 9] on h4 "Donations drive for laptops and devices" at bounding box center [129, 7] width 86 height 10
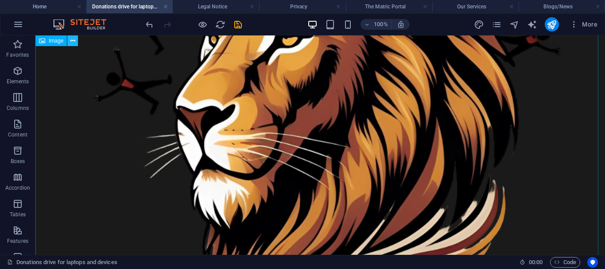
click at [74, 40] on icon at bounding box center [72, 40] width 5 height 9
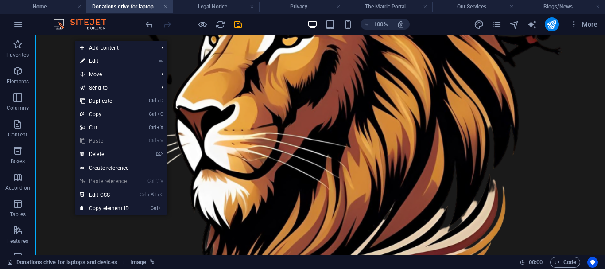
click at [119, 60] on link "⏎ Edit" at bounding box center [104, 60] width 59 height 13
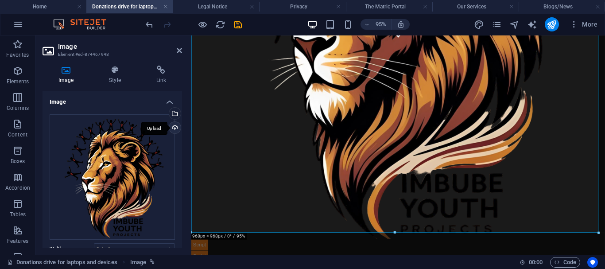
click at [177, 127] on div "Upload" at bounding box center [173, 128] width 13 height 13
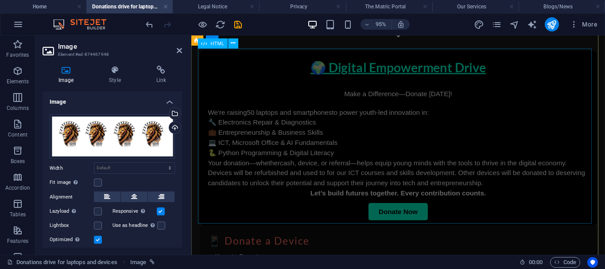
scroll to position [0, 0]
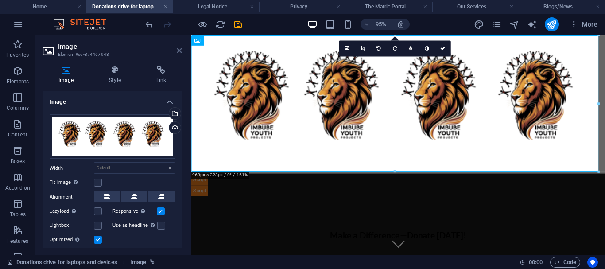
click at [178, 52] on icon at bounding box center [179, 50] width 5 height 7
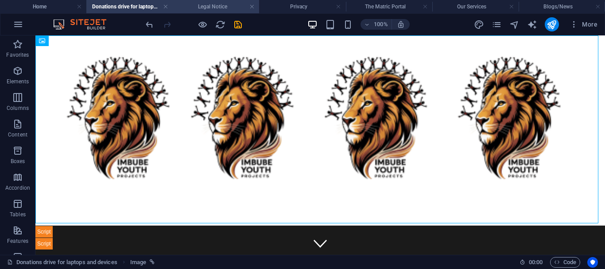
click at [219, 8] on h4 "Legal Notice" at bounding box center [216, 7] width 86 height 10
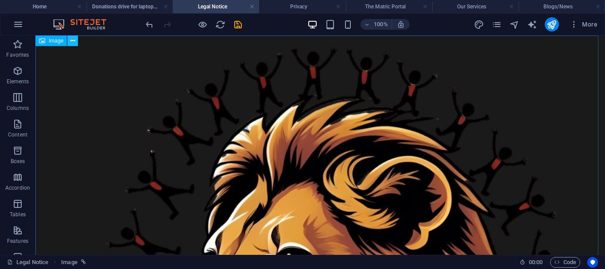
click at [73, 42] on icon at bounding box center [72, 40] width 5 height 9
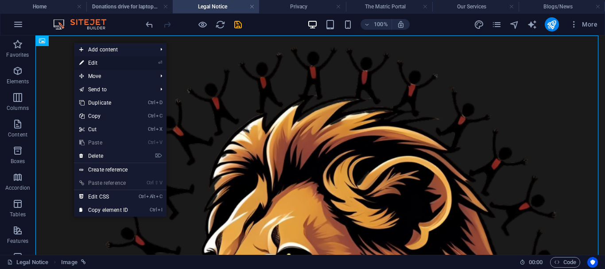
click at [142, 61] on li "⏎ Edit" at bounding box center [120, 62] width 92 height 13
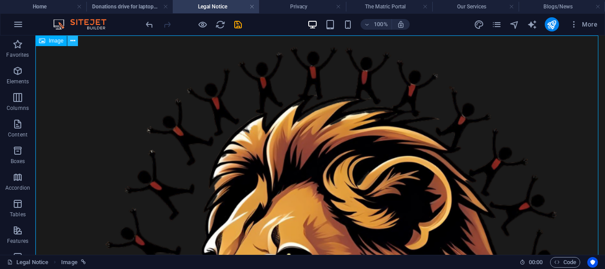
click at [75, 39] on icon at bounding box center [72, 40] width 5 height 9
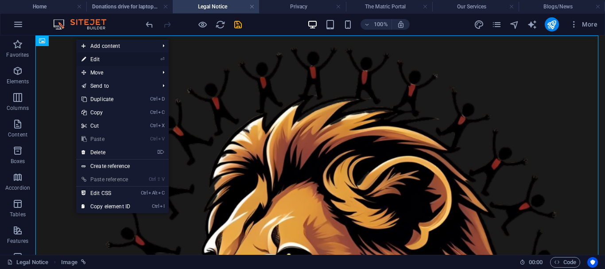
click at [105, 60] on link "⏎ Edit" at bounding box center [105, 59] width 59 height 13
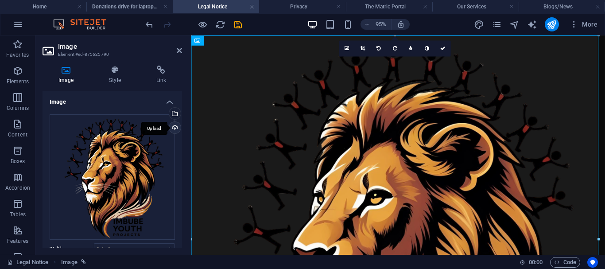
click at [174, 127] on div "Upload" at bounding box center [173, 128] width 13 height 13
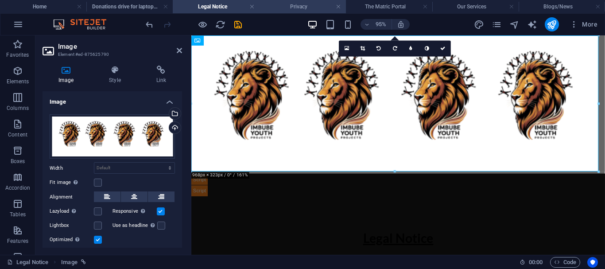
click at [289, 7] on h4 "Privacy" at bounding box center [302, 7] width 86 height 10
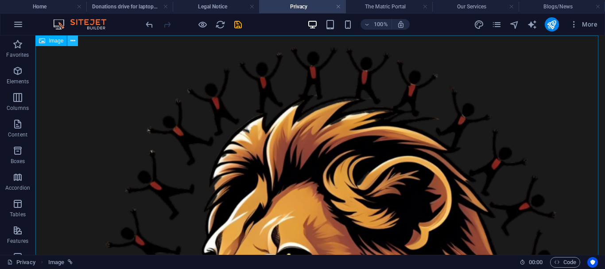
click at [73, 39] on icon at bounding box center [72, 40] width 5 height 9
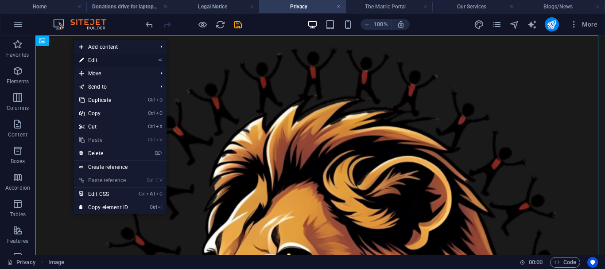
click at [144, 62] on li "⏎ Edit" at bounding box center [120, 60] width 92 height 13
click at [153, 62] on li "⏎ Edit" at bounding box center [120, 60] width 92 height 13
click at [93, 60] on link "⏎ Edit" at bounding box center [103, 60] width 59 height 13
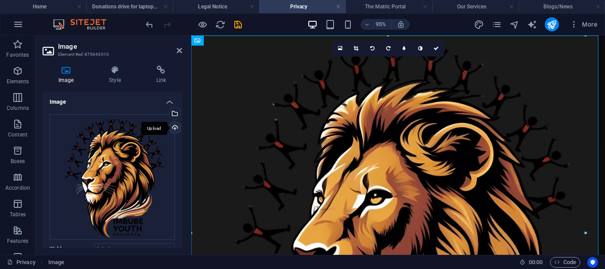
click at [171, 127] on div "Upload" at bounding box center [173, 128] width 13 height 13
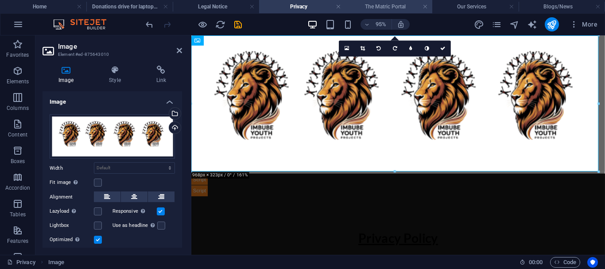
click at [387, 6] on h4 "The Matric Portal" at bounding box center [389, 7] width 86 height 10
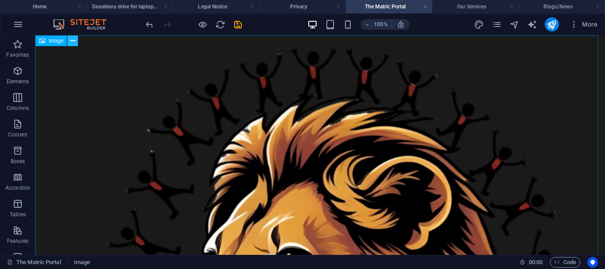
click at [72, 42] on icon at bounding box center [72, 40] width 5 height 9
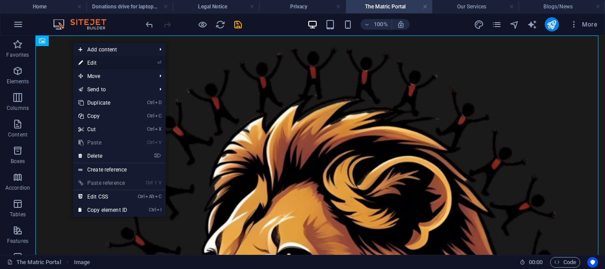
click at [106, 63] on link "⏎ Edit" at bounding box center [102, 62] width 59 height 13
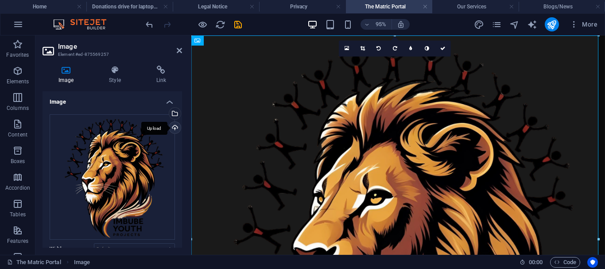
click at [174, 126] on div "Upload" at bounding box center [173, 128] width 13 height 13
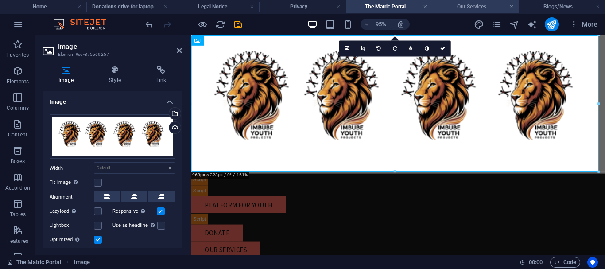
click at [473, 7] on h4 "Our Services" at bounding box center [475, 7] width 86 height 10
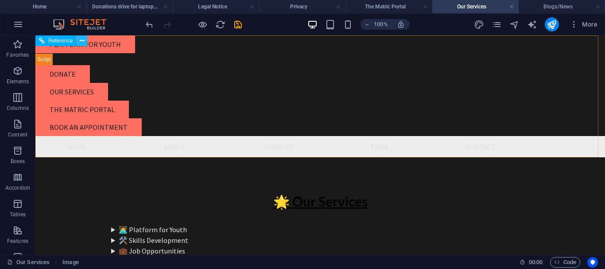
click at [84, 42] on icon at bounding box center [82, 40] width 5 height 9
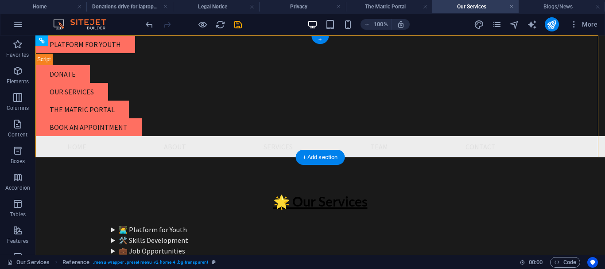
drag, startPoint x: 316, startPoint y: 39, endPoint x: 136, endPoint y: 4, distance: 184.0
click at [316, 39] on div "+" at bounding box center [319, 40] width 17 height 8
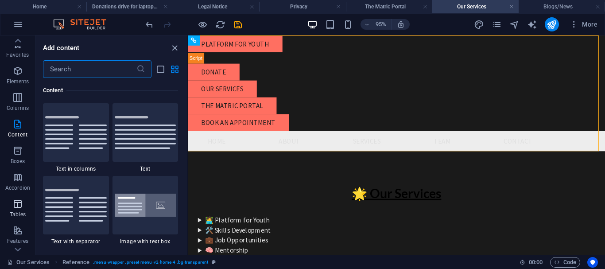
scroll to position [179, 0]
click at [15, 134] on icon "button" at bounding box center [17, 130] width 11 height 11
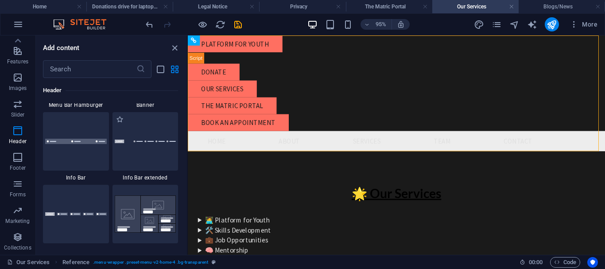
scroll to position [5639, 0]
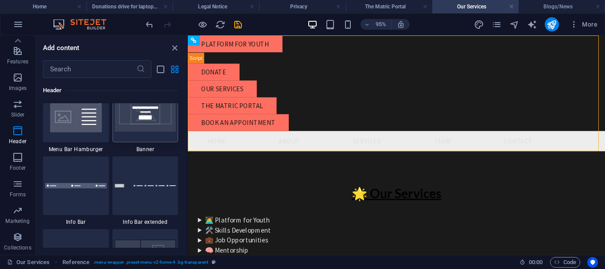
click at [145, 130] on div at bounding box center [145, 113] width 66 height 58
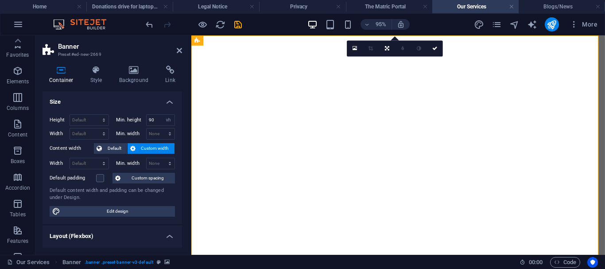
click at [99, 71] on icon at bounding box center [96, 70] width 25 height 9
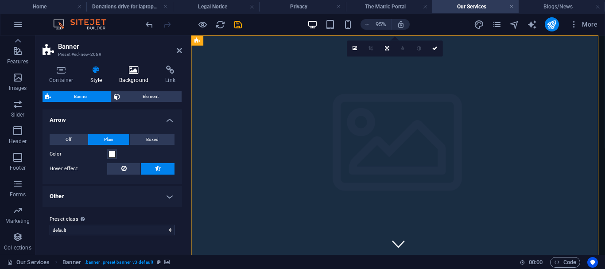
click at [132, 75] on h4 "Background" at bounding box center [135, 75] width 46 height 19
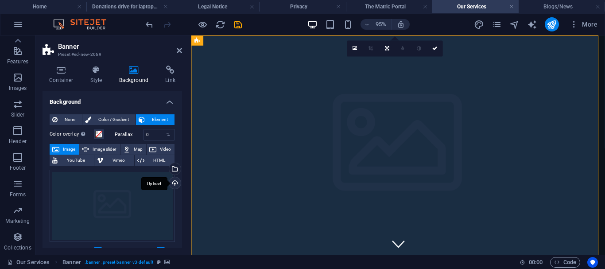
click at [173, 185] on div "Upload" at bounding box center [173, 183] width 13 height 13
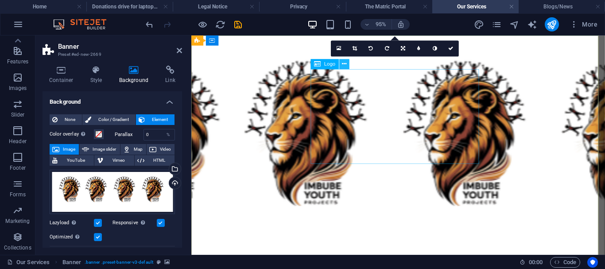
click at [343, 65] on icon at bounding box center [344, 64] width 4 height 9
click at [341, 66] on button at bounding box center [344, 64] width 10 height 10
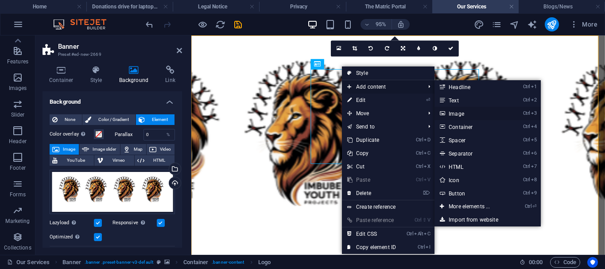
click at [459, 115] on link "Ctrl 3 Image" at bounding box center [470, 113] width 73 height 13
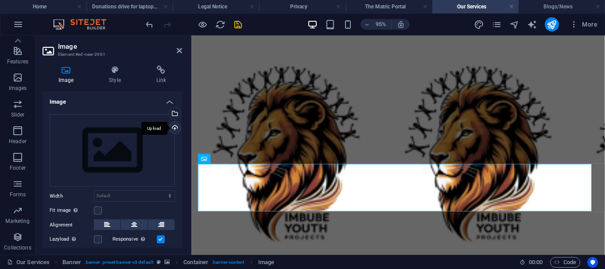
click at [175, 127] on div "Upload" at bounding box center [173, 128] width 13 height 13
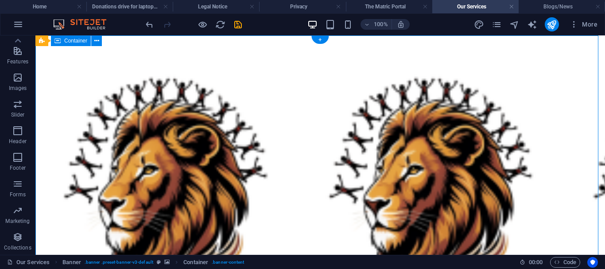
click at [98, 38] on icon at bounding box center [96, 40] width 5 height 9
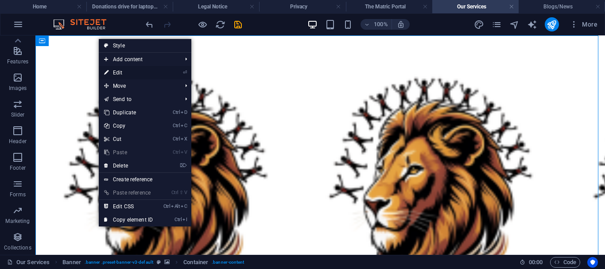
click at [130, 71] on link "⏎ Edit" at bounding box center [128, 72] width 59 height 13
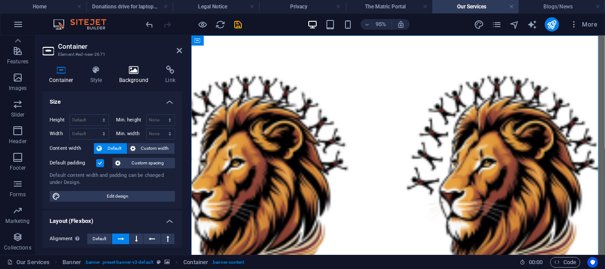
click at [132, 77] on h4 "Background" at bounding box center [135, 75] width 46 height 19
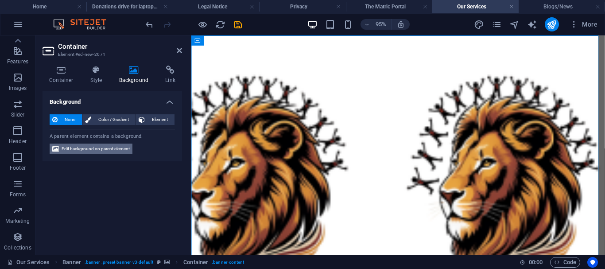
click at [105, 151] on span "Edit background on parent element" at bounding box center [96, 148] width 68 height 11
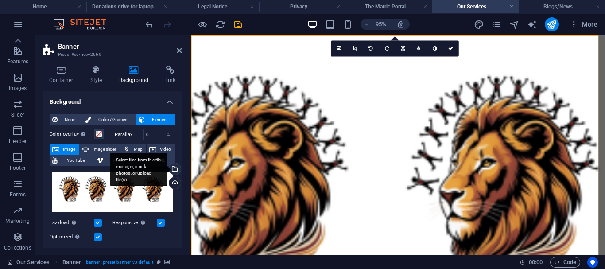
click at [174, 168] on div "Select files from the file manager, stock photos, or upload file(s)" at bounding box center [173, 169] width 13 height 13
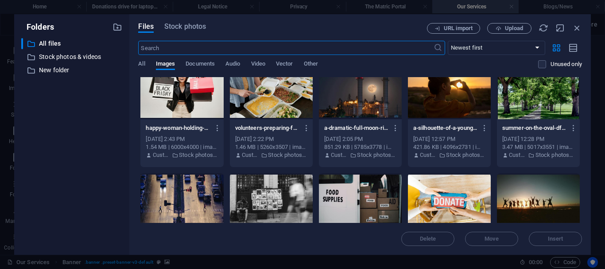
scroll to position [841, 0]
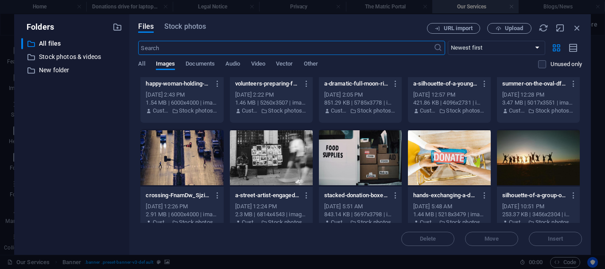
click at [534, 163] on div at bounding box center [538, 158] width 83 height 58
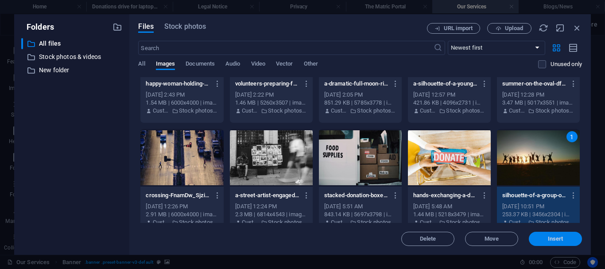
click at [559, 241] on span "Insert" at bounding box center [554, 238] width 15 height 5
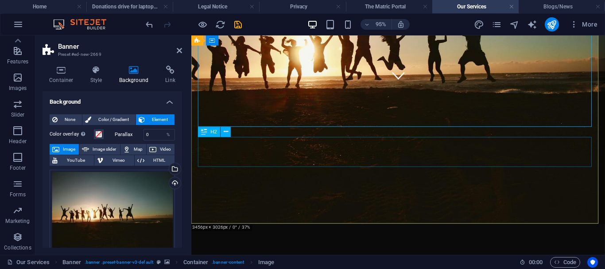
scroll to position [44, 0]
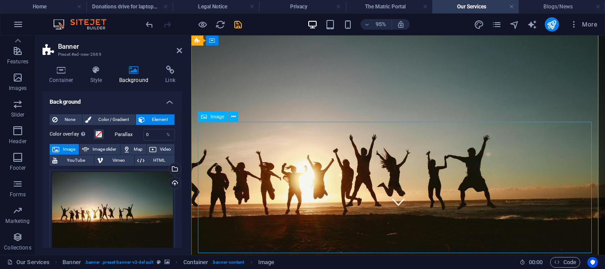
drag, startPoint x: 492, startPoint y: 134, endPoint x: 597, endPoint y: 167, distance: 109.9
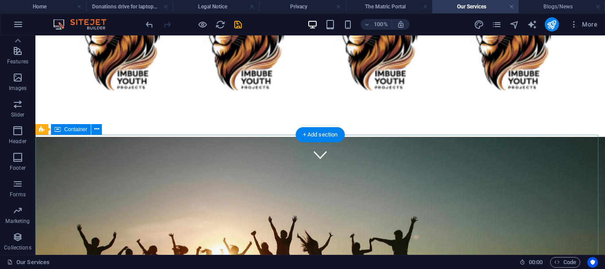
scroll to position [0, 0]
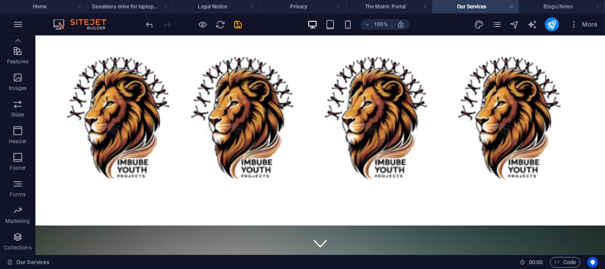
click at [141, 93] on figure at bounding box center [319, 130] width 569 height 190
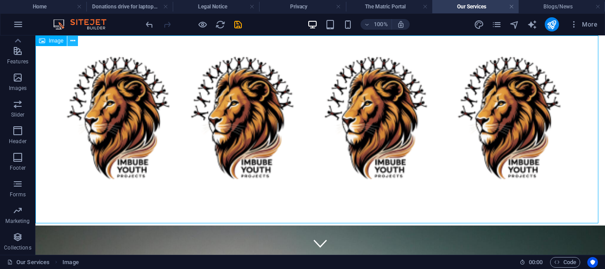
click at [74, 40] on icon at bounding box center [72, 40] width 5 height 9
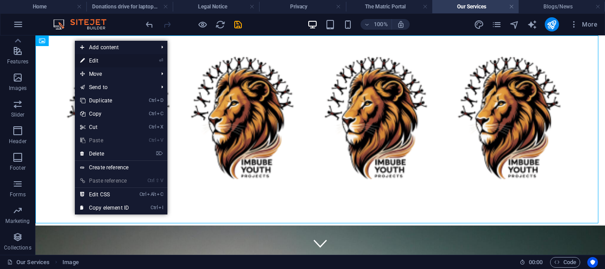
click at [150, 62] on li "⏎ Edit" at bounding box center [121, 60] width 92 height 13
click at [96, 61] on link "⏎ Edit" at bounding box center [104, 60] width 59 height 13
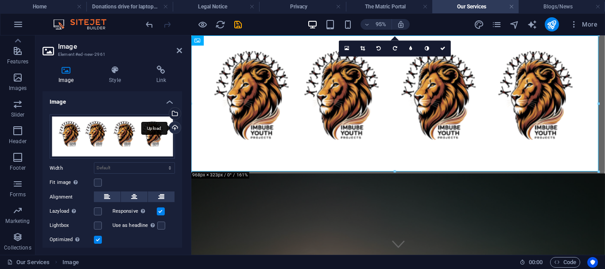
click at [173, 127] on div "Upload" at bounding box center [173, 128] width 13 height 13
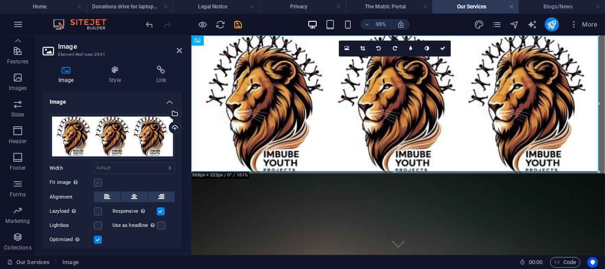
click at [94, 182] on label at bounding box center [98, 182] width 8 height 8
click at [0, 0] on input "Fit image Automatically fit image to a fixed width and height" at bounding box center [0, 0] width 0 height 0
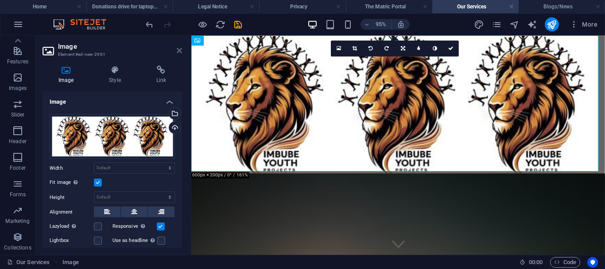
drag, startPoint x: 178, startPoint y: 51, endPoint x: 187, endPoint y: 128, distance: 77.9
click at [178, 51] on icon at bounding box center [179, 50] width 5 height 7
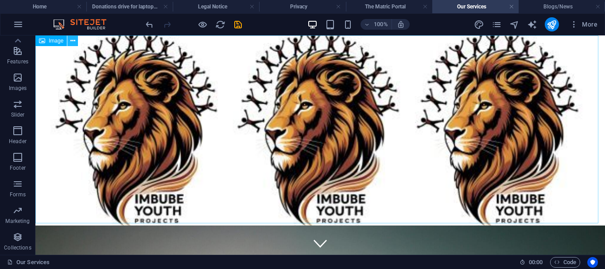
click at [74, 39] on icon at bounding box center [72, 40] width 5 height 9
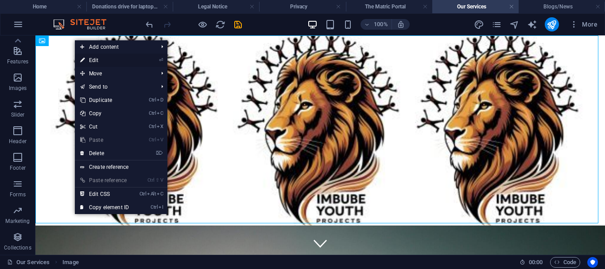
click at [92, 61] on link "⏎ Edit" at bounding box center [104, 60] width 59 height 13
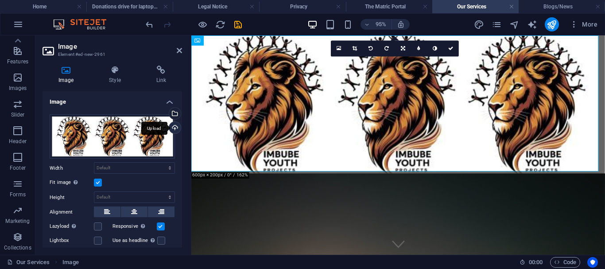
click at [173, 128] on div "Upload" at bounding box center [173, 128] width 13 height 13
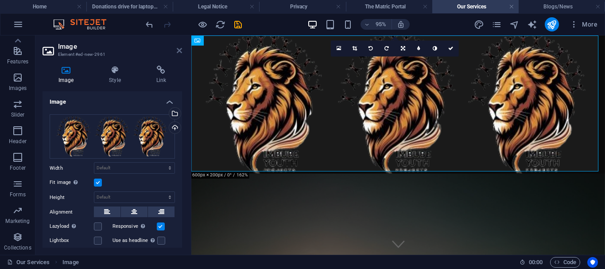
click at [179, 50] on icon at bounding box center [179, 50] width 5 height 7
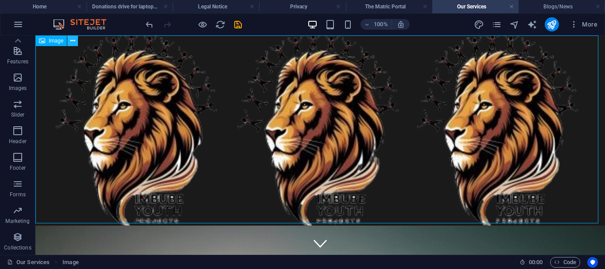
click at [77, 40] on button at bounding box center [72, 40] width 11 height 11
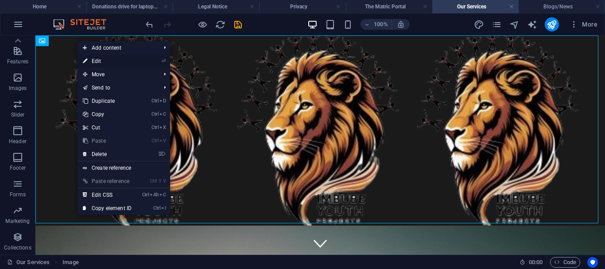
click at [96, 62] on link "⏎ Edit" at bounding box center [106, 60] width 59 height 13
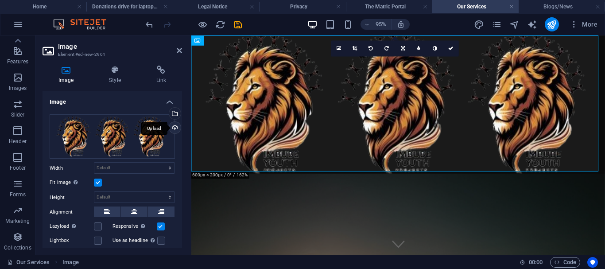
click at [173, 130] on div "Upload" at bounding box center [173, 128] width 13 height 13
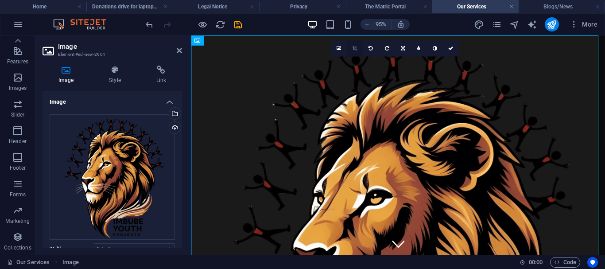
click at [354, 47] on icon at bounding box center [354, 48] width 5 height 5
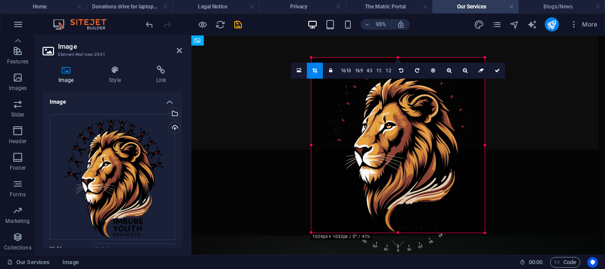
drag, startPoint x: 486, startPoint y: 232, endPoint x: 451, endPoint y: 52, distance: 183.1
click at [484, 233] on div "180 170 160 150 140 130 120 110 100 90 80 70 60 50 40 30 20 10 0 -10 -20 -30 -4…" at bounding box center [397, 145] width 173 height 175
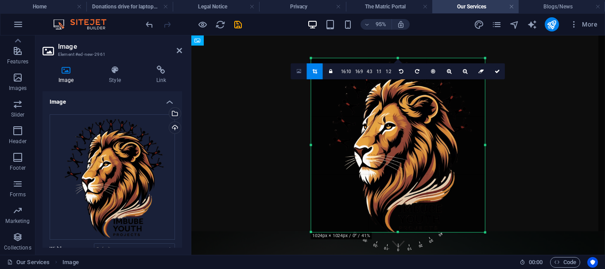
click at [297, 72] on icon at bounding box center [299, 71] width 5 height 6
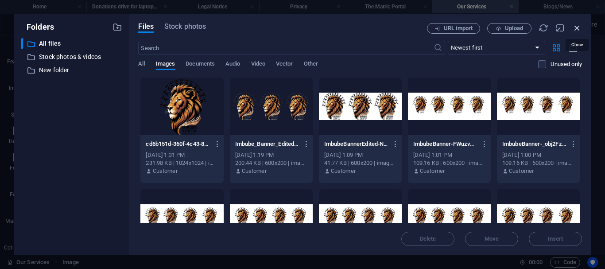
click at [578, 27] on icon "button" at bounding box center [577, 28] width 10 height 10
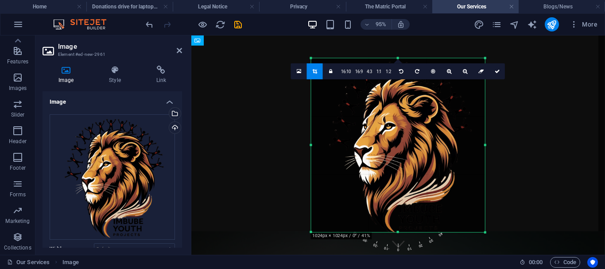
scroll to position [160, 0]
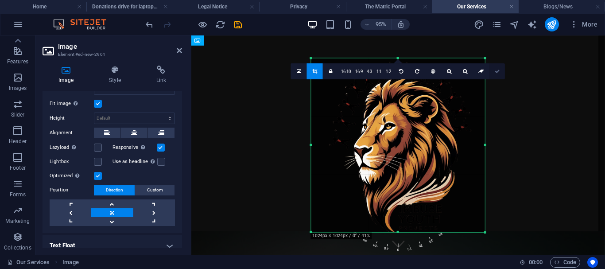
click at [496, 73] on icon at bounding box center [496, 71] width 5 height 5
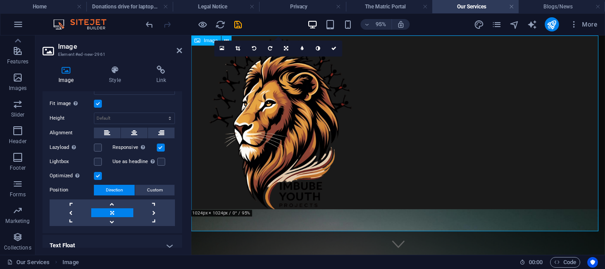
type input "413"
select select "px"
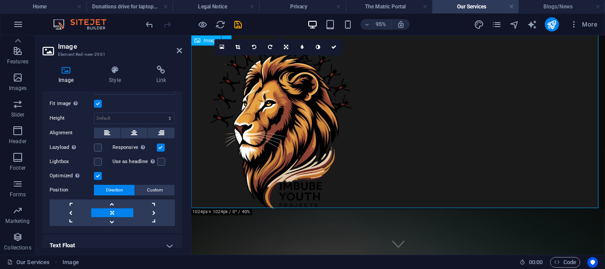
scroll to position [1, 0]
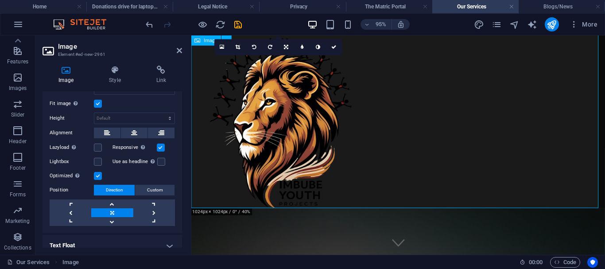
drag, startPoint x: 317, startPoint y: 126, endPoint x: 428, endPoint y: 113, distance: 110.9
click at [305, 109] on figure at bounding box center [408, 125] width 435 height 183
click at [428, 113] on figure at bounding box center [408, 125] width 435 height 183
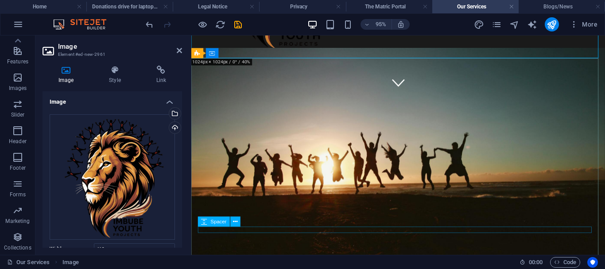
scroll to position [157, 0]
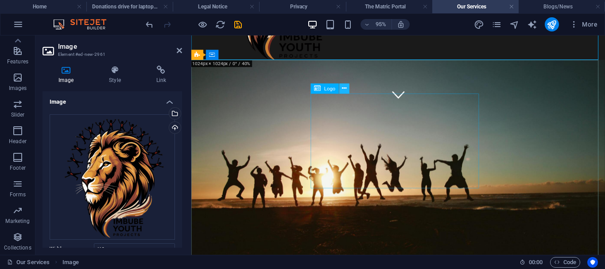
click at [346, 89] on icon at bounding box center [344, 88] width 4 height 9
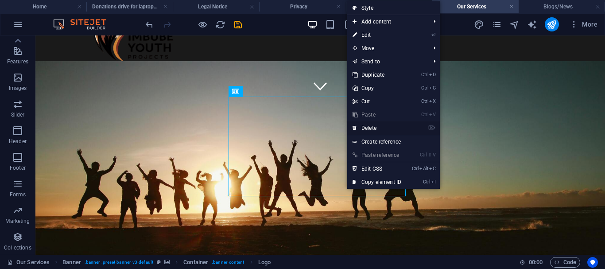
click at [370, 126] on link "⌦ Delete" at bounding box center [376, 127] width 59 height 13
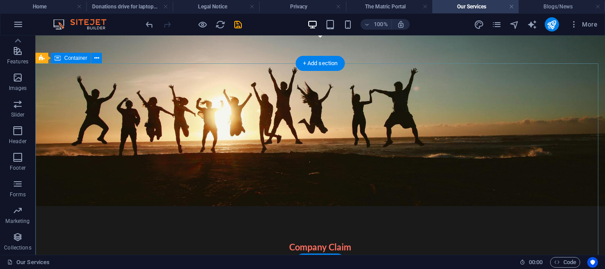
scroll to position [154, 0]
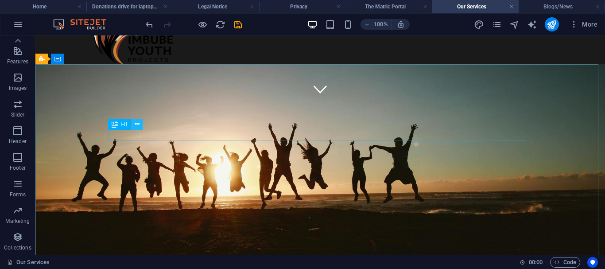
click at [135, 123] on button at bounding box center [137, 124] width 11 height 11
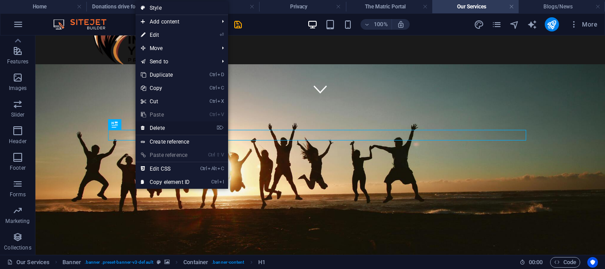
click at [154, 127] on link "⌦ Delete" at bounding box center [164, 127] width 59 height 13
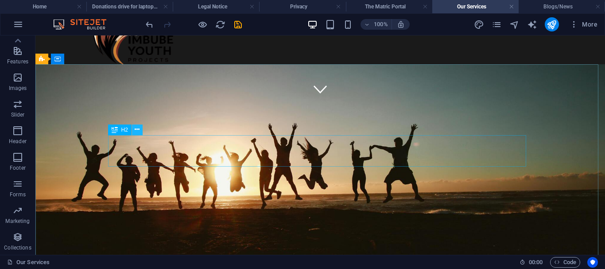
click at [137, 130] on icon at bounding box center [137, 129] width 5 height 9
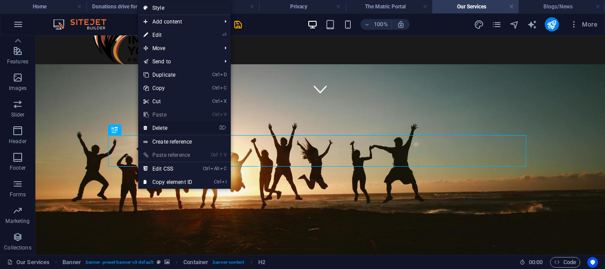
click at [161, 127] on link "⌦ Delete" at bounding box center [167, 127] width 59 height 13
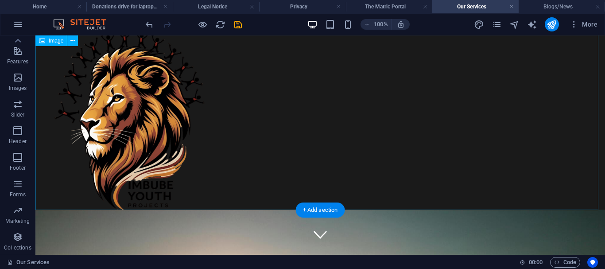
scroll to position [8, 0]
click at [300, 162] on figure at bounding box center [319, 118] width 569 height 183
click at [76, 39] on button at bounding box center [72, 40] width 11 height 11
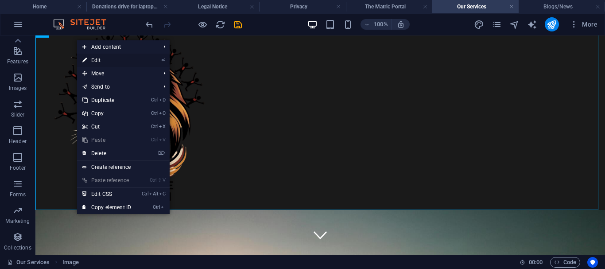
click at [107, 58] on link "⏎ Edit" at bounding box center [106, 60] width 59 height 13
select select "px"
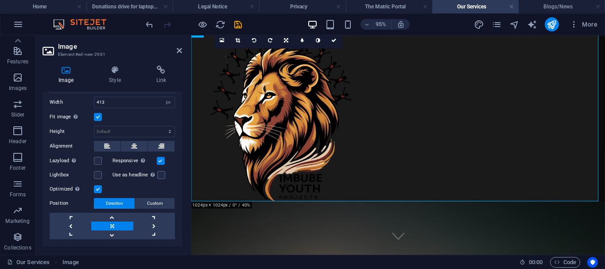
scroll to position [189, 0]
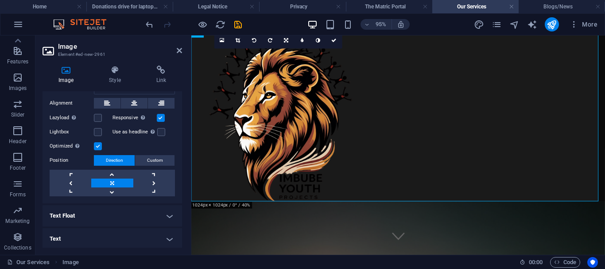
click at [168, 212] on h4 "Text Float" at bounding box center [111, 215] width 139 height 21
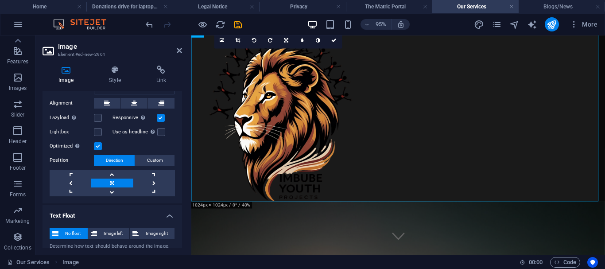
scroll to position [220, 0]
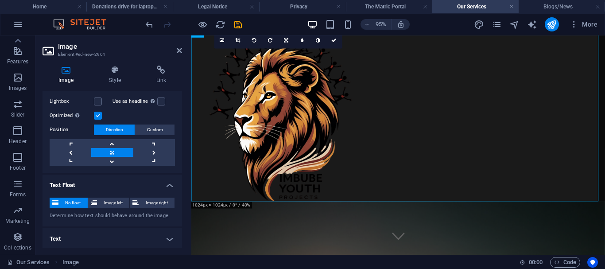
click at [158, 230] on h4 "Text" at bounding box center [111, 238] width 139 height 21
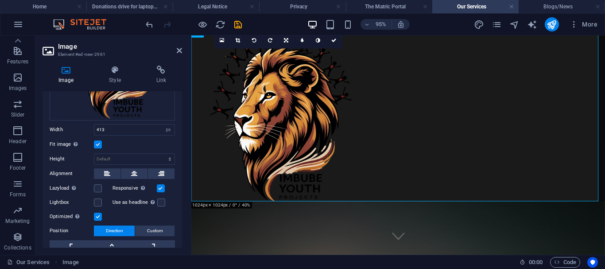
scroll to position [114, 0]
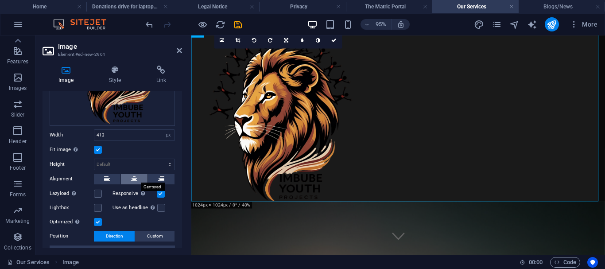
click at [131, 177] on icon at bounding box center [134, 178] width 6 height 11
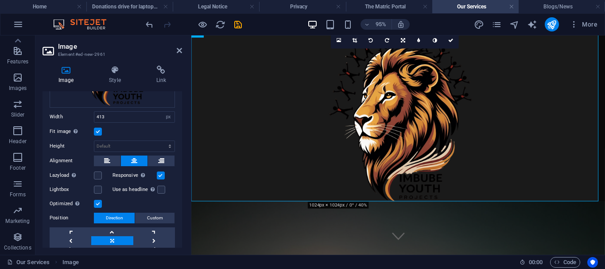
scroll to position [0, 0]
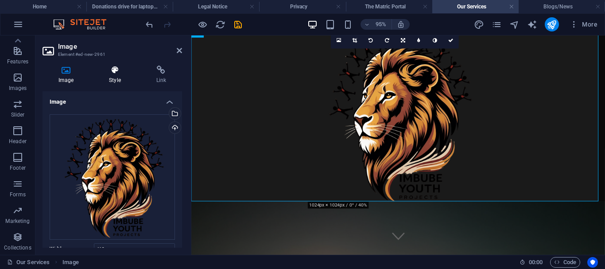
click at [112, 81] on h4 "Style" at bounding box center [116, 75] width 47 height 19
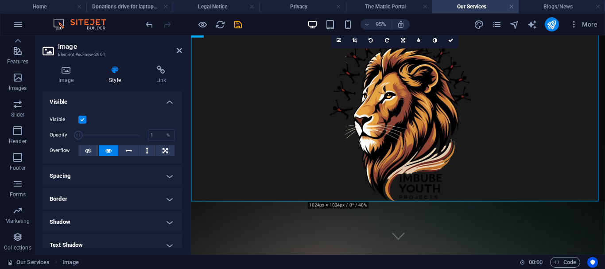
drag, startPoint x: 137, startPoint y: 135, endPoint x: 71, endPoint y: 131, distance: 66.1
click at [71, 131] on div "Opacity 1 %" at bounding box center [112, 134] width 125 height 13
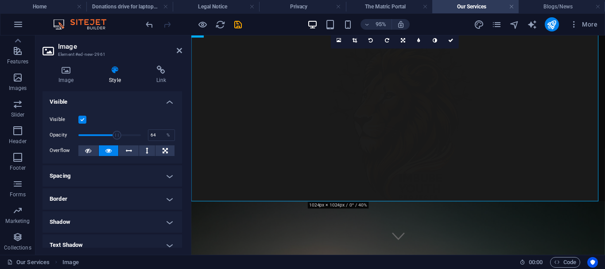
drag, startPoint x: 78, startPoint y: 134, endPoint x: 117, endPoint y: 139, distance: 38.8
click at [117, 139] on span at bounding box center [116, 135] width 9 height 9
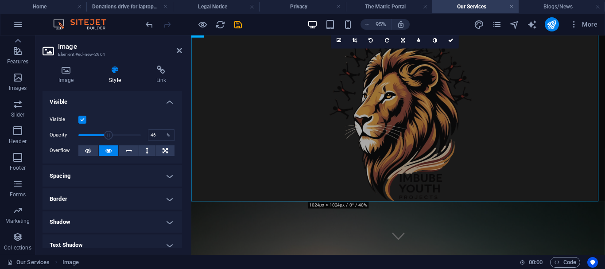
drag, startPoint x: 117, startPoint y: 139, endPoint x: 106, endPoint y: 137, distance: 11.1
click at [106, 137] on span at bounding box center [108, 135] width 9 height 9
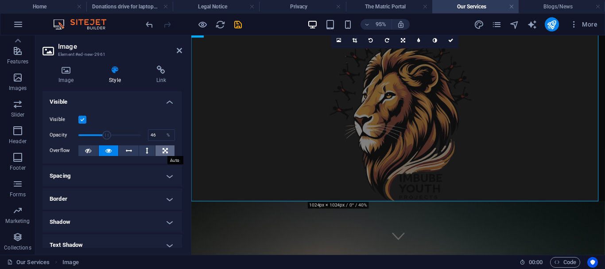
click at [160, 150] on button at bounding box center [164, 150] width 19 height 11
type input "100"
drag, startPoint x: 107, startPoint y: 135, endPoint x: 146, endPoint y: 136, distance: 39.4
click at [146, 136] on div "Opacity 100 %" at bounding box center [112, 134] width 125 height 13
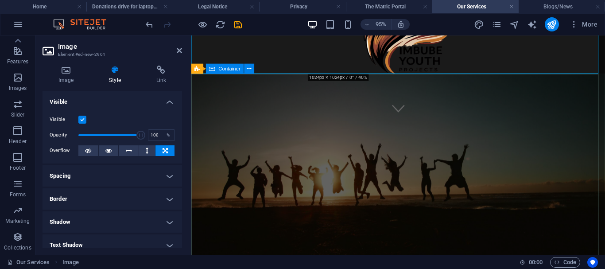
scroll to position [143, 0]
click at [165, 201] on h4 "Border" at bounding box center [111, 198] width 139 height 21
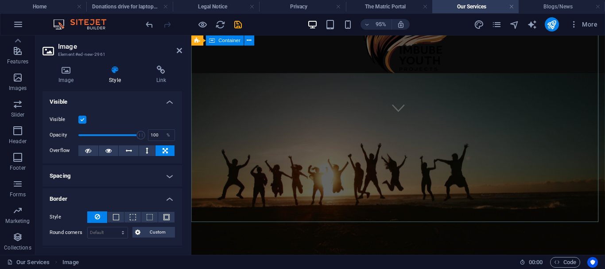
scroll to position [227, 0]
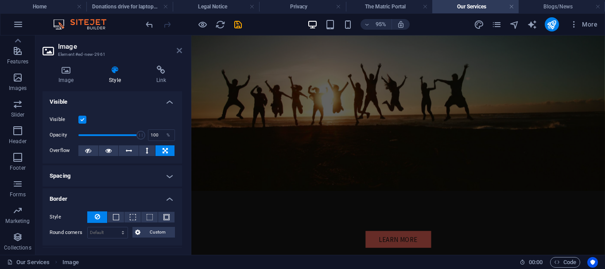
drag, startPoint x: 176, startPoint y: 52, endPoint x: 254, endPoint y: 85, distance: 84.7
click at [177, 52] on icon at bounding box center [179, 50] width 5 height 7
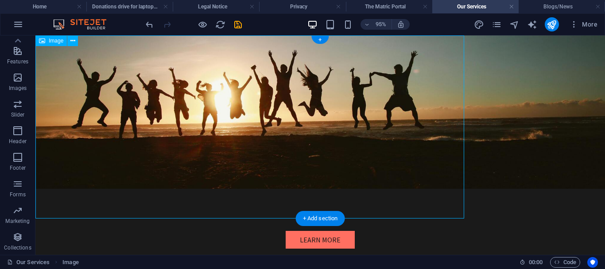
scroll to position [0, 0]
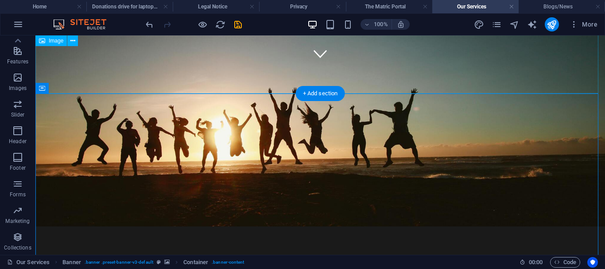
scroll to position [125, 0]
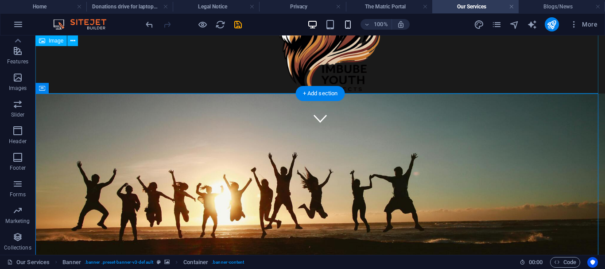
click at [347, 24] on icon "button" at bounding box center [348, 24] width 10 height 10
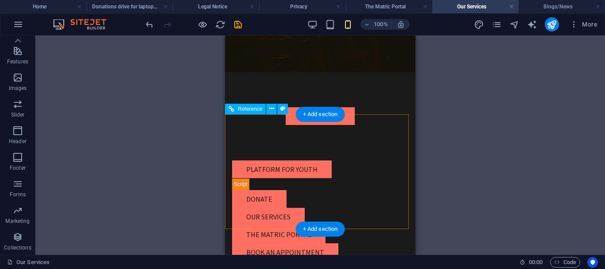
scroll to position [301, 0]
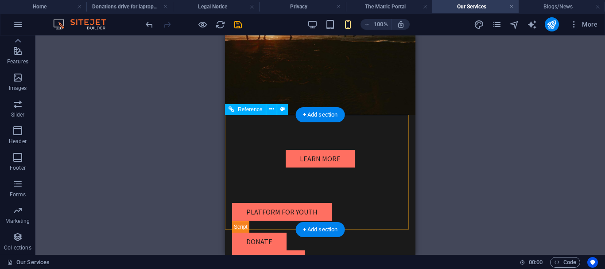
click at [277, 203] on div "Platform for youth" at bounding box center [320, 212] width 176 height 18
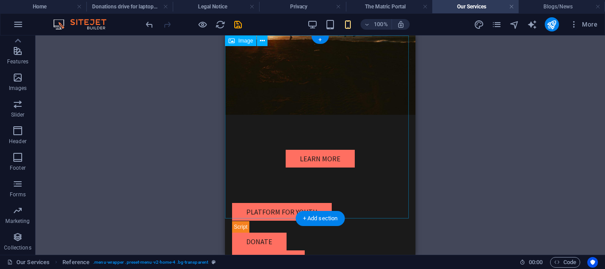
scroll to position [0, 0]
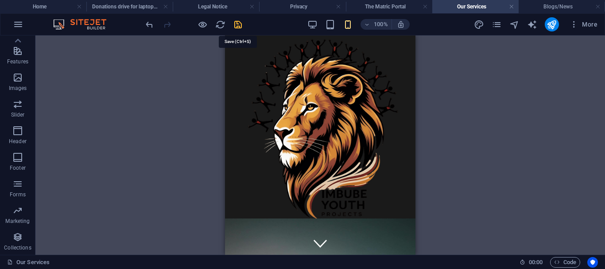
click at [235, 27] on icon "save" at bounding box center [238, 24] width 10 height 10
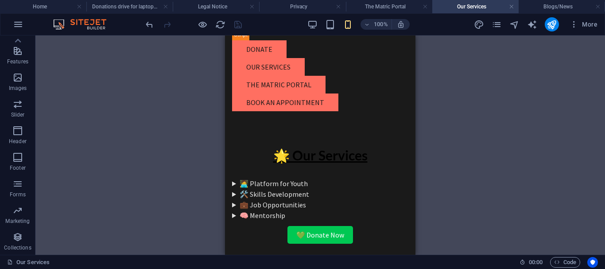
scroll to position [225, 0]
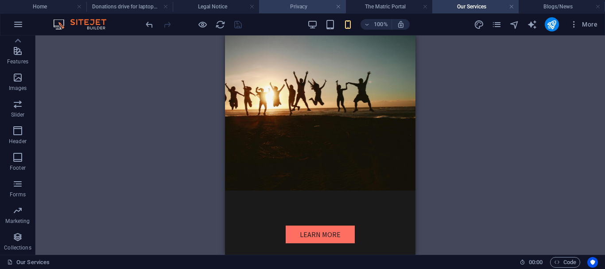
click at [326, 25] on icon "button" at bounding box center [330, 24] width 10 height 10
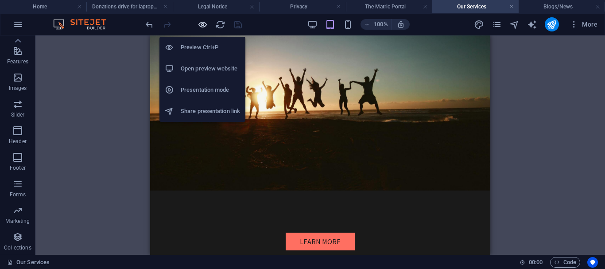
click at [201, 25] on icon "button" at bounding box center [202, 24] width 10 height 10
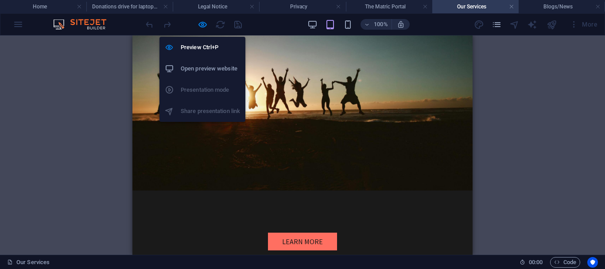
click at [193, 73] on h6 "Open preview website" at bounding box center [210, 68] width 59 height 11
